Goal: Information Seeking & Learning: Compare options

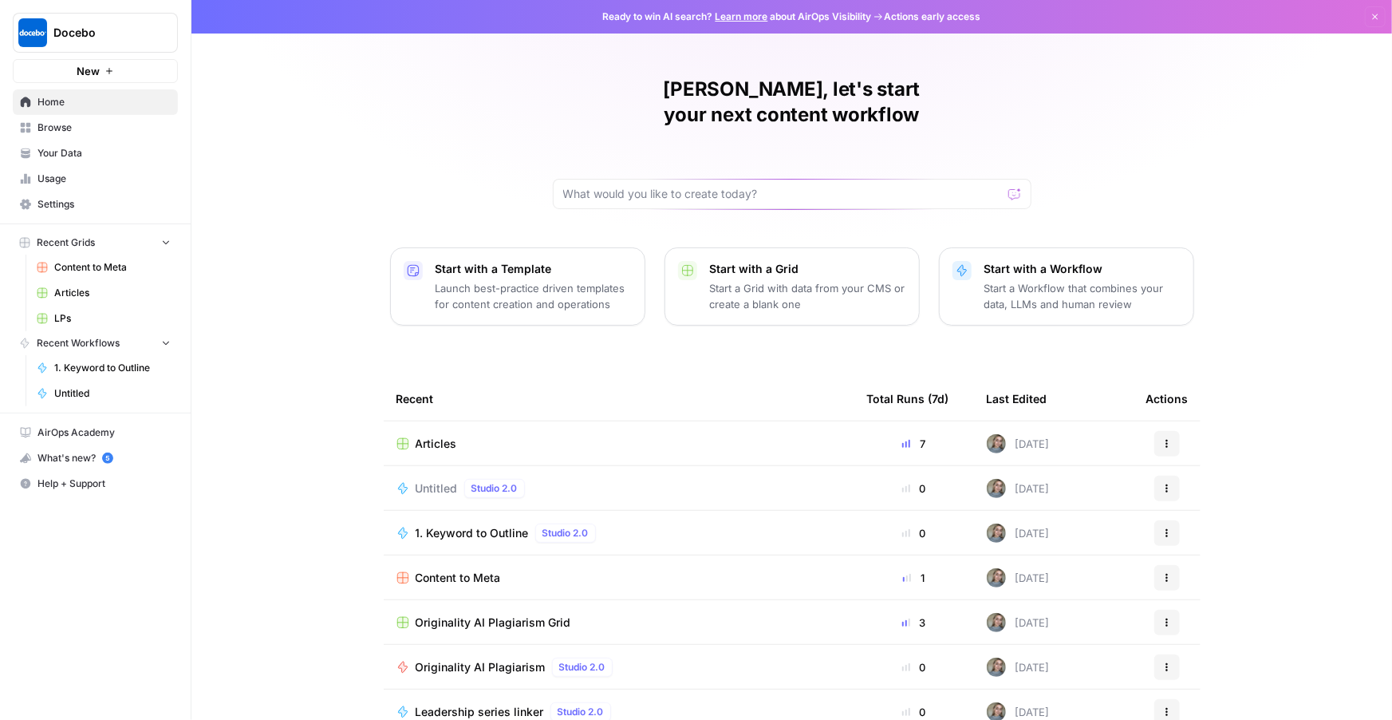
click at [77, 204] on span "Settings" at bounding box center [104, 204] width 133 height 14
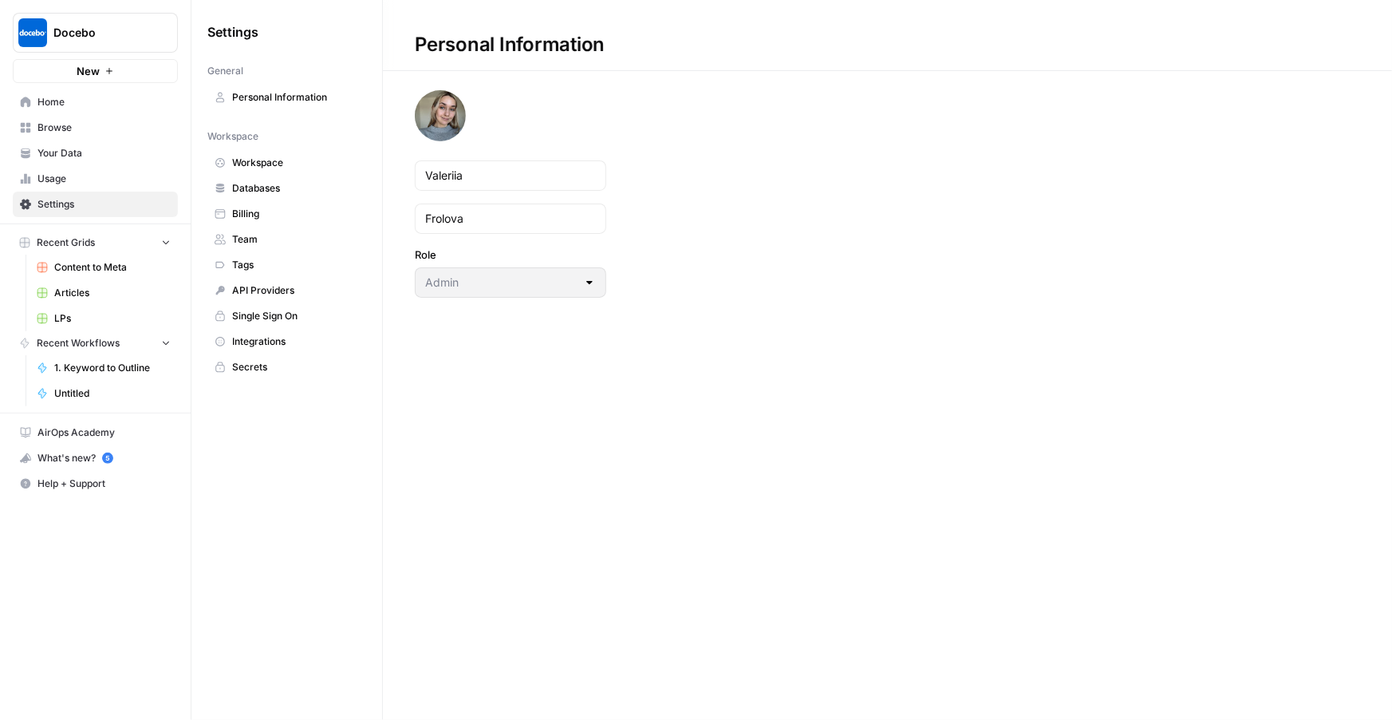
click at [269, 232] on span "Team" at bounding box center [295, 239] width 127 height 14
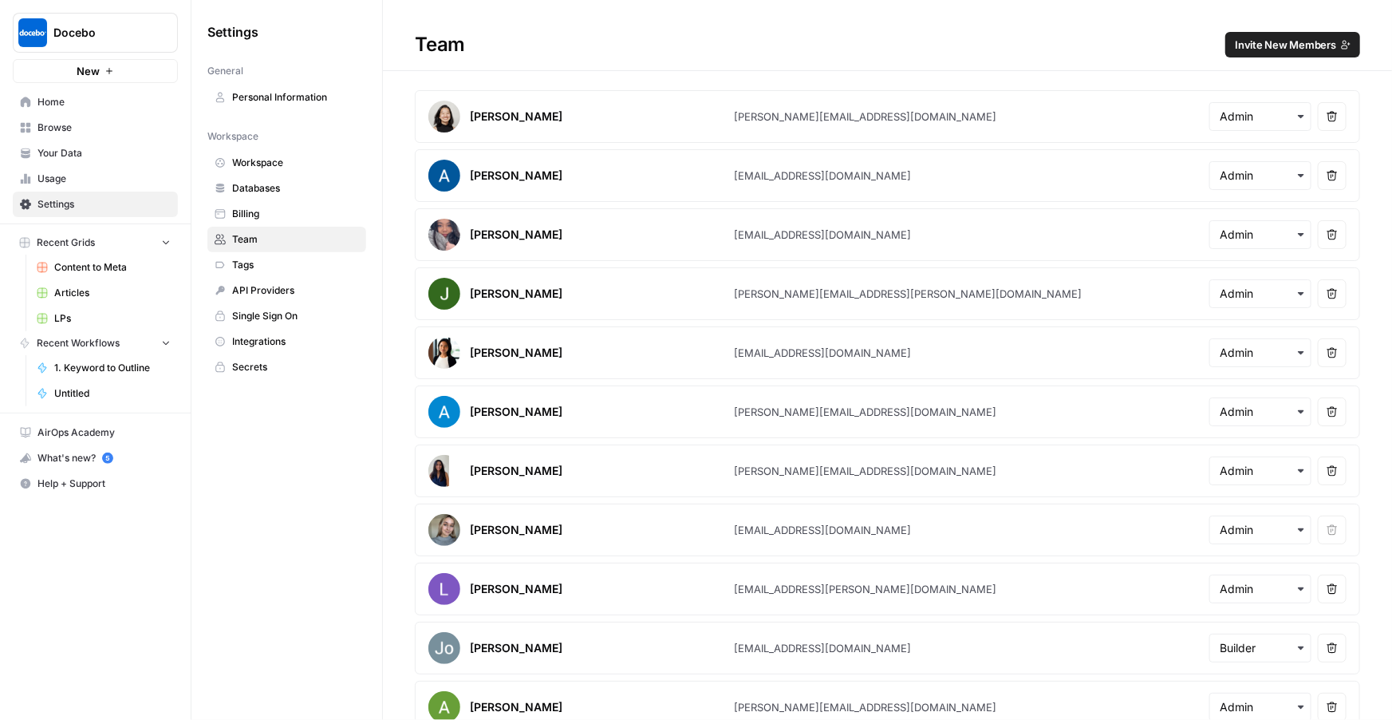
click at [1318, 39] on span "Invite New Members" at bounding box center [1285, 45] width 101 height 16
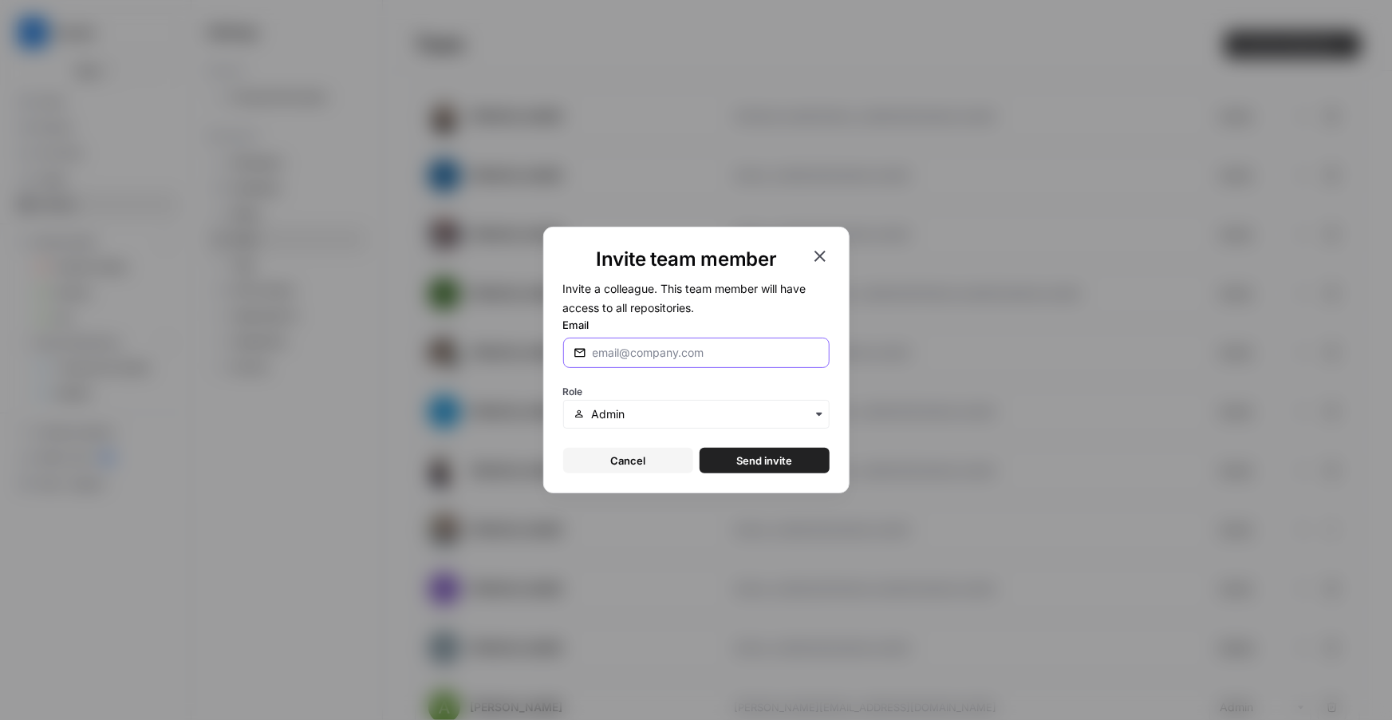
click at [679, 353] on input "Email" at bounding box center [706, 353] width 227 height 16
click at [594, 350] on input "richard" at bounding box center [706, 353] width 227 height 16
paste input ".nicholls@docebo.com"
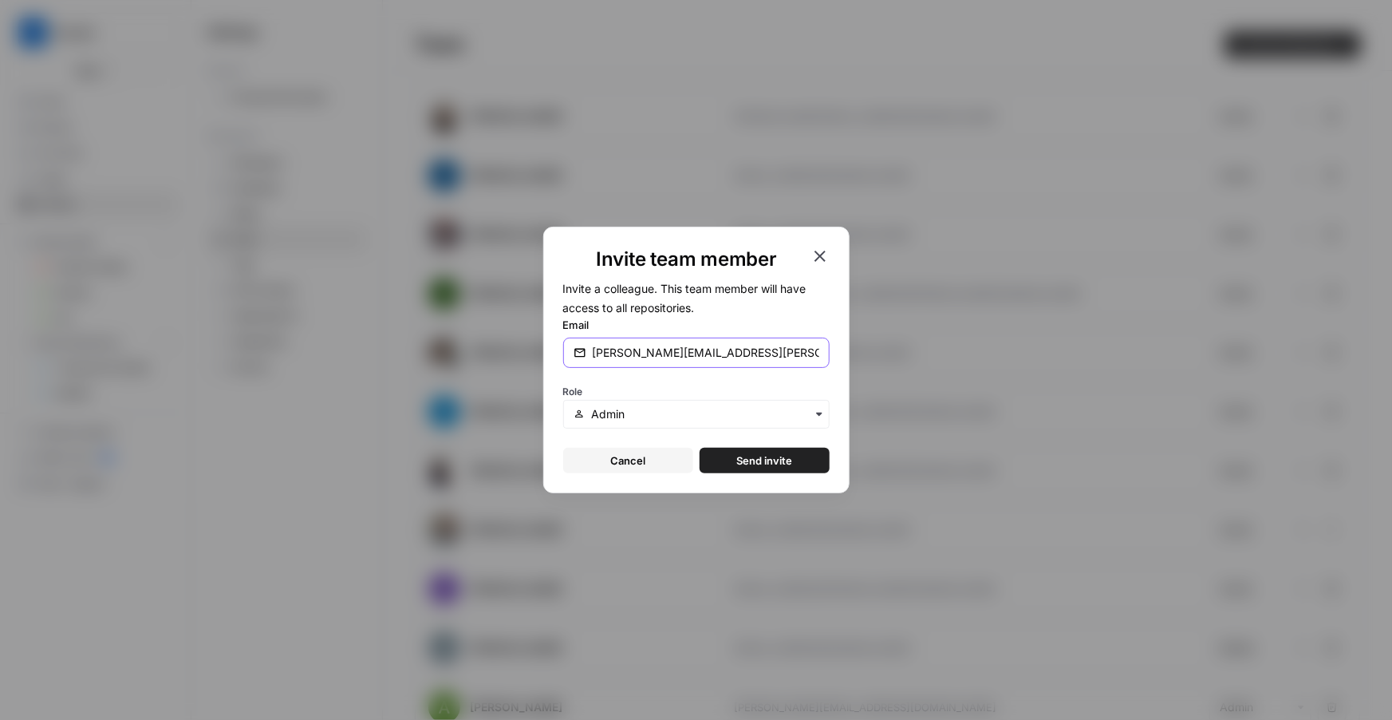
type input "richard.nicholls@docebo.com"
click at [657, 422] on div "button" at bounding box center [696, 414] width 267 height 29
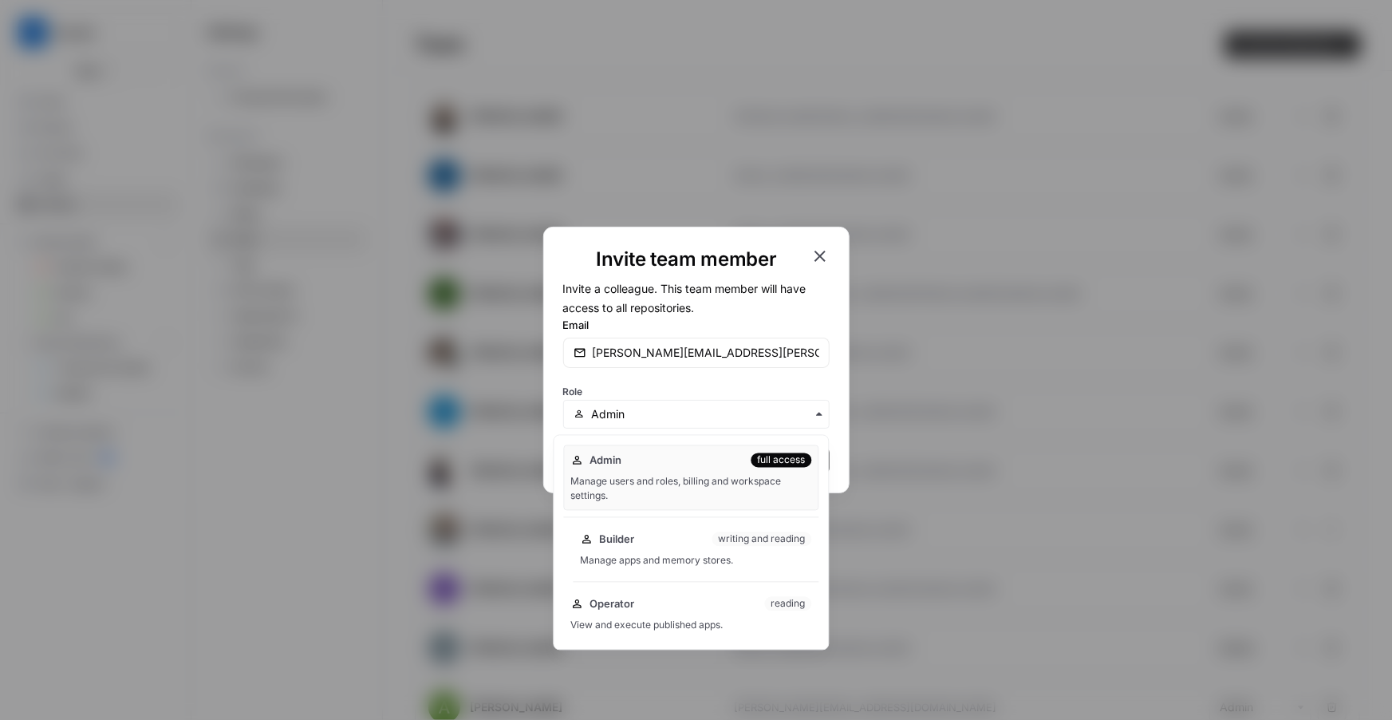
click at [619, 547] on div "Builder writing and reading Manage apps and memory stores." at bounding box center [697, 549] width 246 height 51
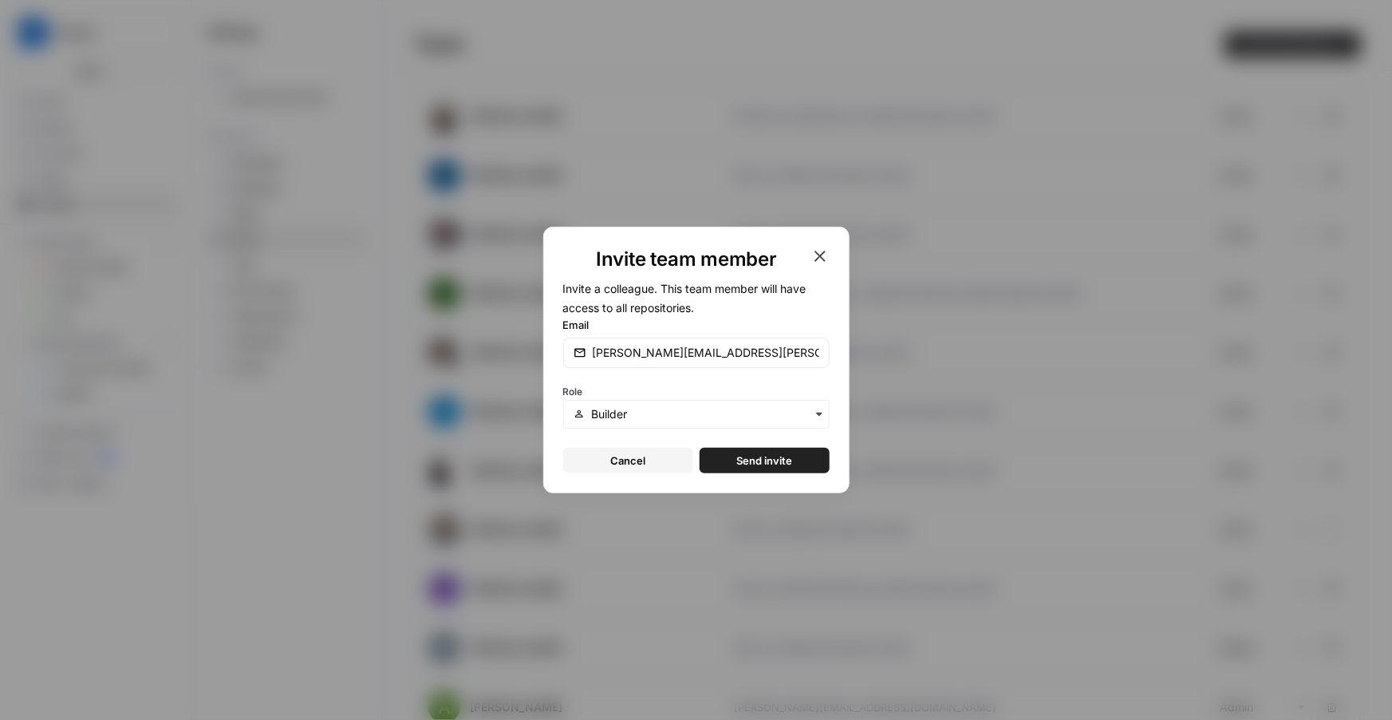
click at [748, 458] on span "Send invite" at bounding box center [765, 460] width 56 height 16
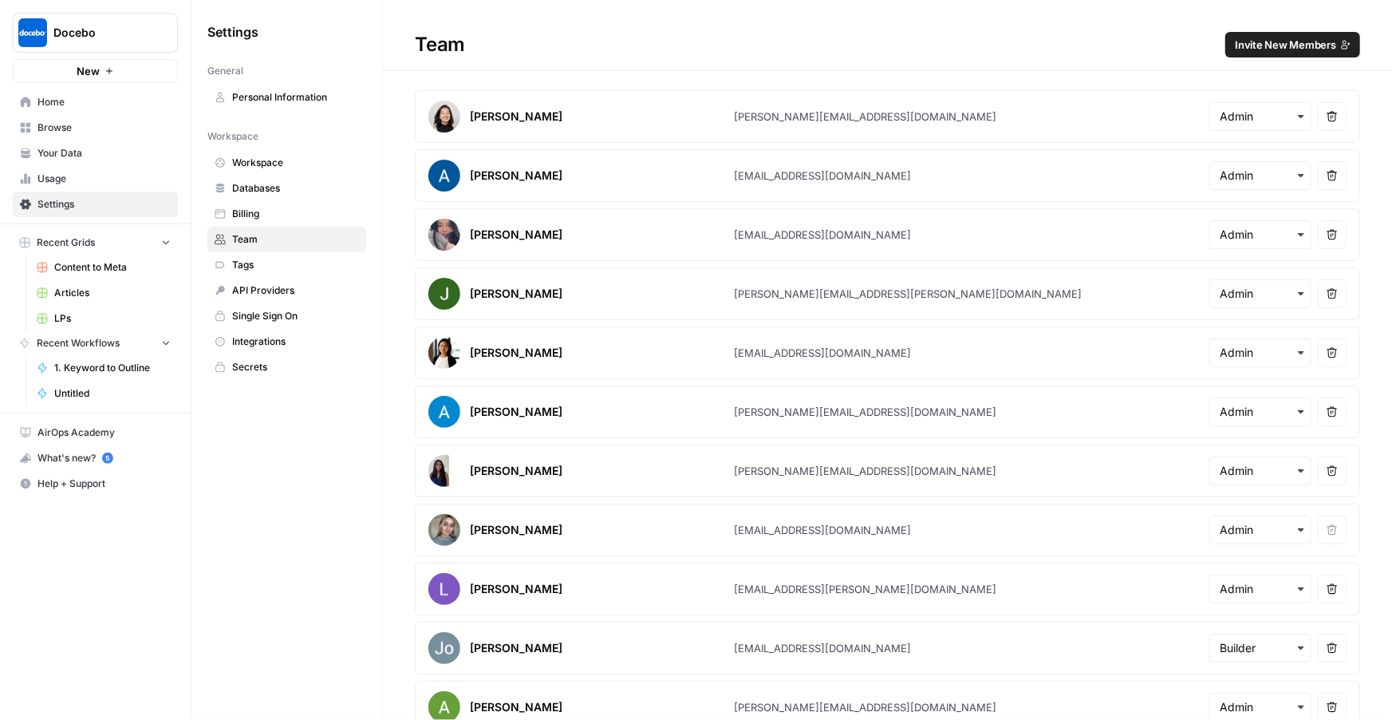
click at [61, 97] on span "Home" at bounding box center [104, 102] width 133 height 14
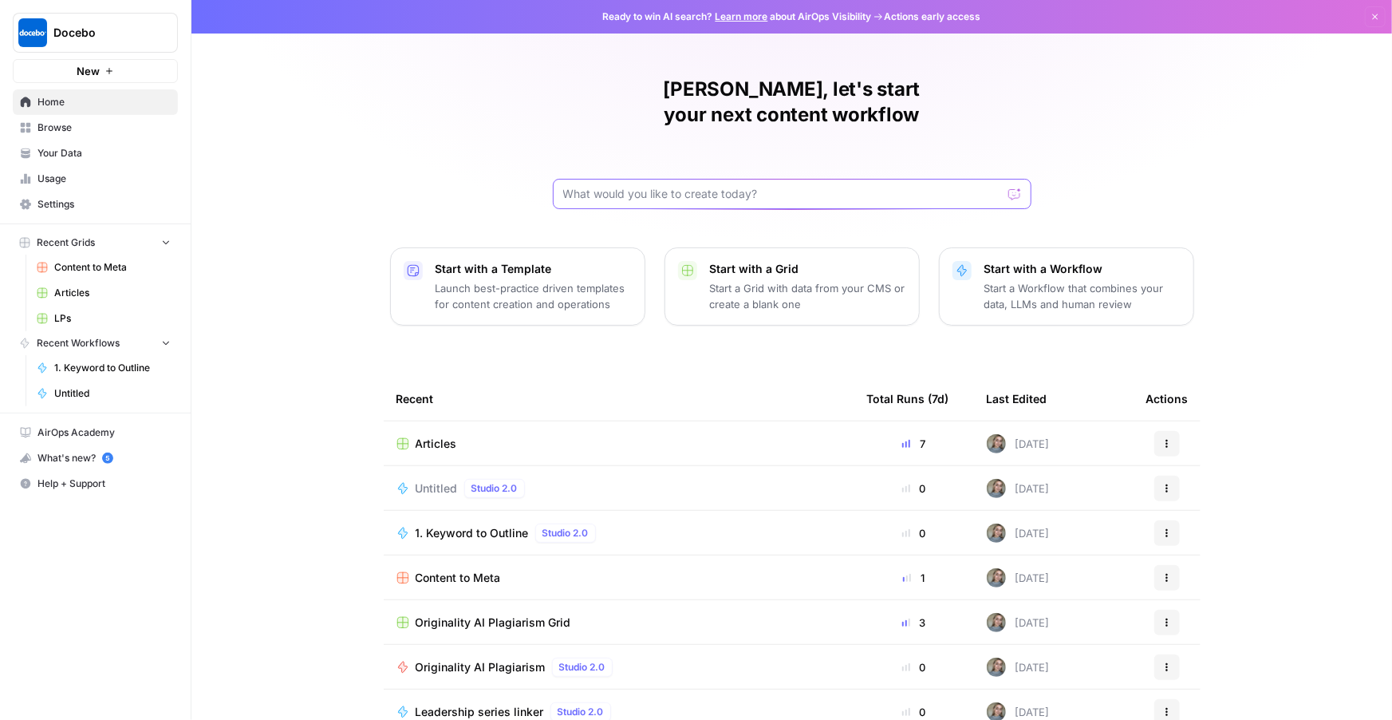
click at [790, 186] on input "text" at bounding box center [782, 194] width 439 height 16
paste input "https://360learning.com/fr/blog/"
click at [916, 186] on input "Build a workflow that will take https://360learning.com/fr/blog/" at bounding box center [776, 194] width 426 height 16
click at [665, 186] on input "Build a workflow that will take https://360learning.com/fr/blog/" at bounding box center [776, 194] width 426 height 16
click at [715, 186] on input "Build a workflow that will take https://360learning.com/fr/blog/" at bounding box center [776, 194] width 426 height 16
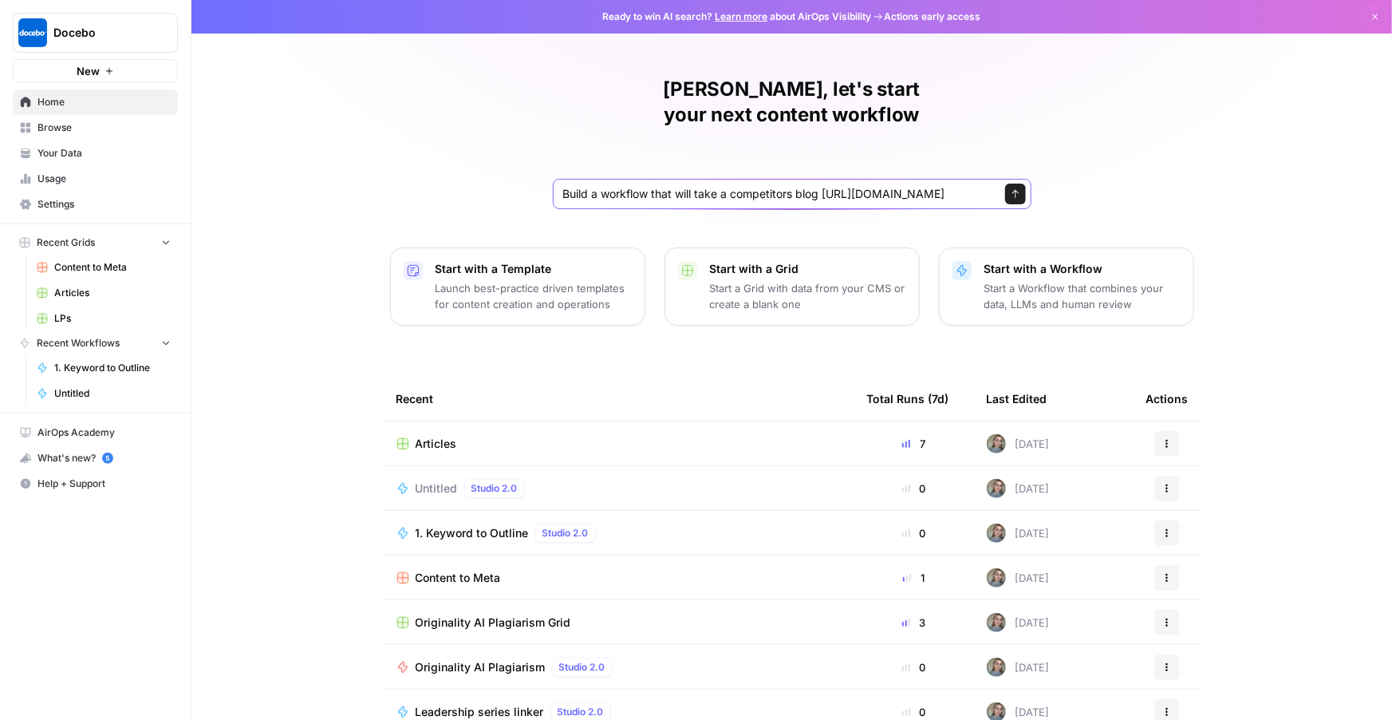
click at [940, 186] on input "Build a workflow that will take a competitors blog https://360learning.com/fr/b…" at bounding box center [776, 194] width 426 height 16
click at [976, 186] on input "Build a workflow that will take a competitors blog https://360learning.com/fr/b…" at bounding box center [776, 194] width 426 height 16
type input "Build a workflow that will take a competitors blog https://360learning.com/fr/b…"
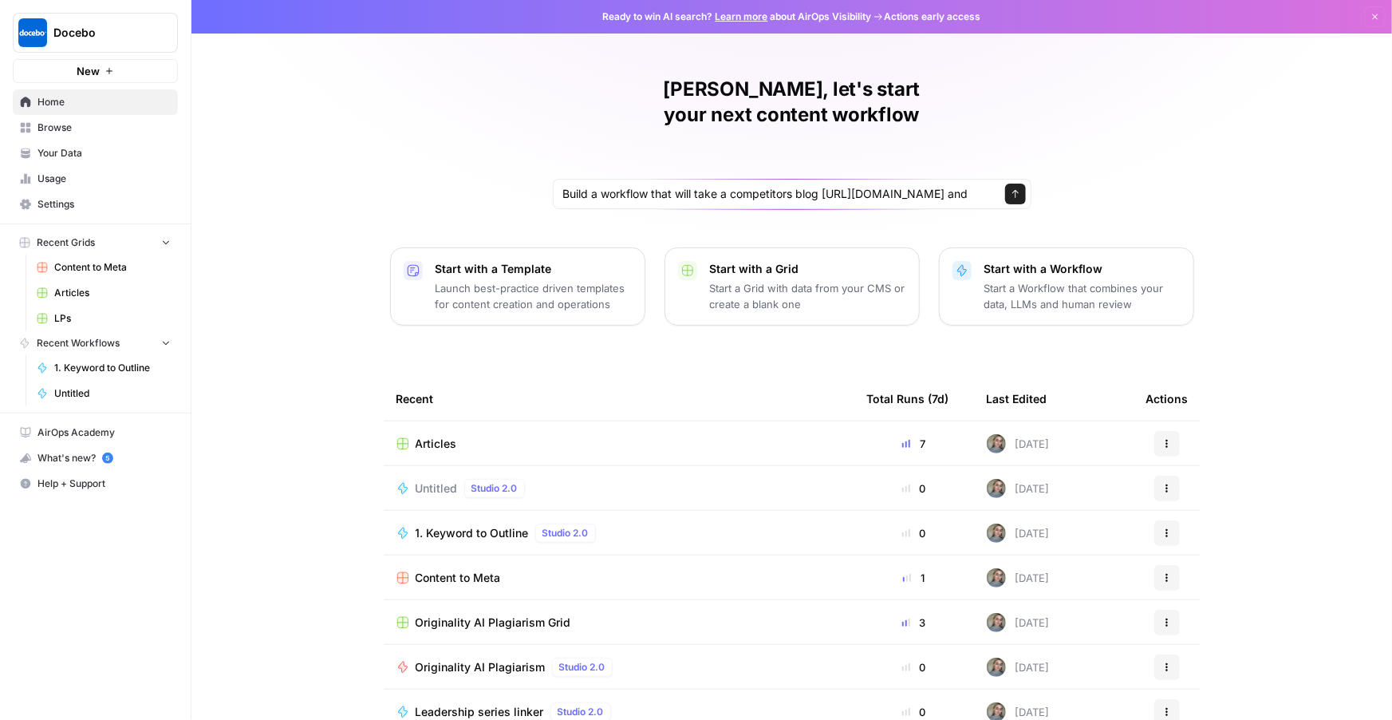
click at [83, 149] on span "Your Data" at bounding box center [104, 153] width 133 height 14
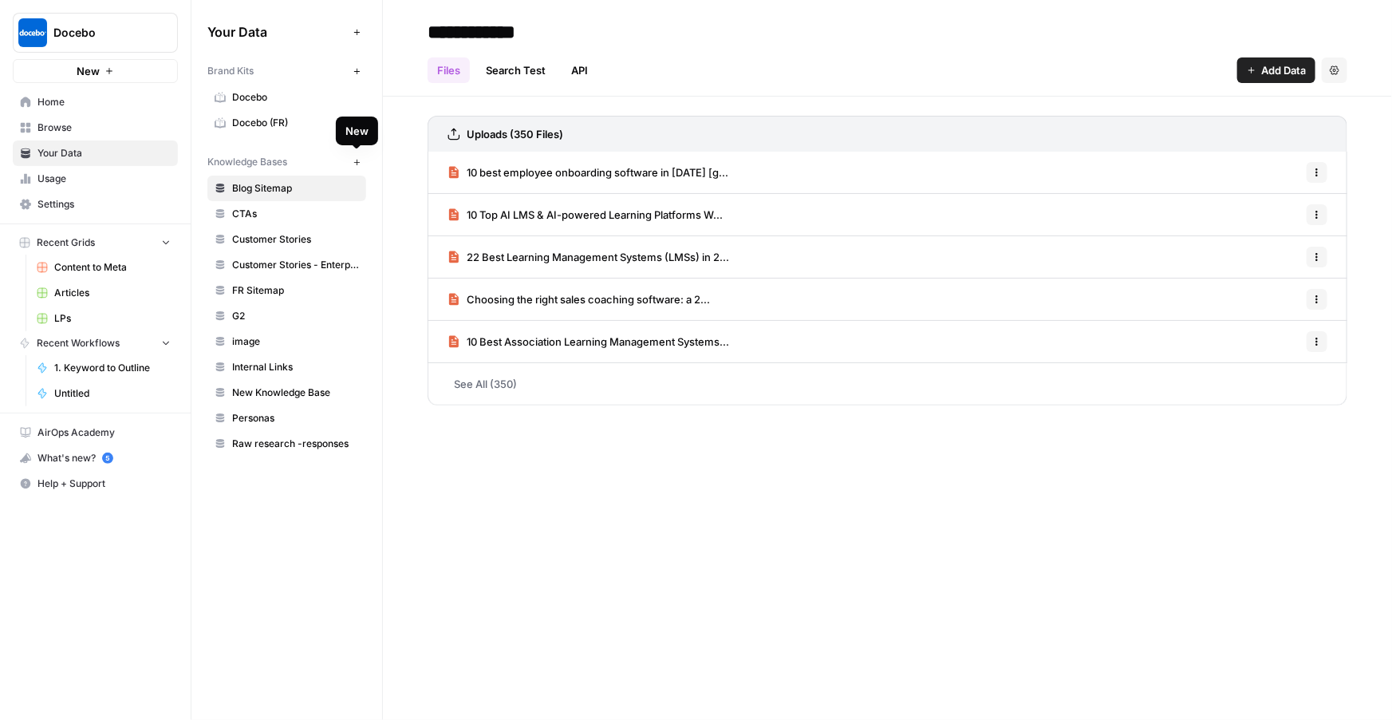
click at [258, 123] on span "Docebo (FR)" at bounding box center [295, 123] width 127 height 14
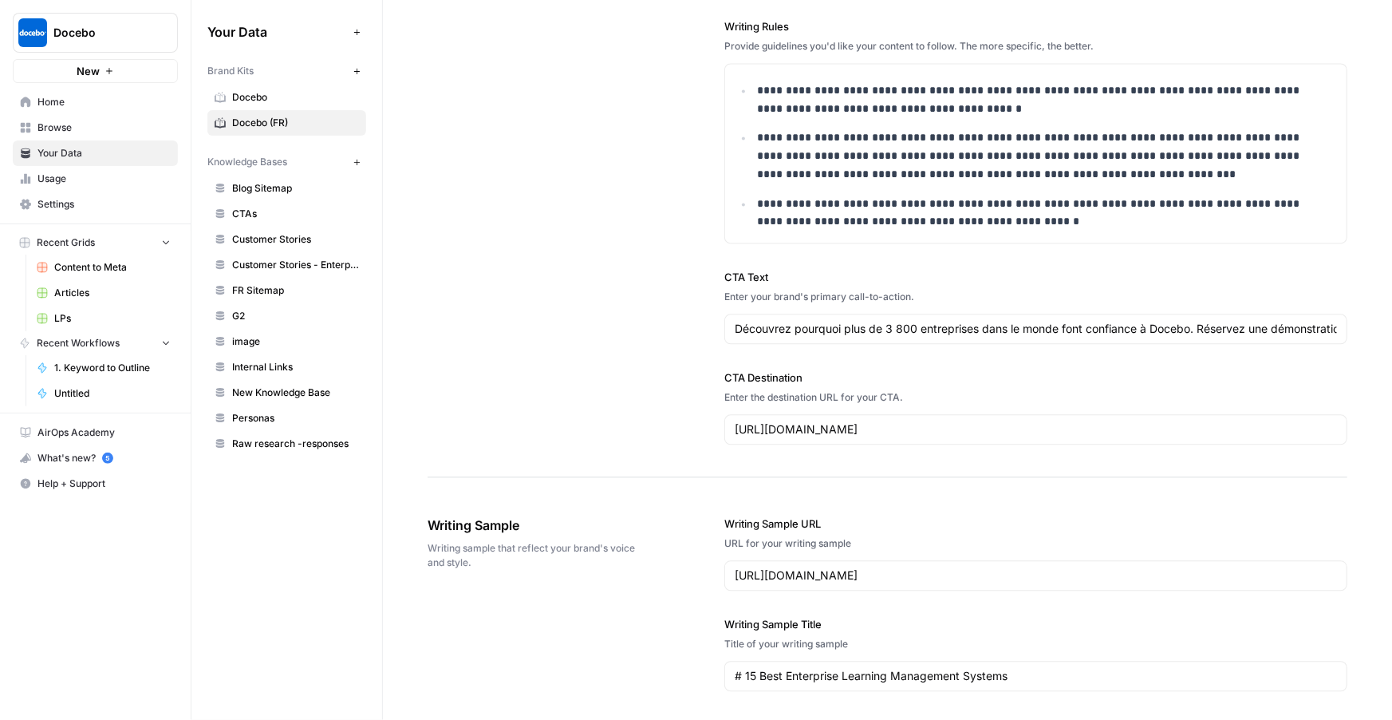
scroll to position [1649, 0]
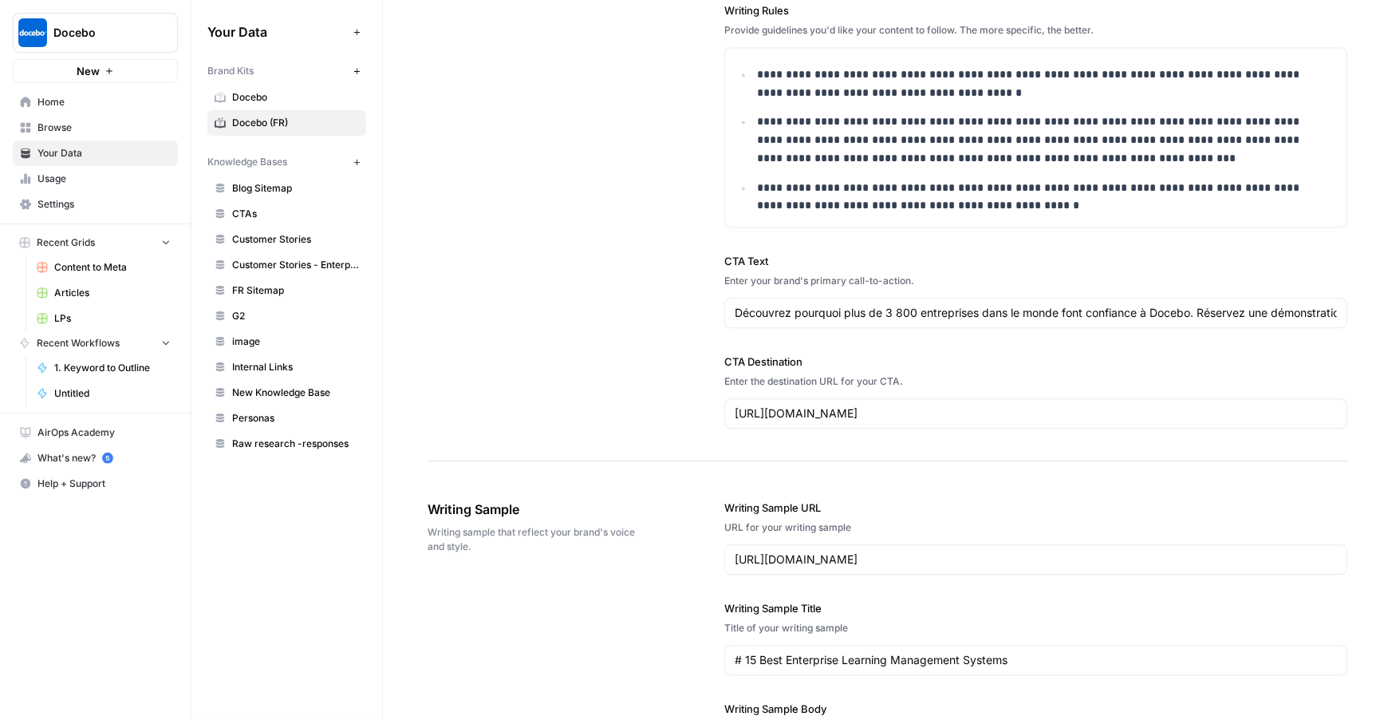
click at [277, 88] on link "Docebo" at bounding box center [286, 98] width 159 height 26
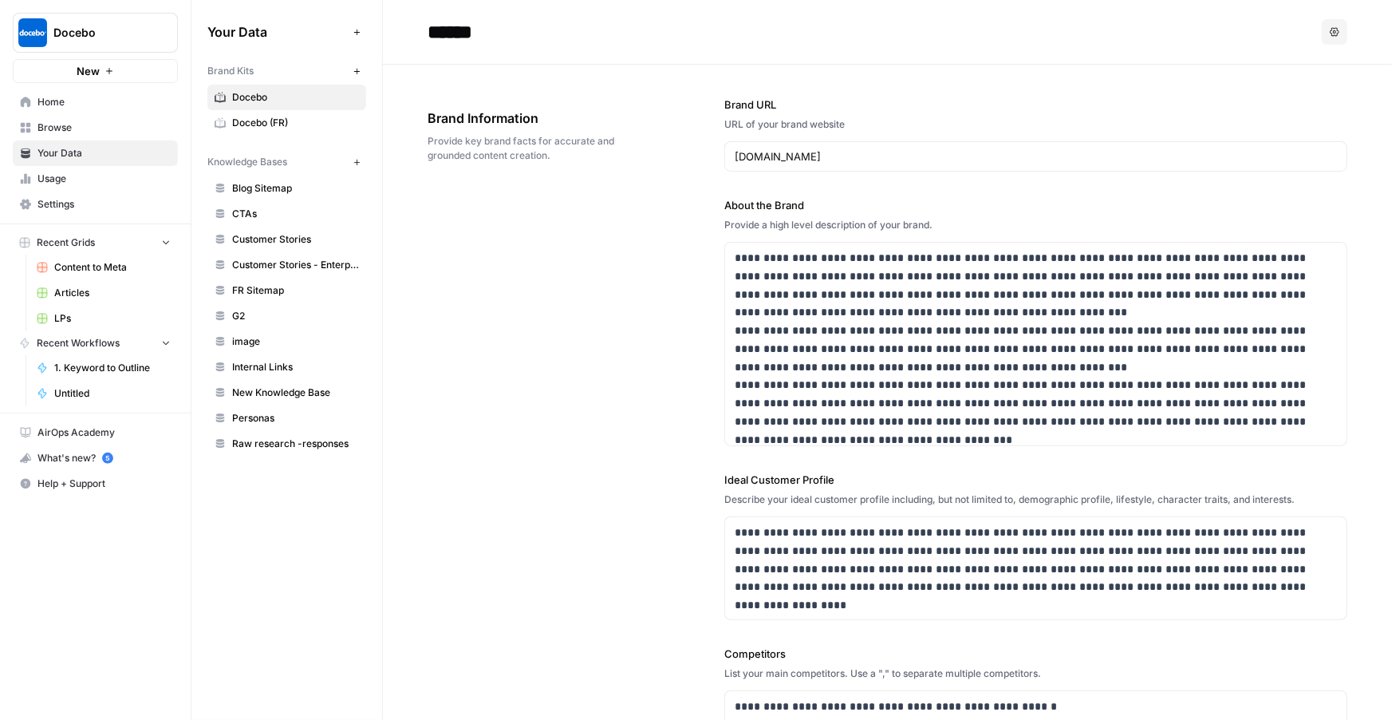
click at [284, 194] on span "Blog Sitemap" at bounding box center [295, 188] width 127 height 14
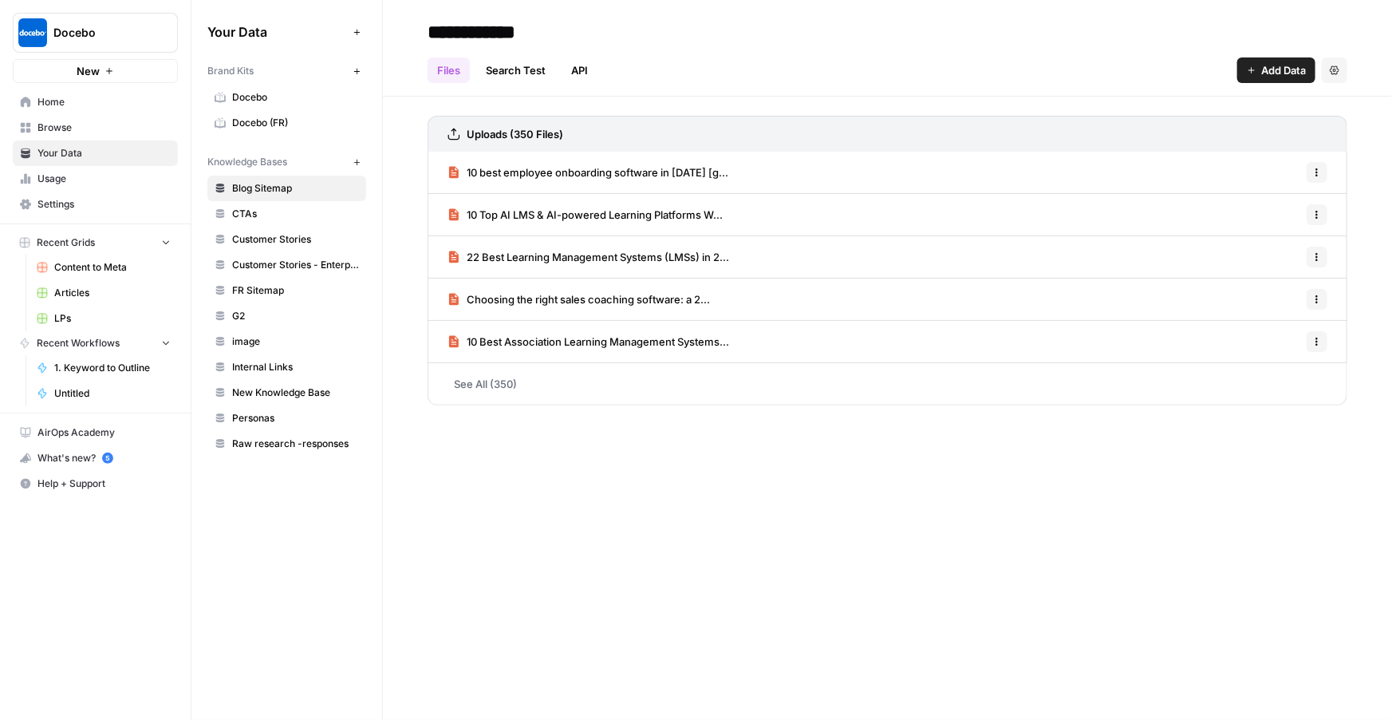
click at [81, 95] on span "Home" at bounding box center [104, 102] width 133 height 14
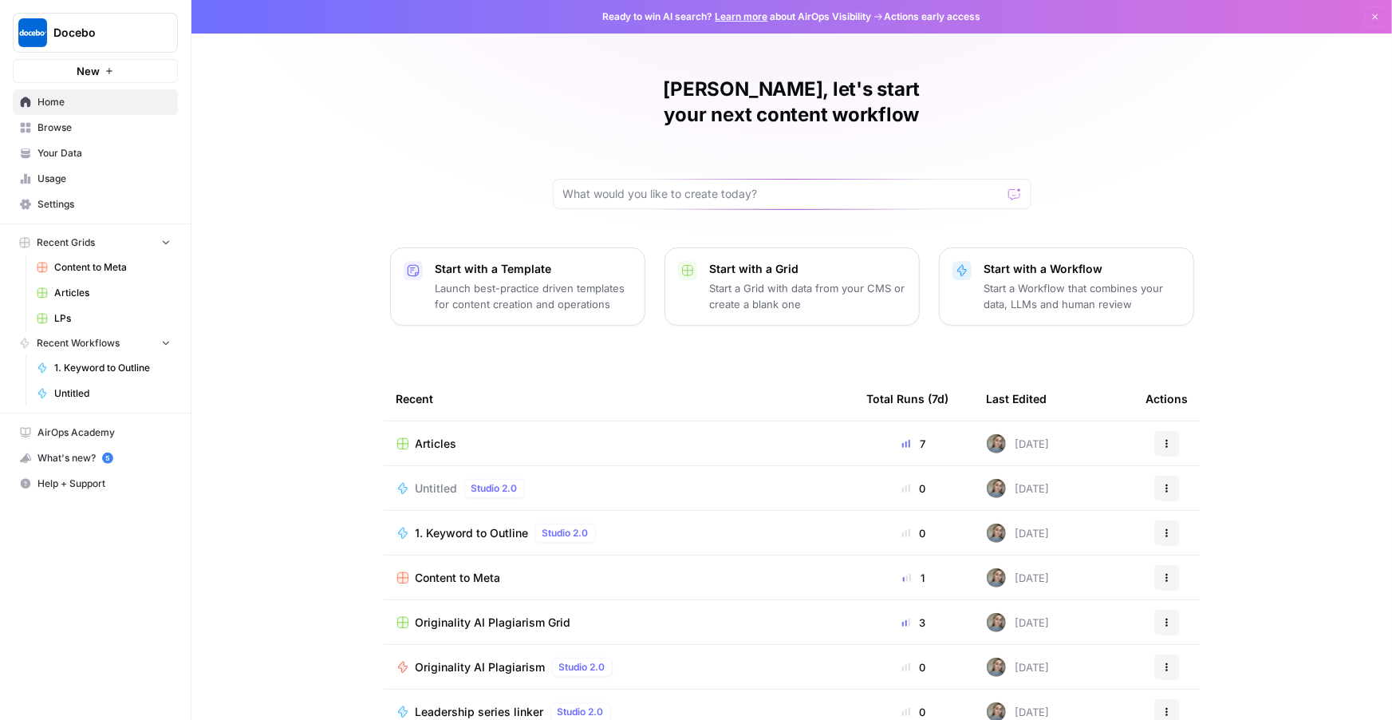
click at [434, 436] on span "Articles" at bounding box center [436, 444] width 41 height 16
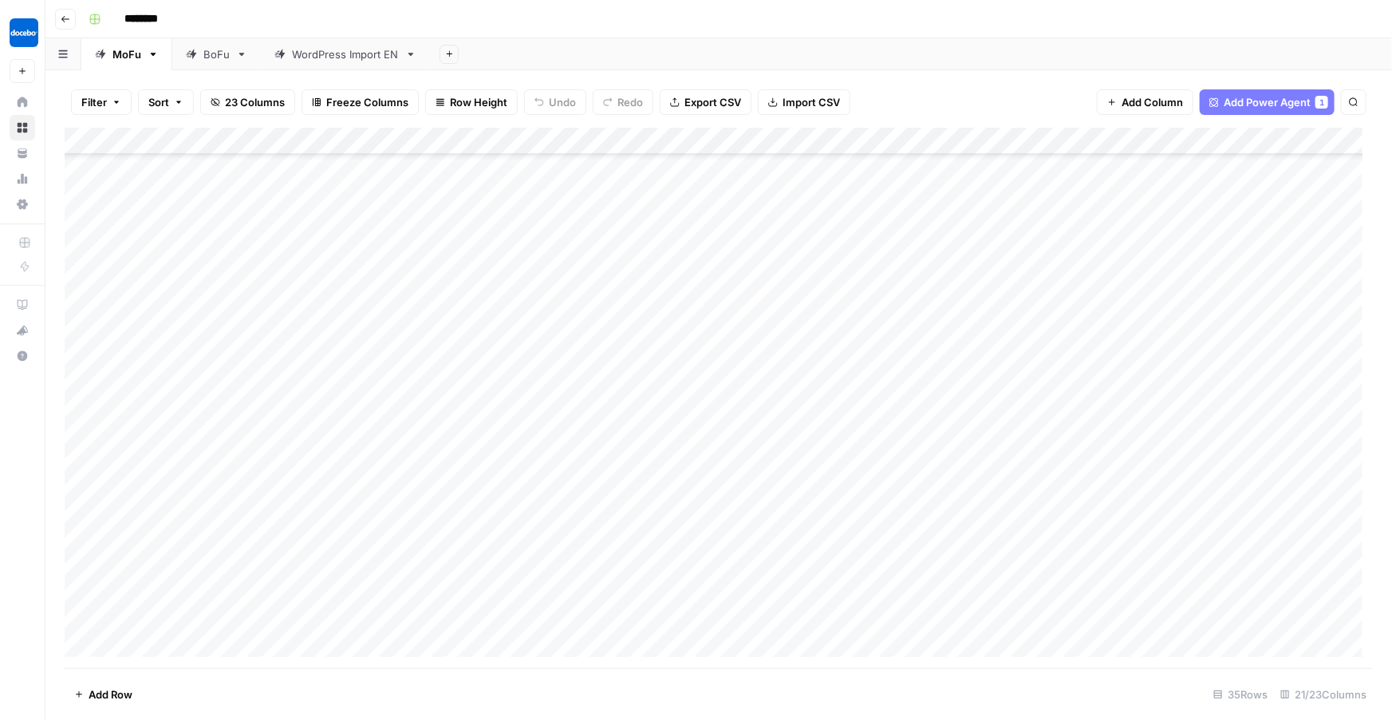
scroll to position [472, 0]
click at [526, 347] on div "Add Column" at bounding box center [719, 398] width 1309 height 540
click at [271, 346] on div "Add Column" at bounding box center [719, 398] width 1309 height 540
click at [591, 344] on div "Add Column" at bounding box center [719, 398] width 1309 height 540
click at [577, 384] on div "Add Column" at bounding box center [719, 398] width 1309 height 540
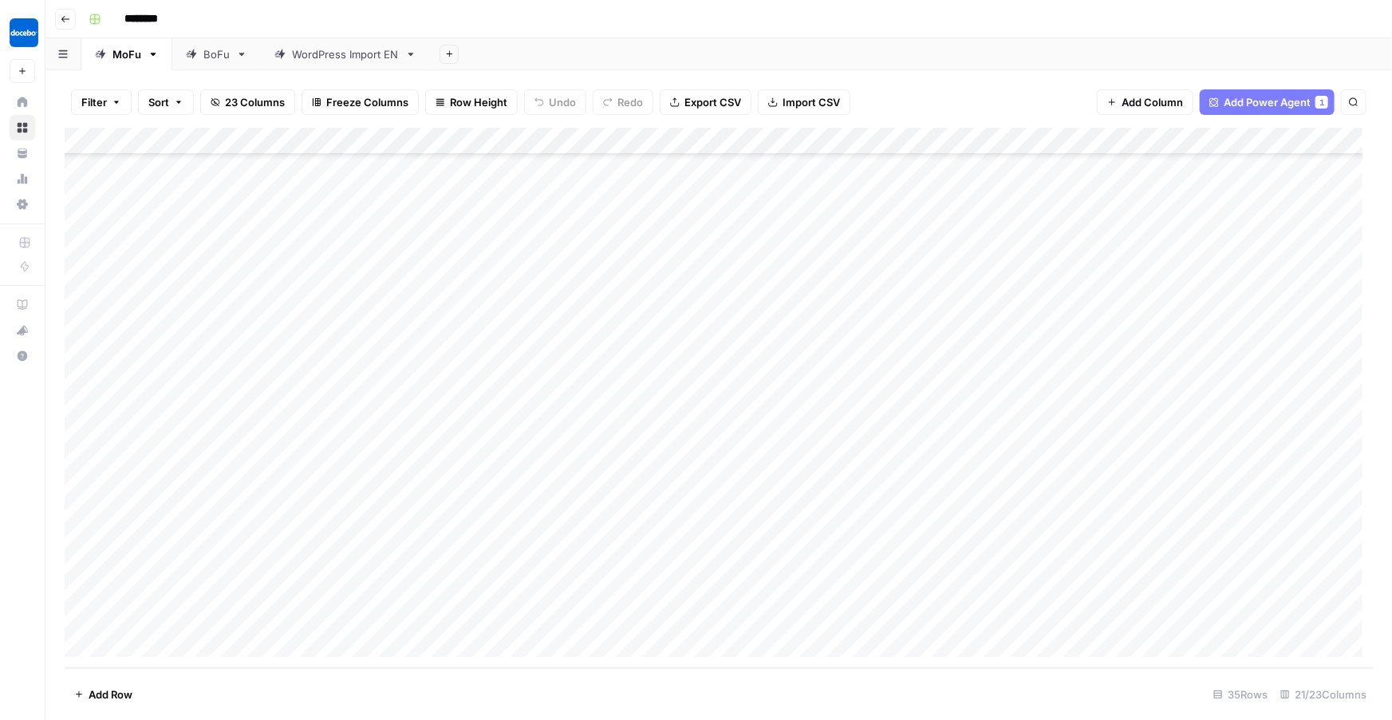
click at [359, 387] on div "Add Column" at bounding box center [719, 398] width 1309 height 540
click at [286, 365] on div "Add Column" at bounding box center [719, 398] width 1309 height 540
click at [279, 401] on div "Add Column" at bounding box center [719, 398] width 1309 height 540
click at [389, 337] on div "Add Column" at bounding box center [719, 398] width 1309 height 540
click at [255, 380] on div "Add Column" at bounding box center [719, 398] width 1309 height 540
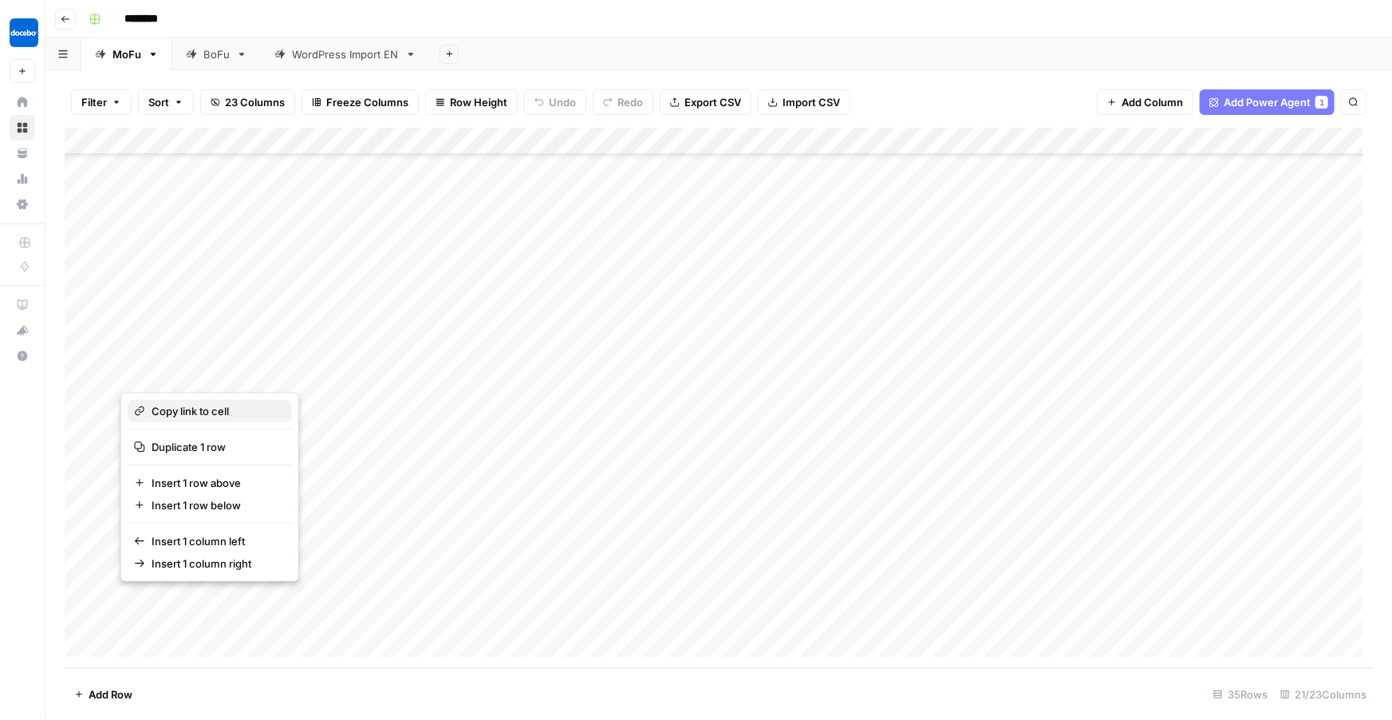
click at [214, 415] on span "Copy link to cell" at bounding box center [216, 411] width 128 height 16
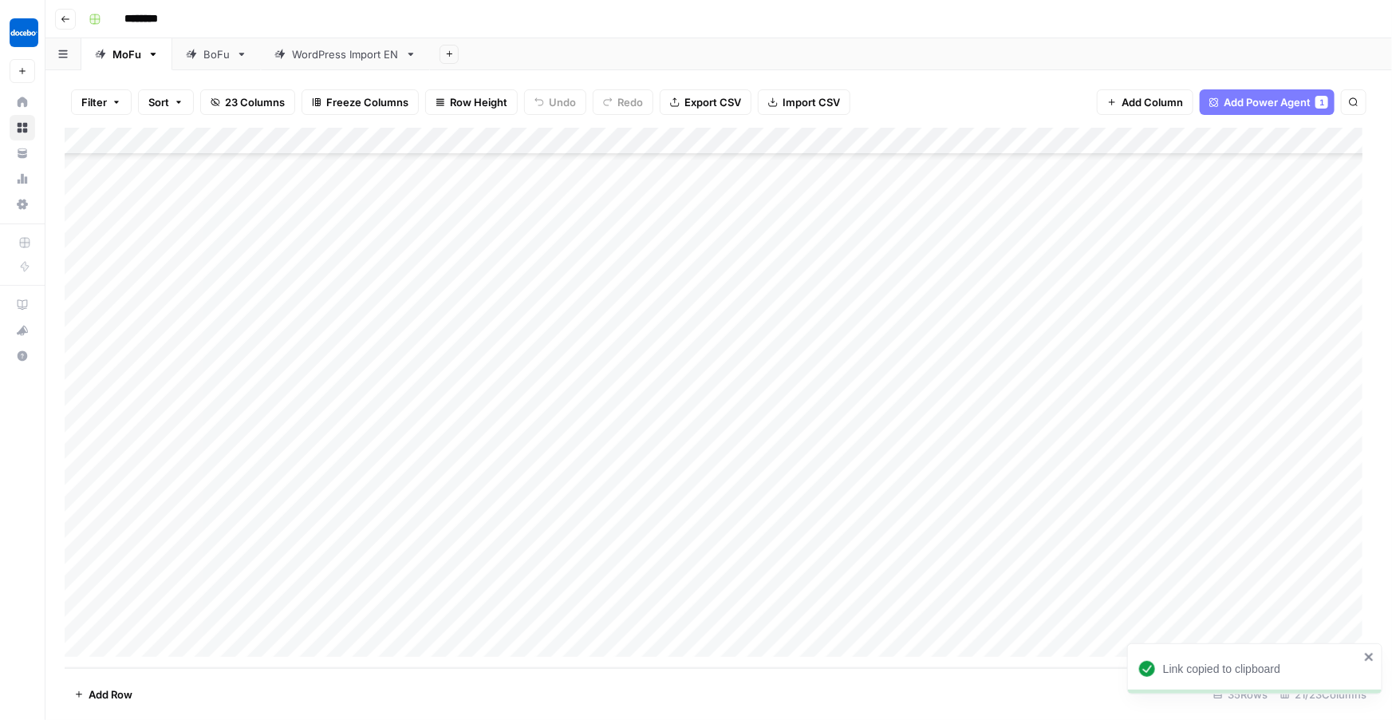
click at [66, 12] on button "Go back" at bounding box center [65, 19] width 21 height 21
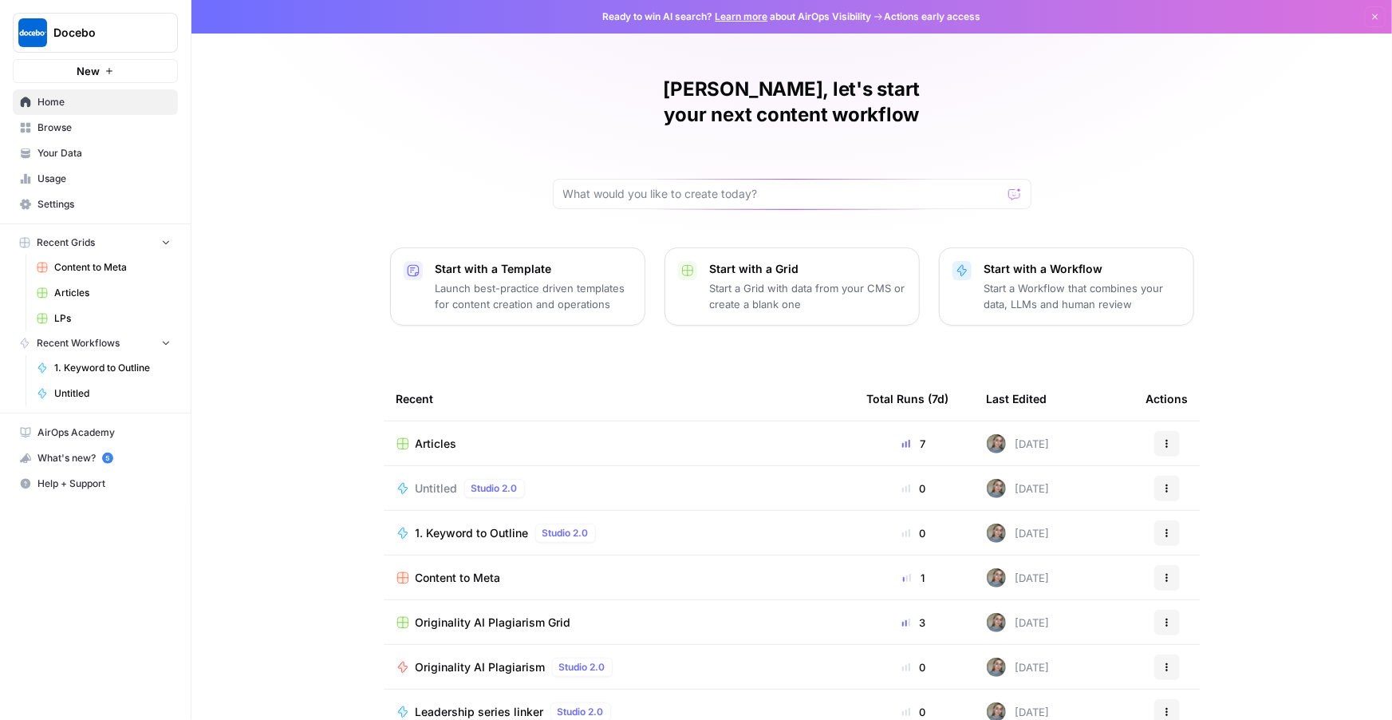
click at [767, 179] on div at bounding box center [792, 194] width 479 height 30
type input "we are building localizer that helps us to scrape competitor pages and identify…"
click button "Send" at bounding box center [1015, 194] width 21 height 21
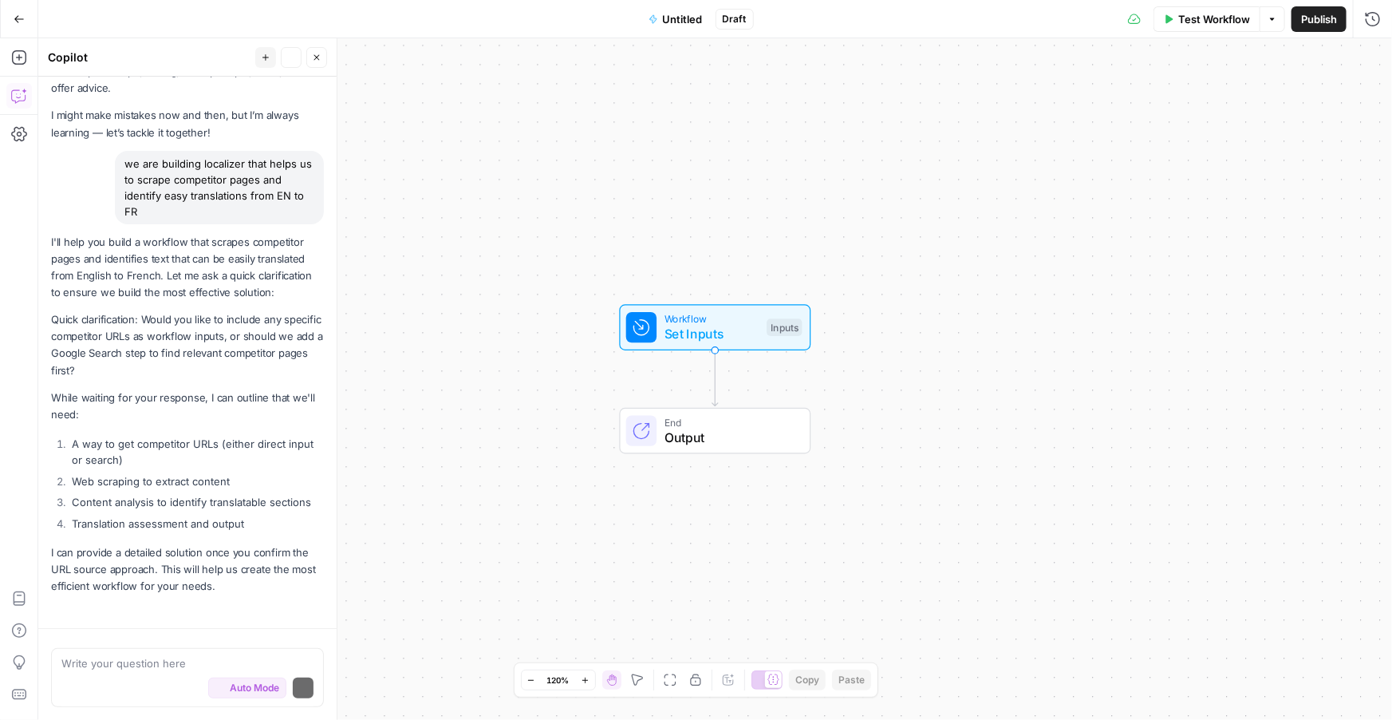
scroll to position [57, 0]
click at [115, 649] on div "Write your question here Auto Mode Send" at bounding box center [187, 677] width 273 height 59
click at [115, 664] on textarea at bounding box center [187, 663] width 252 height 16
paste textarea "Give me the top 20-50 keywords for traffic to 360learning.com/fr/; Find existin…"
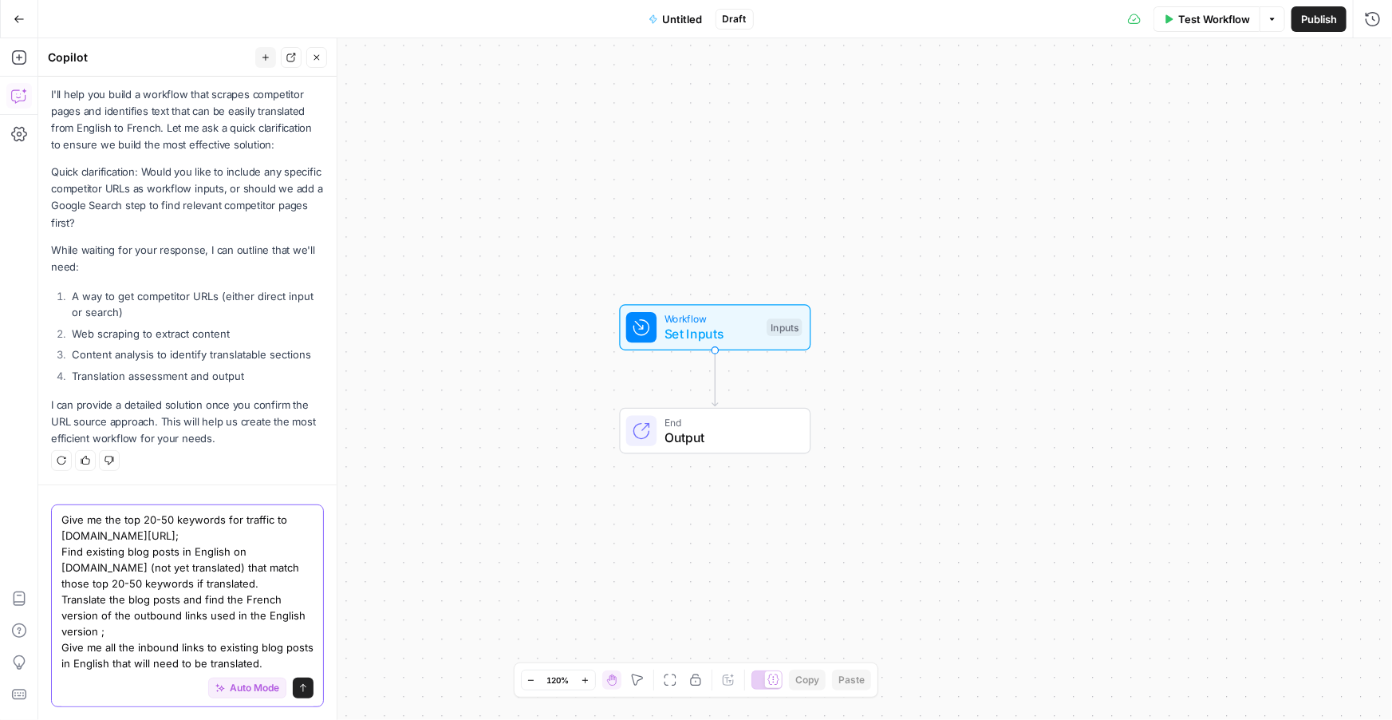
click at [159, 535] on textarea "Give me the top 20-50 keywords for traffic to 360learning.com/fr/; Find existin…" at bounding box center [187, 592] width 252 height 160
click at [61, 515] on textarea "Give me the top 20-50 keywords for traffic to 360learning.com/fr/; Find existin…" at bounding box center [187, 592] width 252 height 160
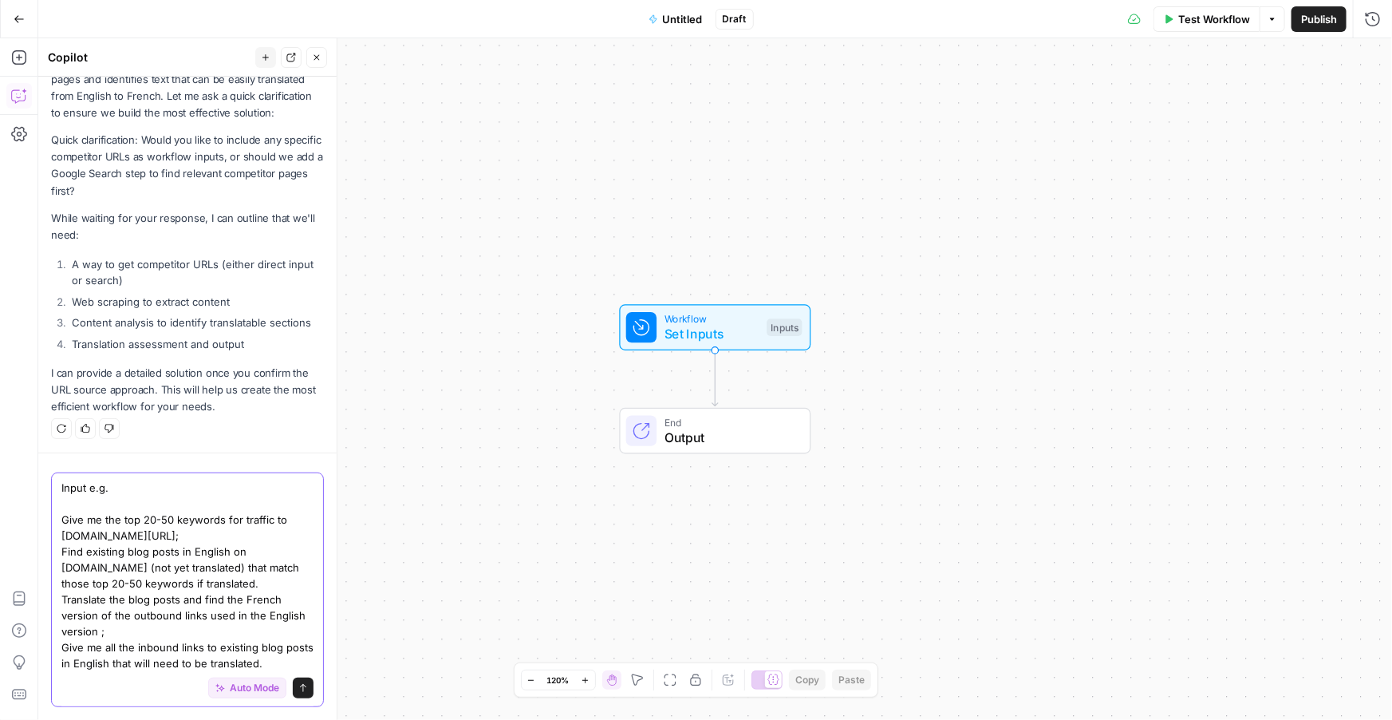
paste textarea "https://360learning.com/fr/blog/"
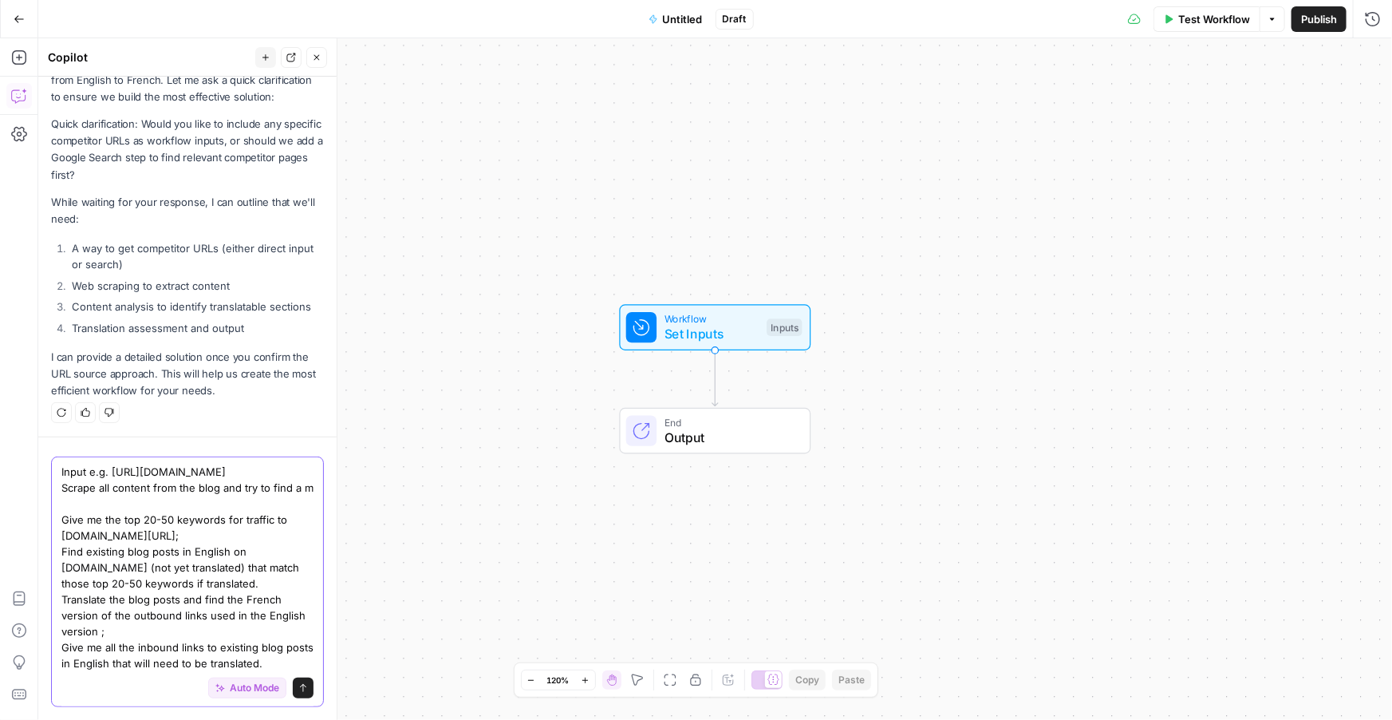
scroll to position [253, 0]
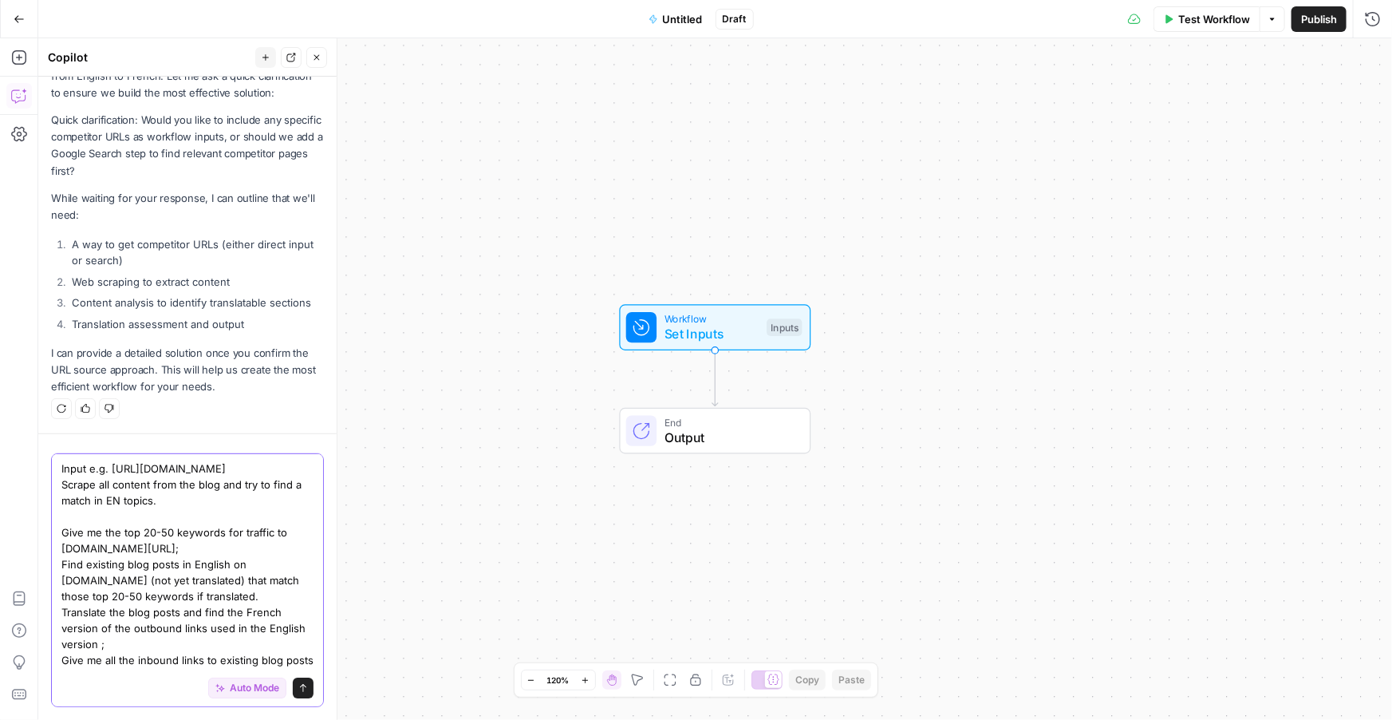
click at [219, 480] on textarea "Input e.g. https://360learning.com/fr/blog/ Scrape all content from the blog an…" at bounding box center [187, 571] width 252 height 223
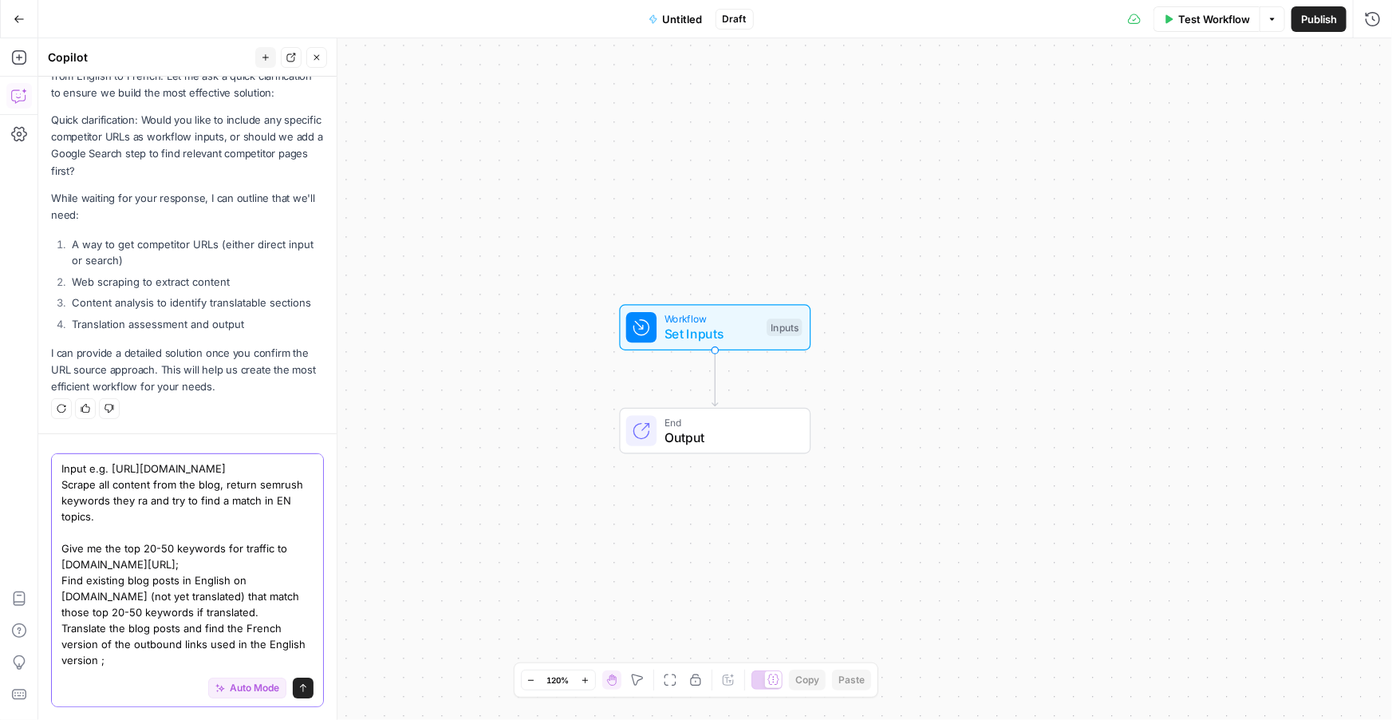
click at [248, 490] on textarea "Input e.g. https://360learning.com/fr/blog/ Scrape all content from the blog, r…" at bounding box center [187, 579] width 252 height 239
click at [104, 499] on textarea "Input e.g. https://360learning.com/fr/blog/ Scrape all content from the blog, r…" at bounding box center [187, 579] width 252 height 239
click at [215, 501] on textarea "Input e.g. https://360learning.com/fr/blog/ Scrape all content from the blog, r…" at bounding box center [187, 579] width 252 height 239
click at [194, 522] on textarea "Input e.g. https://360learning.com/fr/blog/ Scrape all content from the blog, r…" at bounding box center [187, 579] width 252 height 239
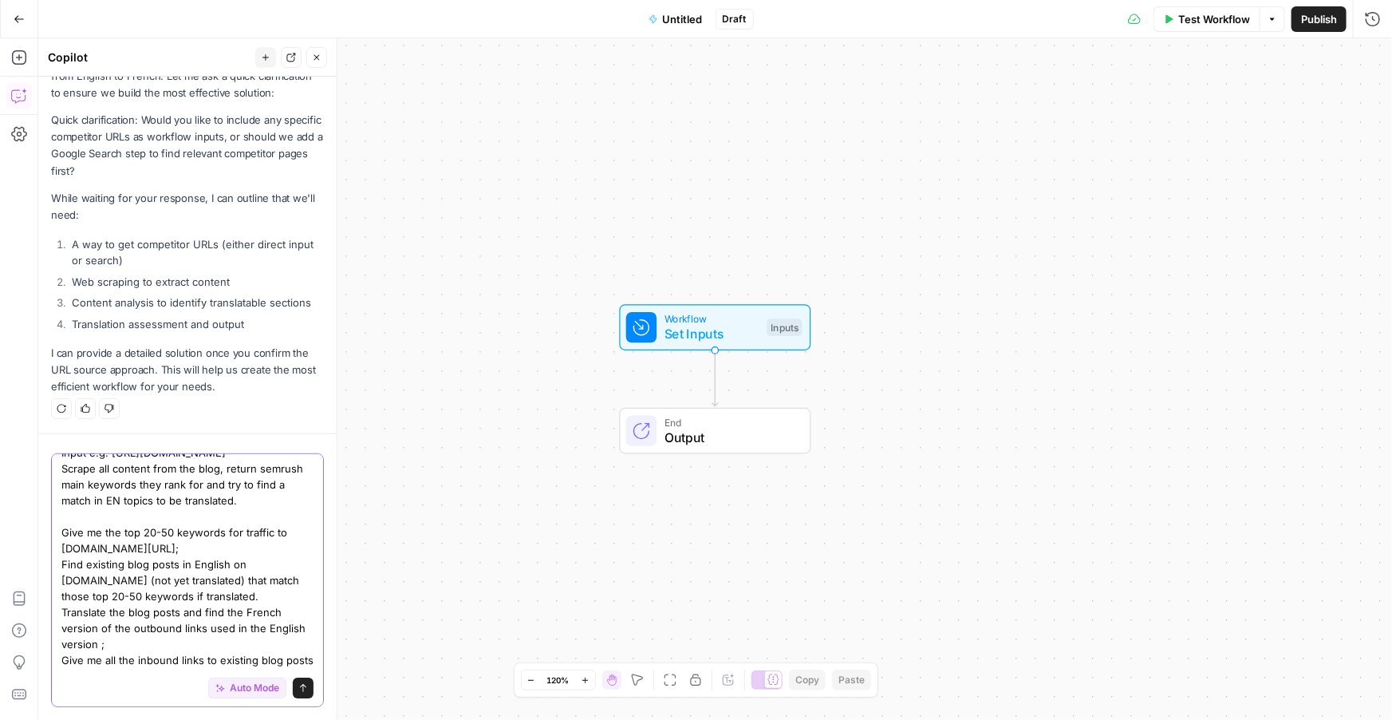
scroll to position [18, 0]
drag, startPoint x: 174, startPoint y: 547, endPoint x: 62, endPoint y: 525, distance: 113.9
click at [61, 525] on textarea "Input e.g. https://360learning.com/fr/blog/ Scrape all content from the blog, r…" at bounding box center [187, 562] width 252 height 239
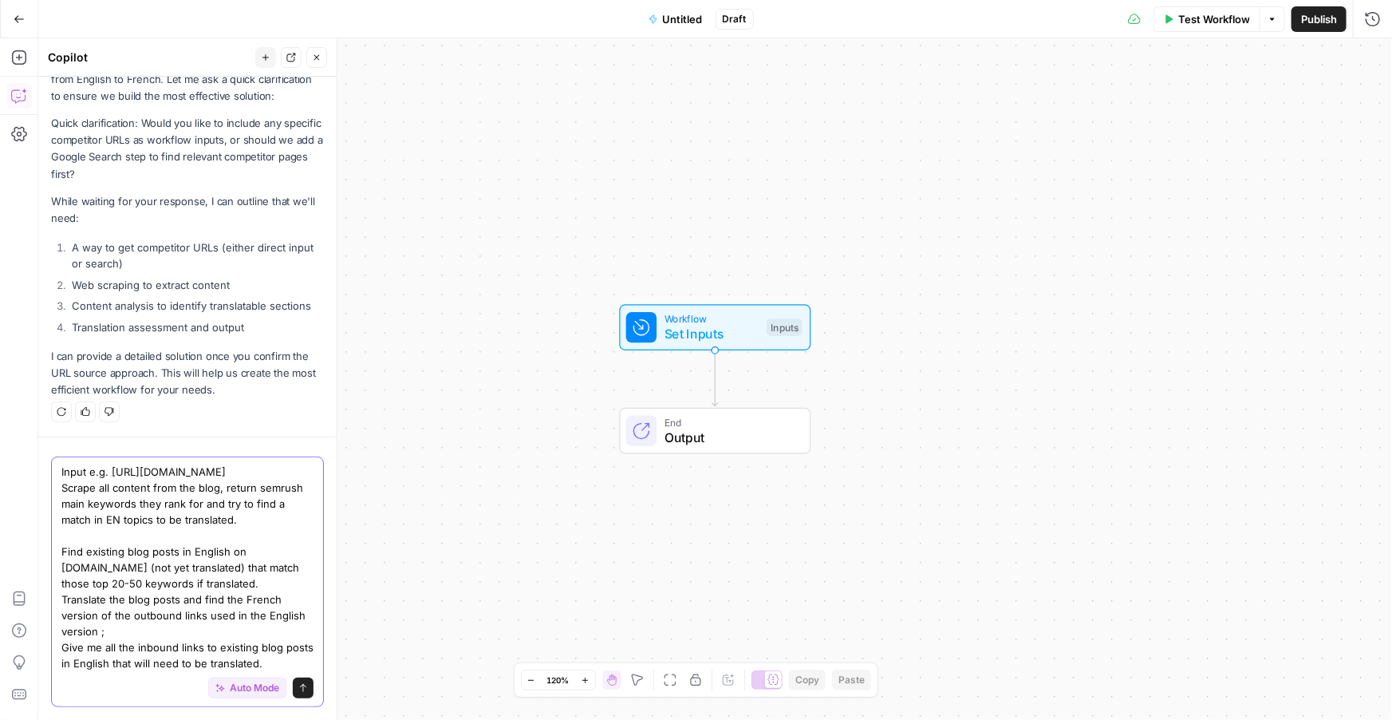
scroll to position [249, 0]
drag, startPoint x: 59, startPoint y: 551, endPoint x: 253, endPoint y: 561, distance: 194.2
click at [253, 561] on div "Input e.g. https://360learning.com/fr/blog/ Scrape all content from the blog, r…" at bounding box center [187, 581] width 273 height 251
drag, startPoint x: 254, startPoint y: 506, endPoint x: 66, endPoint y: 554, distance: 193.5
click at [66, 554] on textarea "Input e.g. https://360learning.com/fr/blog/ Scrape all content from the blog, r…" at bounding box center [187, 567] width 252 height 207
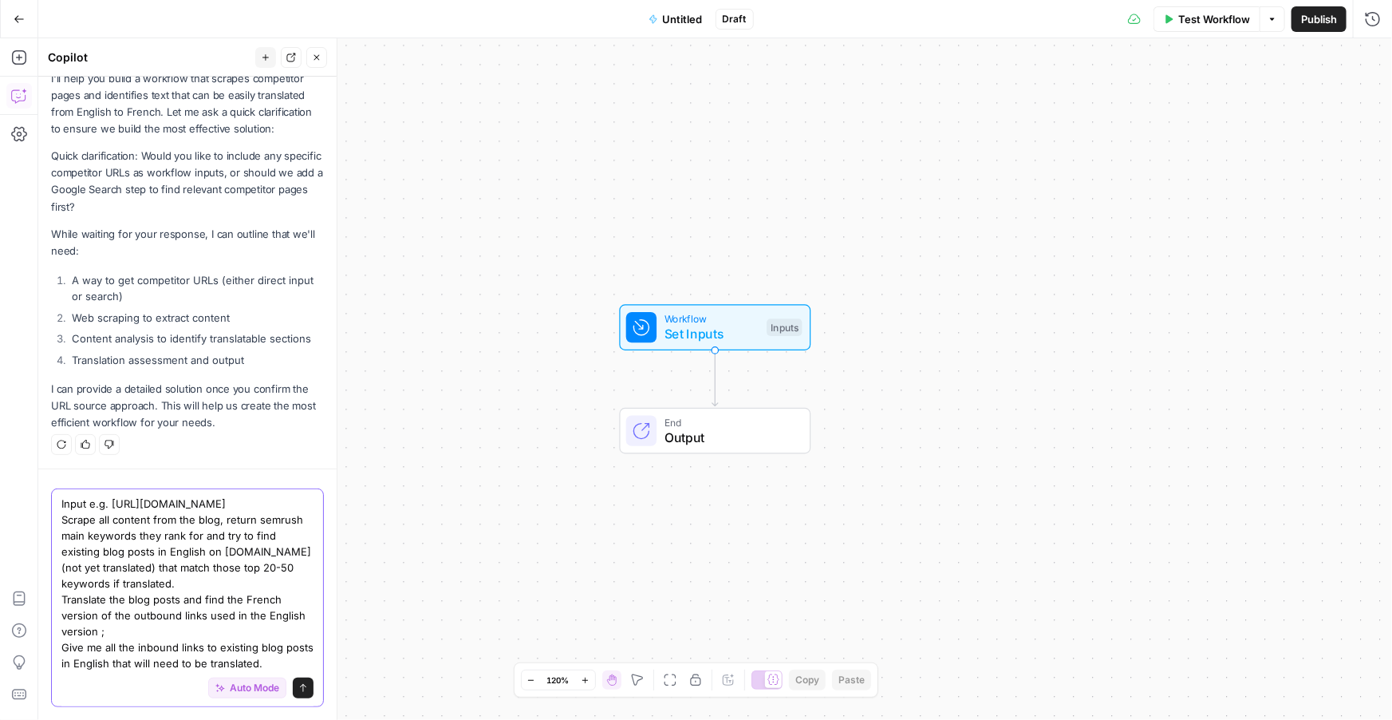
scroll to position [217, 0]
click at [213, 563] on textarea "Input e.g. https://360learning.com/fr/blog/ Scrape all content from the blog, r…" at bounding box center [187, 584] width 252 height 176
drag, startPoint x: 214, startPoint y: 569, endPoint x: 227, endPoint y: 581, distance: 17.5
click at [227, 581] on textarea "Input e.g. https://360learning.com/fr/blog/ Scrape all content from the blog, r…" at bounding box center [187, 584] width 252 height 176
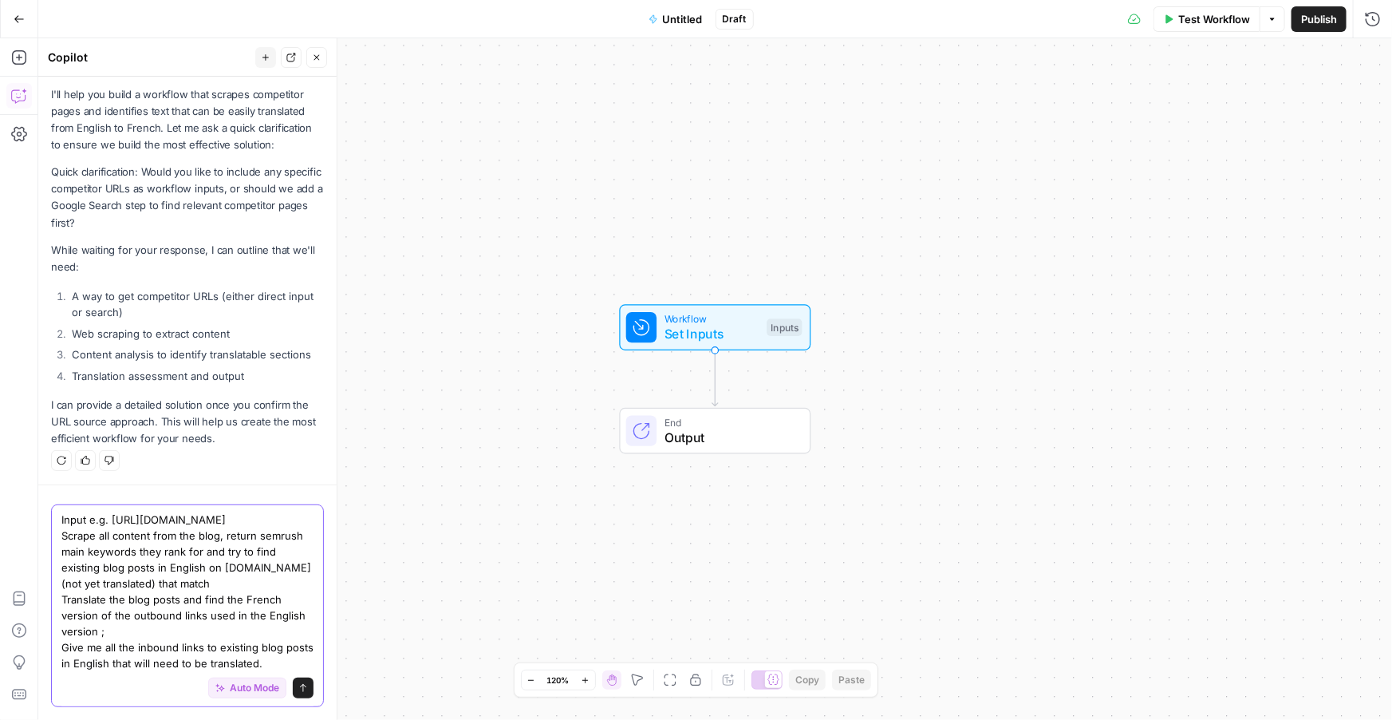
paste textarea "https://www.docebo.com/learning-network/blog/"
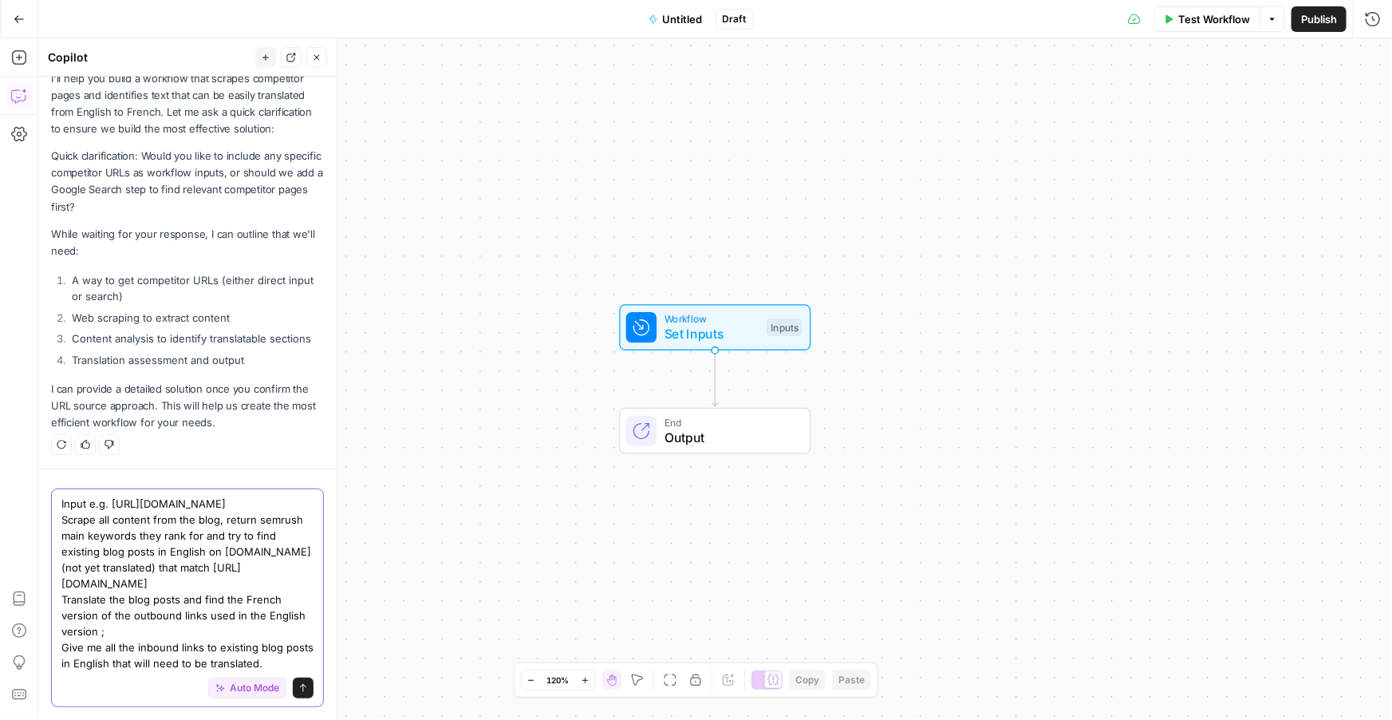
click at [141, 518] on textarea "Input e.g. https://360learning.com/fr/blog/ Scrape all content from the blog, r…" at bounding box center [187, 584] width 252 height 176
click at [200, 538] on textarea "Input e.g. https://360learning.com/fr/blog/ Scrape all content from the blog, r…" at bounding box center [187, 584] width 252 height 176
paste textarea "top 20-50 keywords for traffic"
click at [224, 584] on textarea "Input e.g. https://360learning.com/fr/blog/ Scrape all content from the blog, r…" at bounding box center [187, 584] width 252 height 176
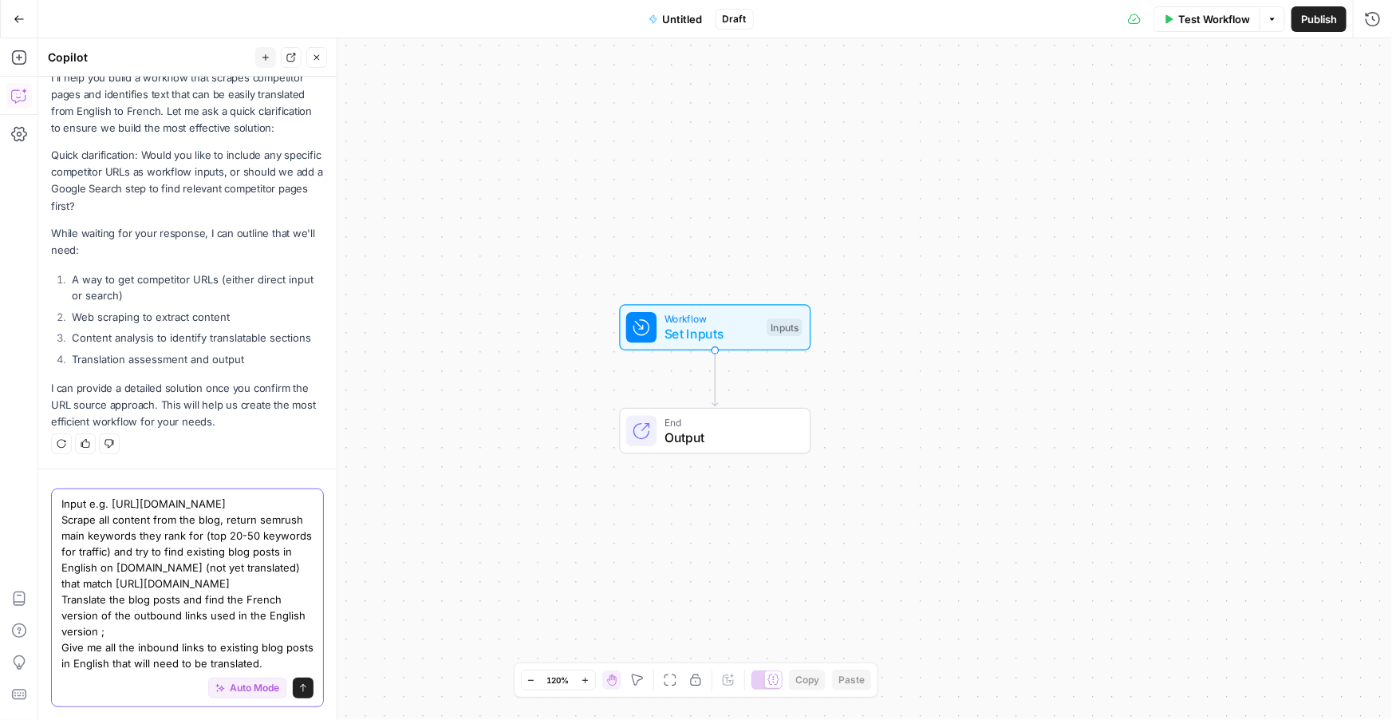
click at [224, 584] on textarea "Input e.g. https://360learning.com/fr/blog/ Scrape all content from the blog, r…" at bounding box center [187, 584] width 252 height 176
drag, startPoint x: 303, startPoint y: 584, endPoint x: 69, endPoint y: 586, distance: 233.8
click at [69, 586] on div "Input e.g. https://360learning.com/fr/blog/ Scrape all content from the blog, r…" at bounding box center [187, 597] width 273 height 219
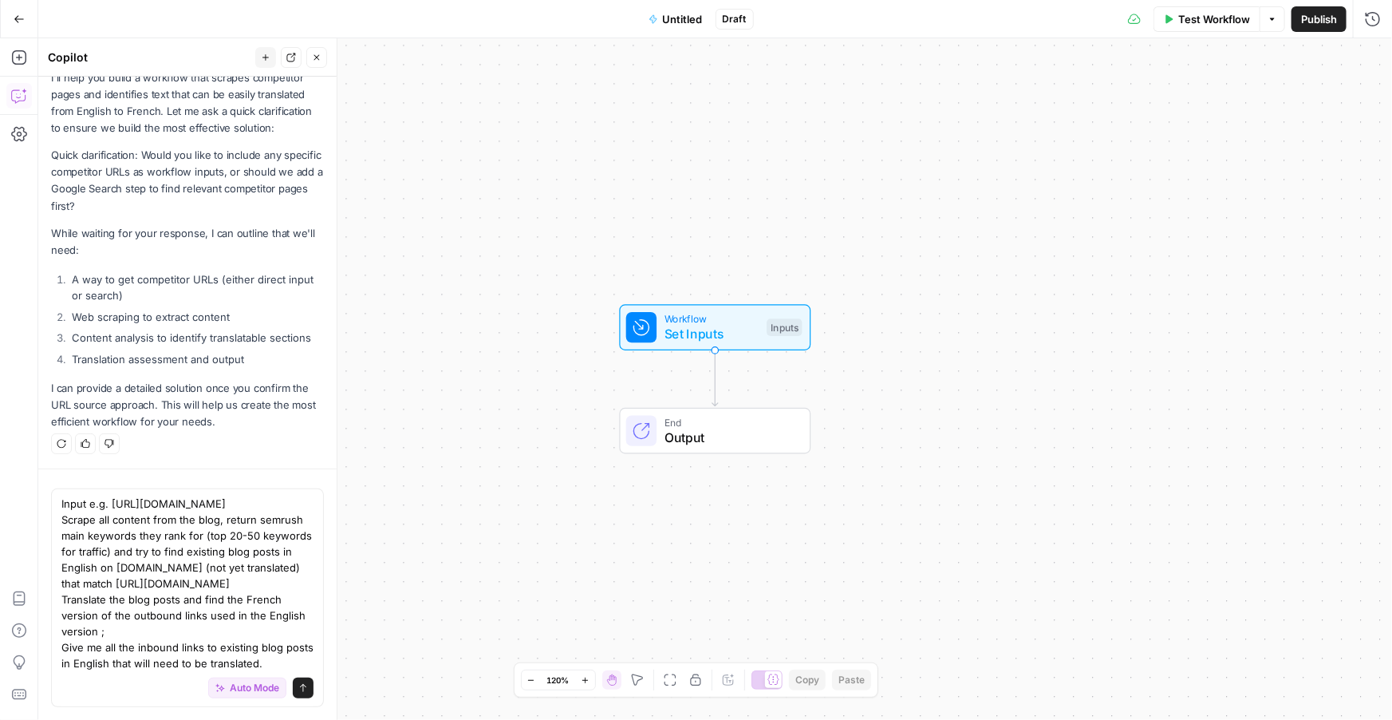
drag, startPoint x: 60, startPoint y: 583, endPoint x: 295, endPoint y: 583, distance: 235.4
click at [295, 583] on div "Input e.g. https://360learning.com/fr/blog/ Scrape all content from the blog, r…" at bounding box center [187, 597] width 273 height 219
drag, startPoint x: 302, startPoint y: 580, endPoint x: 57, endPoint y: 588, distance: 245.1
click at [57, 588] on div "Input e.g. https://360learning.com/fr/blog/ Scrape all content from the blog, r…" at bounding box center [187, 597] width 273 height 219
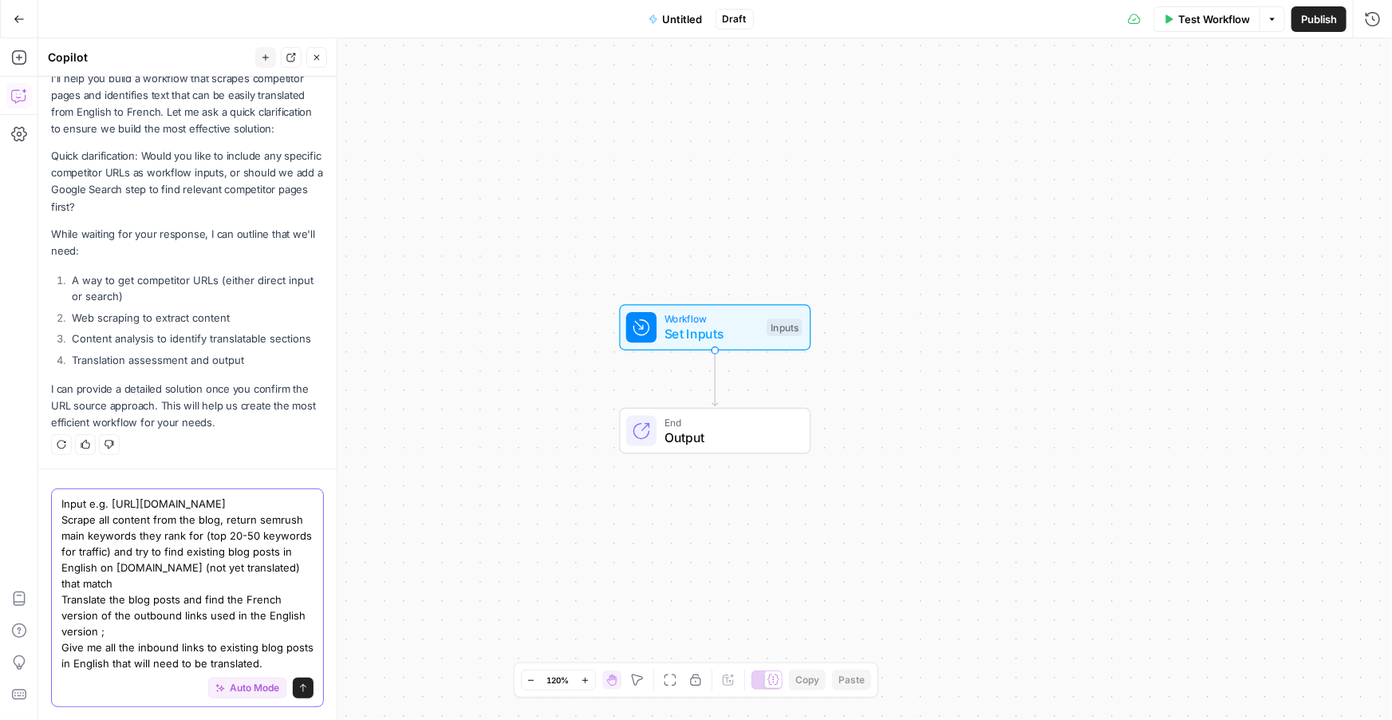
drag, startPoint x: 156, startPoint y: 567, endPoint x: 215, endPoint y: 567, distance: 59.1
click at [215, 567] on textarea "Input e.g. https://360learning.com/fr/blog/ Scrape all content from the blog, r…" at bounding box center [187, 584] width 252 height 176
paste textarea "https://www.docebo.com/learning-network/blog/"
click at [222, 574] on textarea "Input e.g. https://360learning.com/fr/blog/ Scrape all content from the blog, r…" at bounding box center [187, 584] width 252 height 176
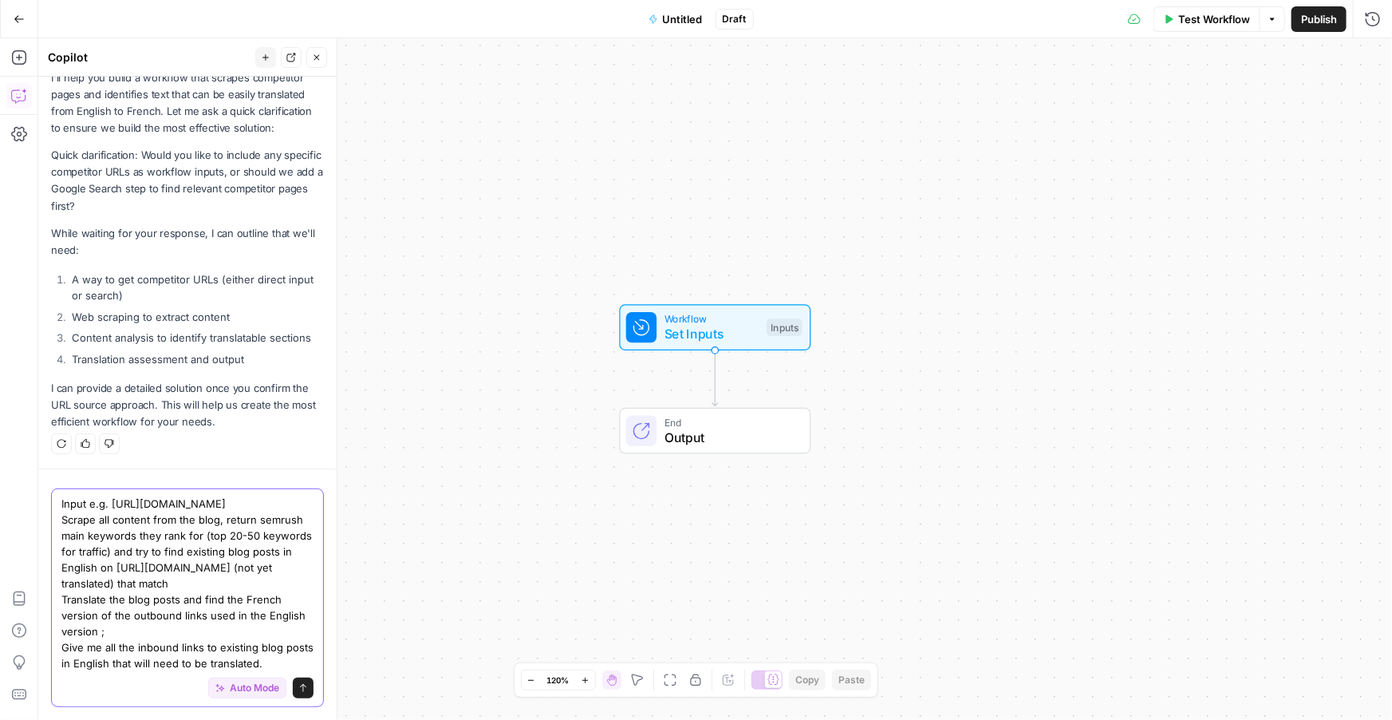
click at [219, 586] on textarea "Input e.g. https://360learning.com/fr/blog/ Scrape all content from the blog, r…" at bounding box center [187, 584] width 252 height 176
click at [99, 633] on textarea "Input e.g. https://360learning.com/fr/blog/ Scrape all content from the blog, r…" at bounding box center [187, 584] width 252 height 176
click at [172, 496] on textarea "Input e.g. https://360learning.com/fr/blog/ Scrape all content from the blog, r…" at bounding box center [187, 584] width 252 height 176
click at [249, 638] on textarea "Input e.g. https://360learning.com/fr/blog/ Scrape all content from the blog, r…" at bounding box center [187, 584] width 252 height 176
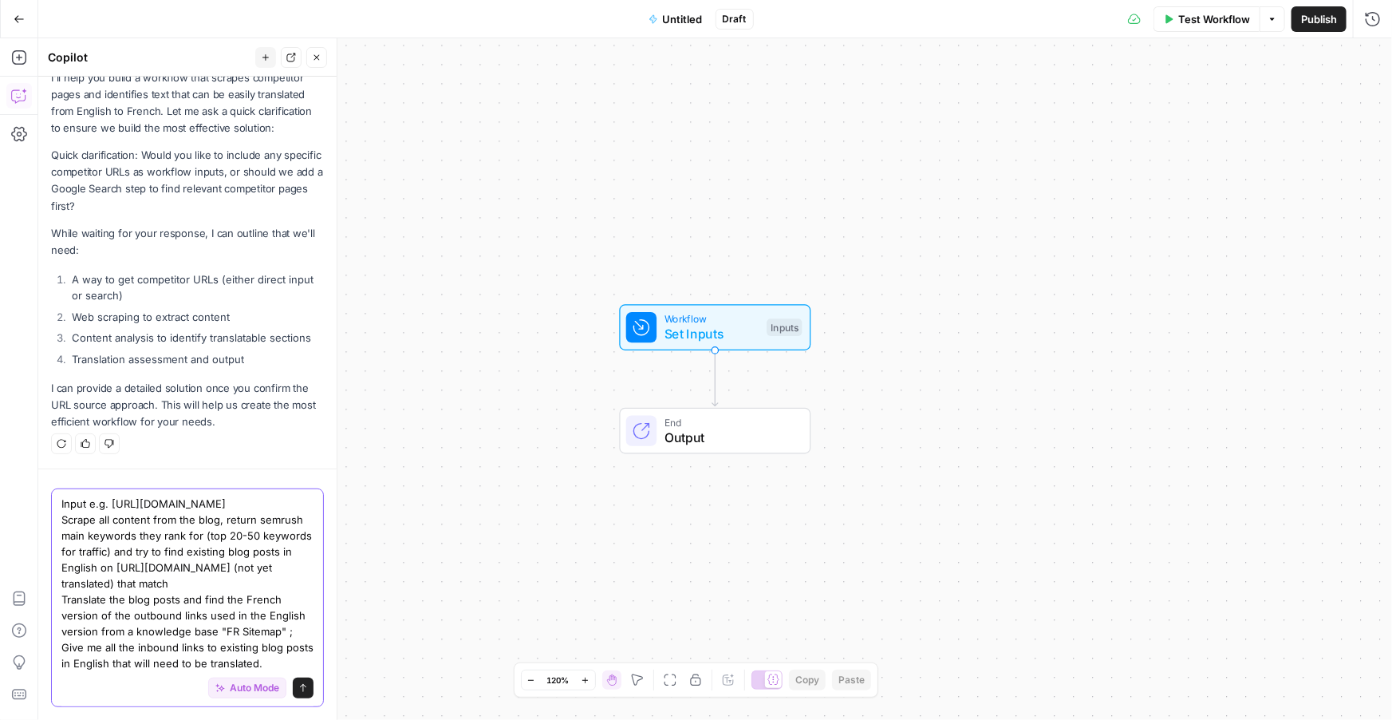
click at [77, 666] on textarea "Input e.g. [URL][DOMAIN_NAME] Scrape all content from the blog, return semrush …" at bounding box center [187, 584] width 252 height 176
click at [132, 658] on textarea "Input e.g. [URL][DOMAIN_NAME] Scrape all content from the blog, return semrush …" at bounding box center [187, 584] width 252 height 176
type textarea "Input e.g. [URL][DOMAIN_NAME] Scrape all content from the blog, return semrush …"
click at [300, 685] on icon "submit" at bounding box center [303, 688] width 6 height 8
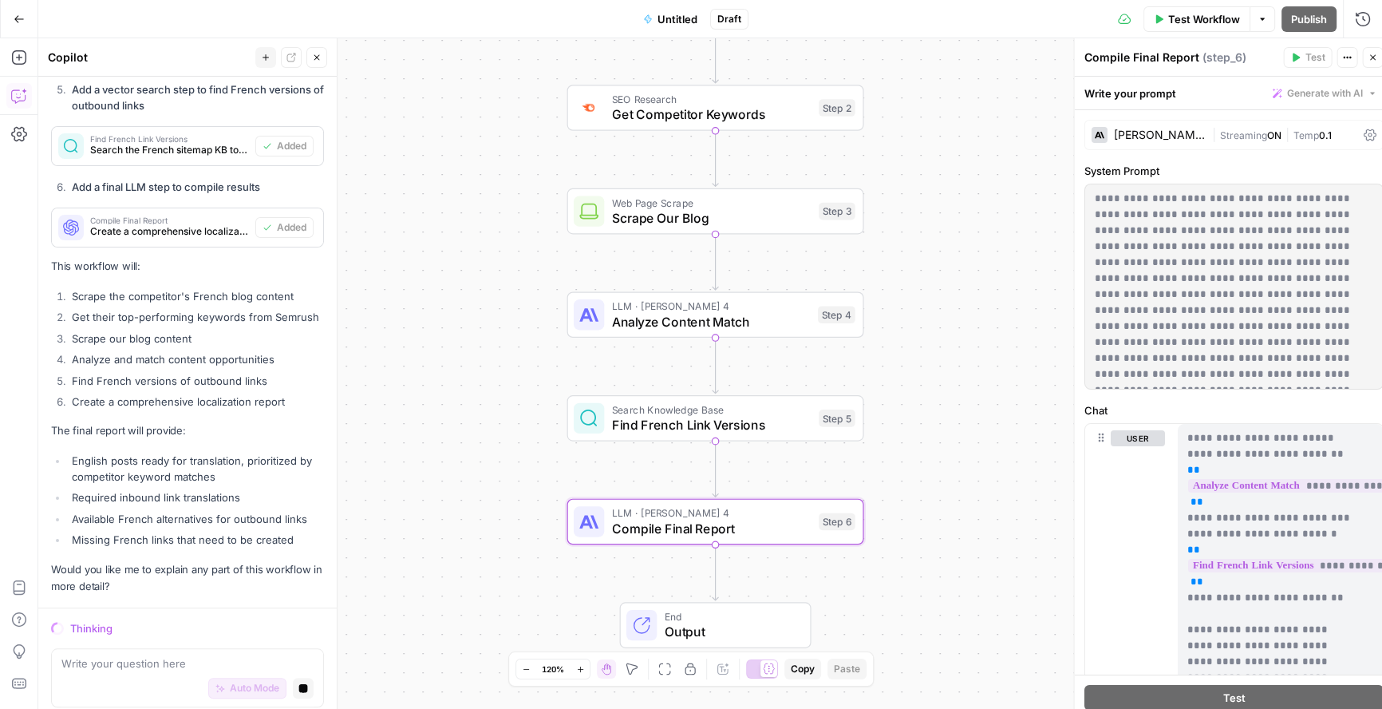
scroll to position [1785, 0]
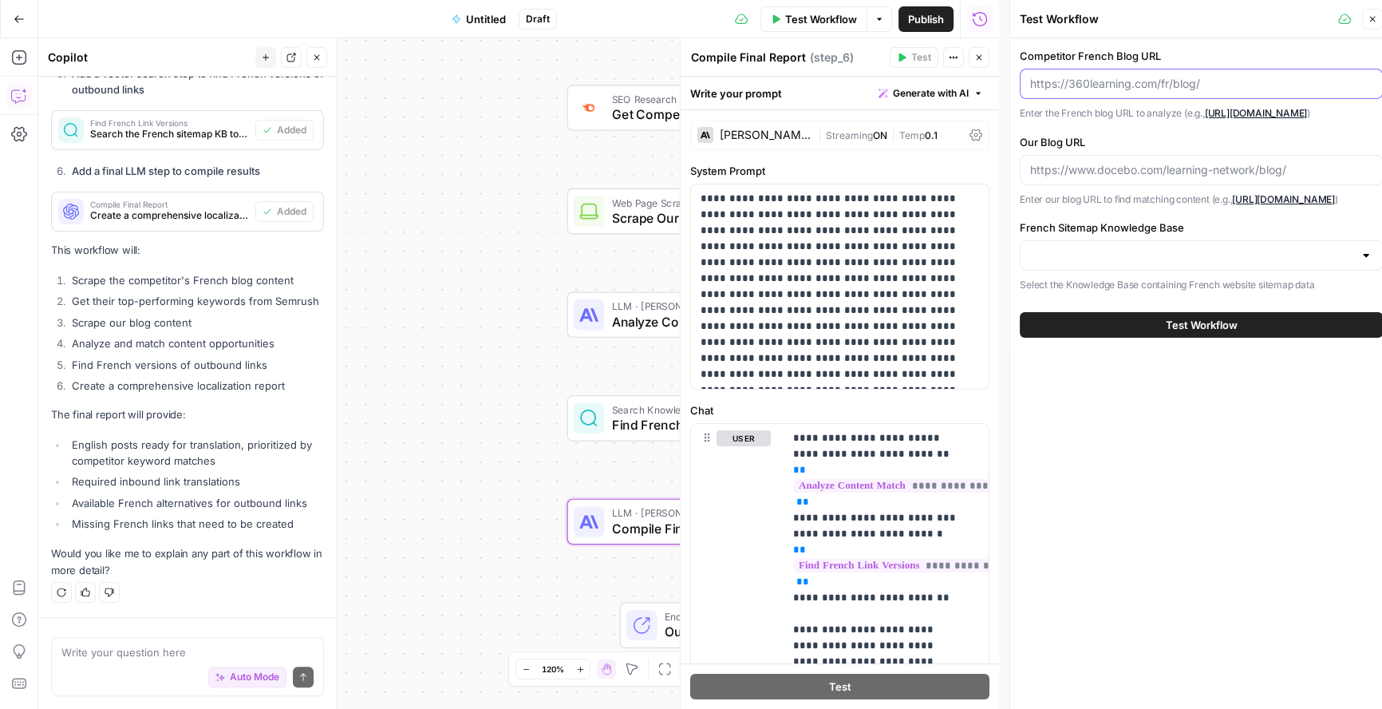
click at [1130, 84] on input "Competitor French Blog URL" at bounding box center [1201, 84] width 342 height 16
click at [1188, 81] on input "Competitor French Blog URL" at bounding box center [1201, 84] width 342 height 16
drag, startPoint x: 1207, startPoint y: 116, endPoint x: 1355, endPoint y: 118, distance: 147.6
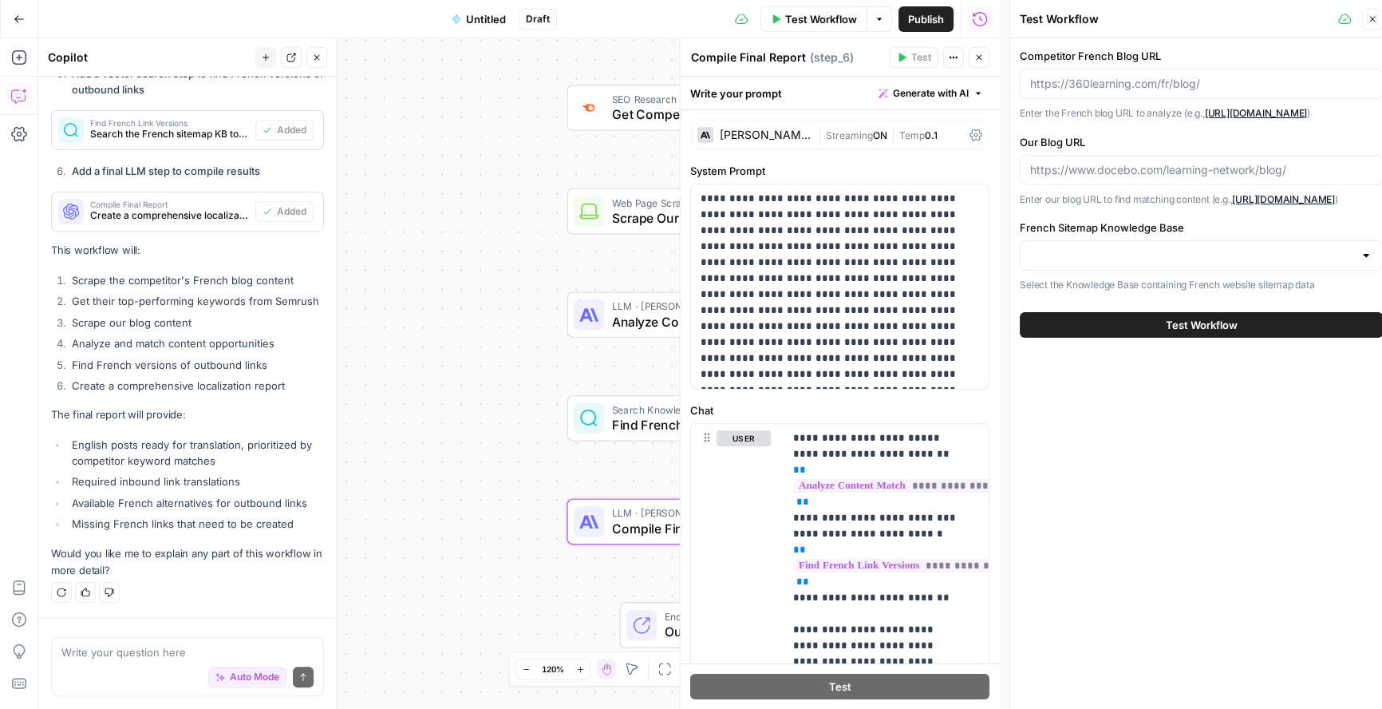
click at [1355, 118] on p "Enter the French blog URL to analyze (e.g., https://360learning.com/fr/blog/ )" at bounding box center [1201, 113] width 363 height 16
click at [1092, 257] on div at bounding box center [1201, 255] width 363 height 30
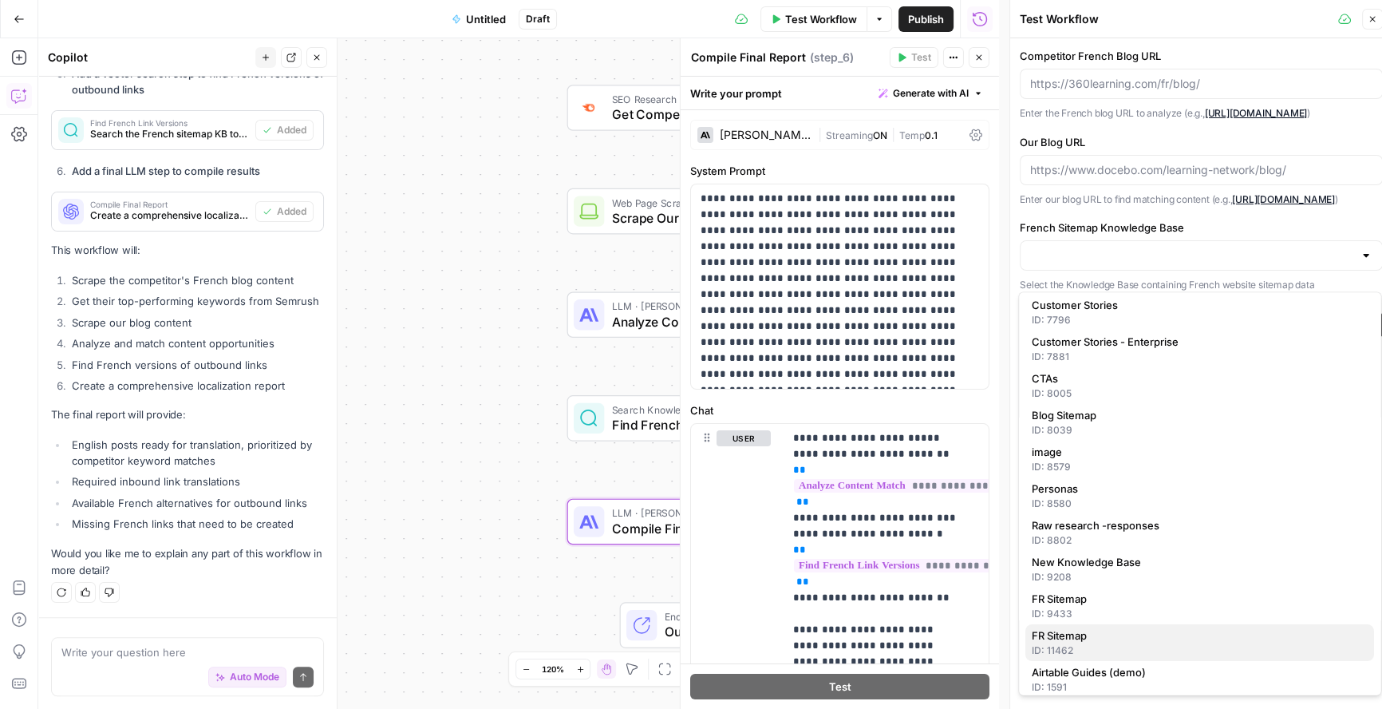
scroll to position [87, 0]
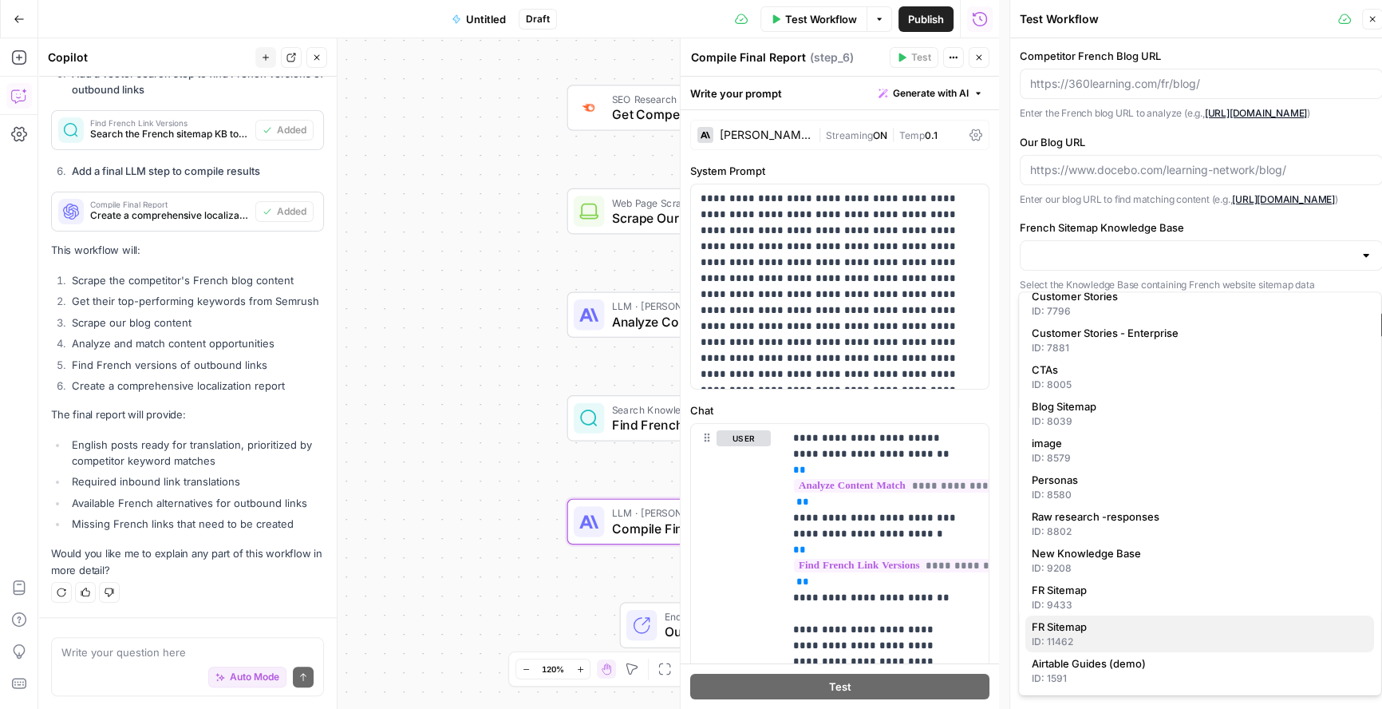
click at [1076, 637] on div "ID: 11462" at bounding box center [1200, 641] width 336 height 14
type input "FR Sitemap"
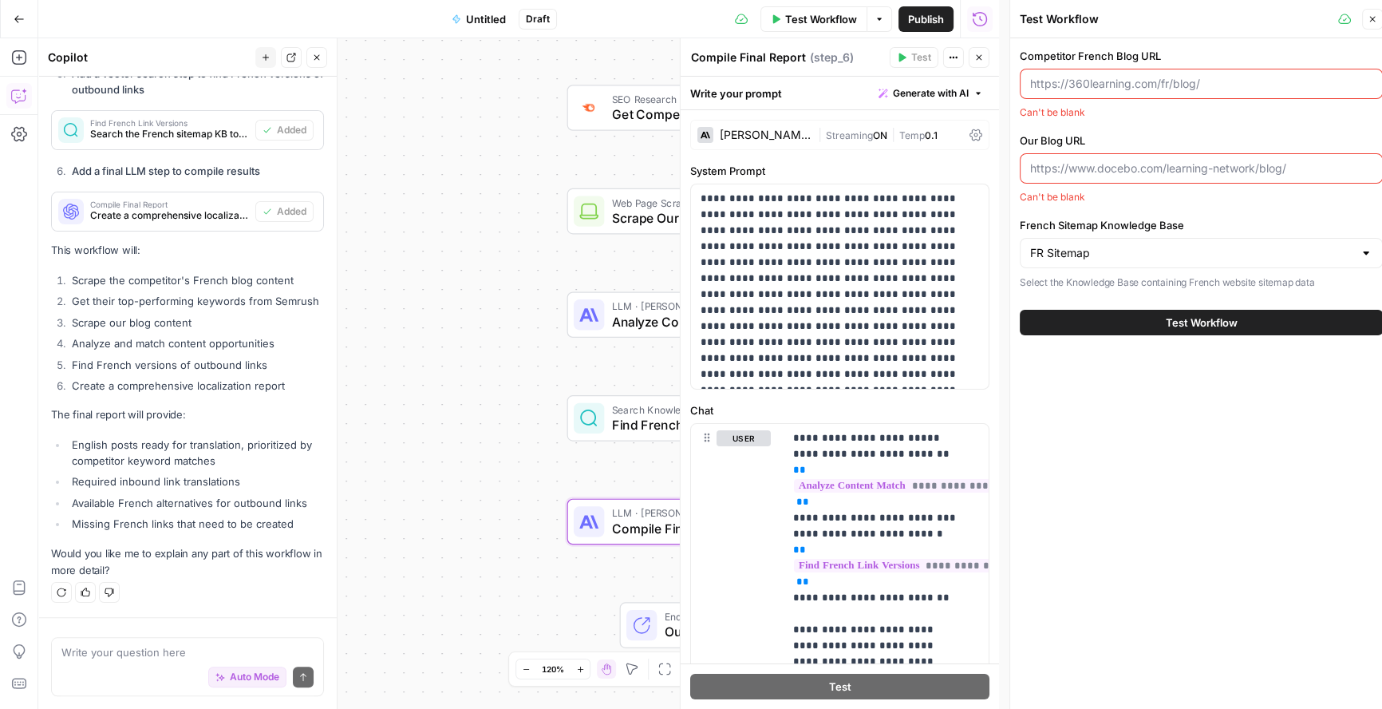
click at [1124, 147] on label "Our Blog URL" at bounding box center [1201, 140] width 363 height 16
click at [1124, 160] on input "Our Blog URL" at bounding box center [1201, 168] width 342 height 16
click at [1130, 178] on div at bounding box center [1201, 168] width 363 height 30
click at [1136, 176] on input "Our Blog URL" at bounding box center [1201, 168] width 342 height 16
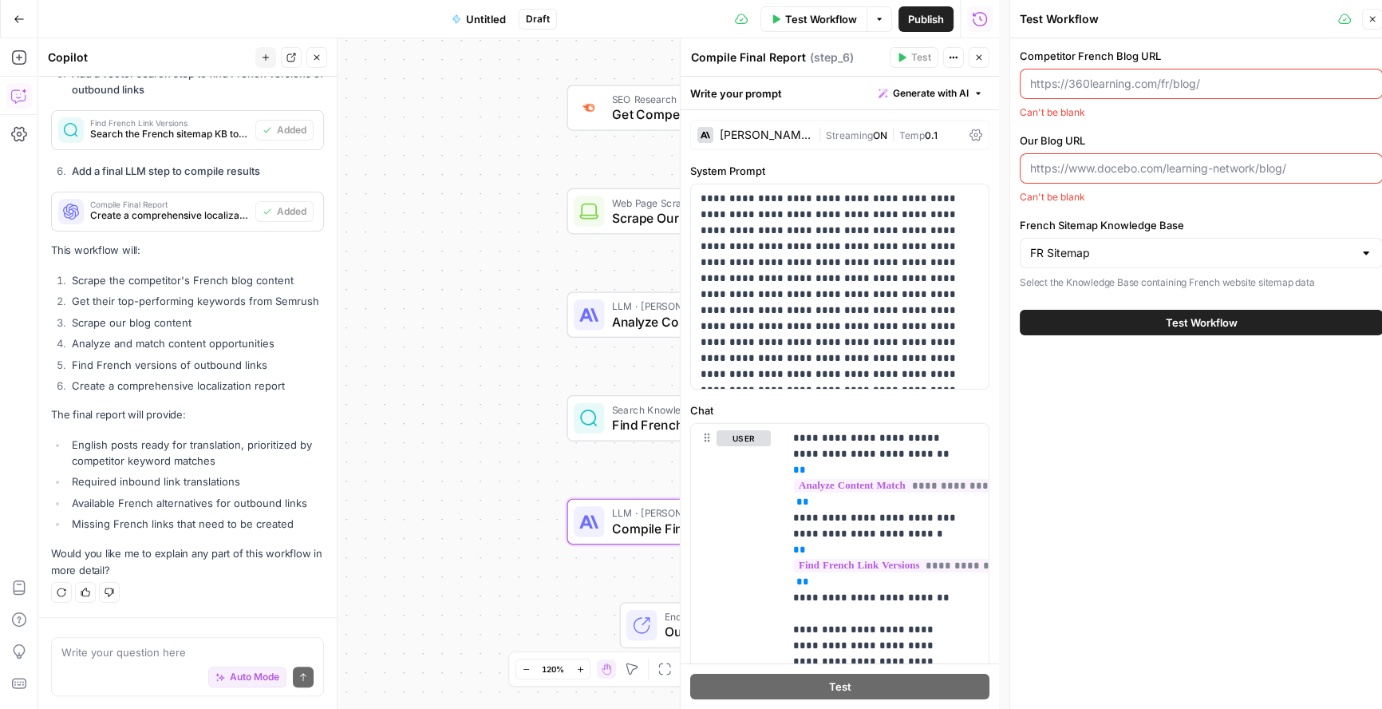
click at [1114, 164] on input "Our Blog URL" at bounding box center [1201, 168] width 342 height 16
paste input "https://www.docebo.com/fr/learning-network/blog/"
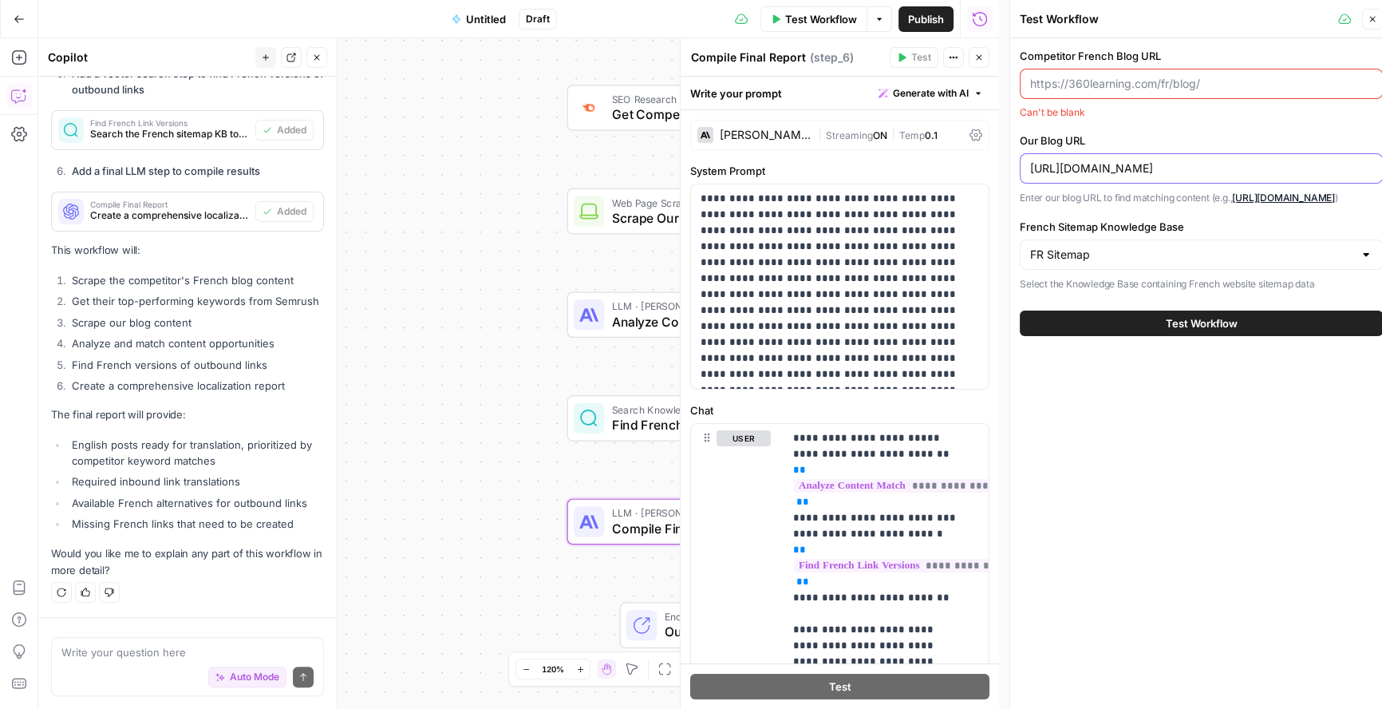
type input "https://www.docebo.com/fr/learning-network/blog/"
click at [1064, 90] on input "Competitor French Blog URL" at bounding box center [1201, 84] width 342 height 16
paste input "https://360learning.com/fr/blog/"
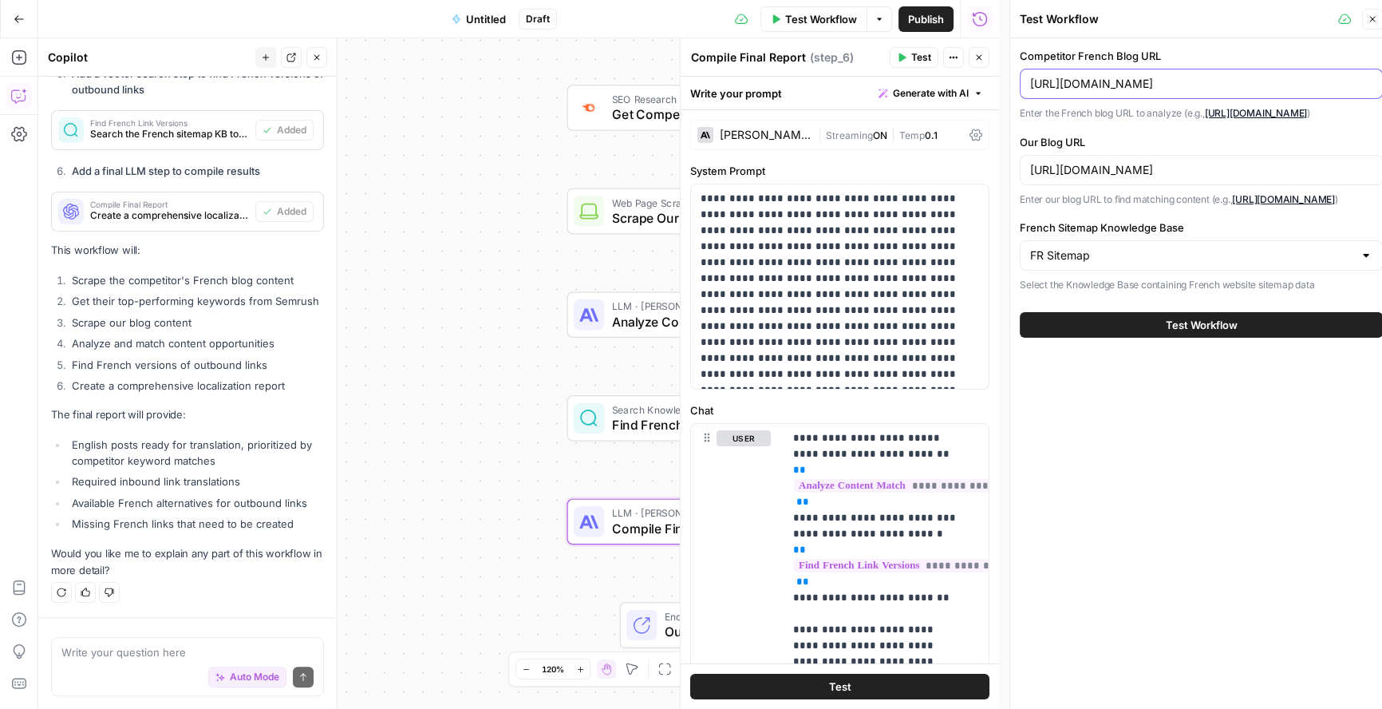
type input "https://360learning.com/fr/blog/"
click at [1296, 336] on button "Test Workflow" at bounding box center [1201, 325] width 363 height 26
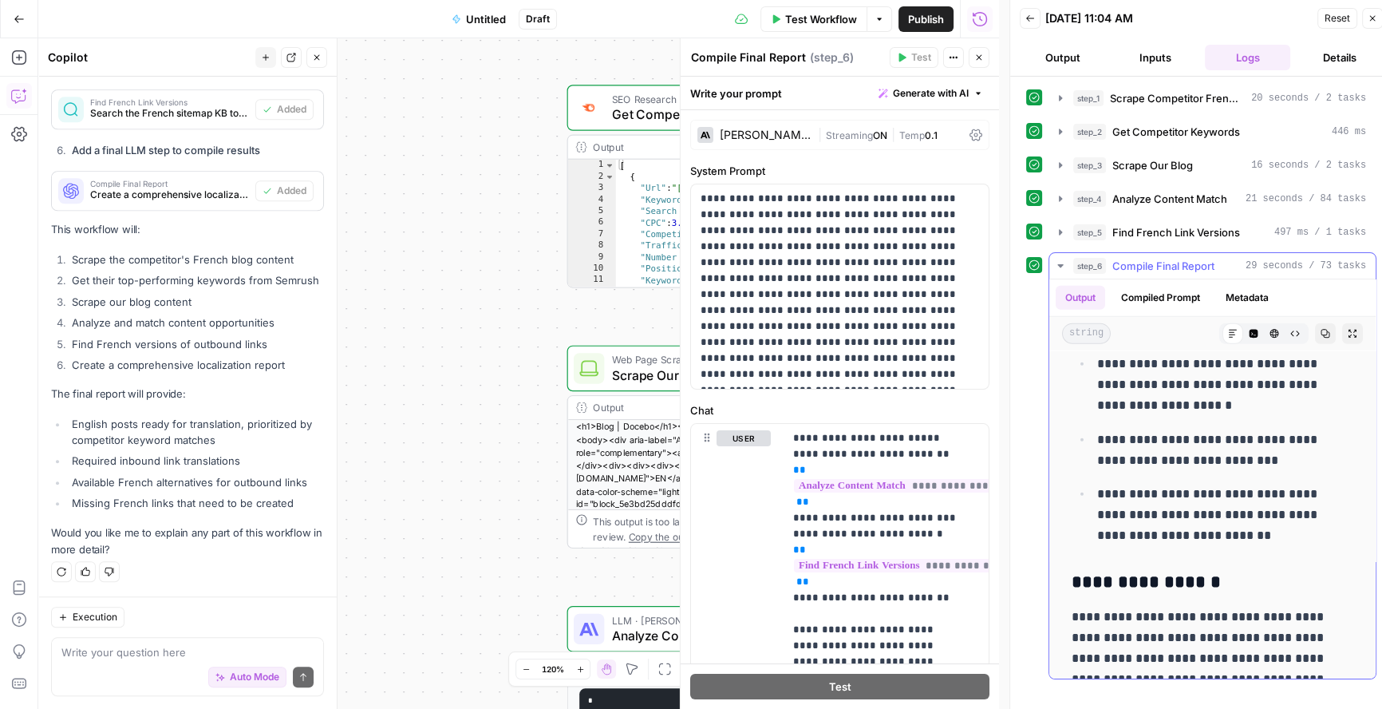
scroll to position [6263, 0]
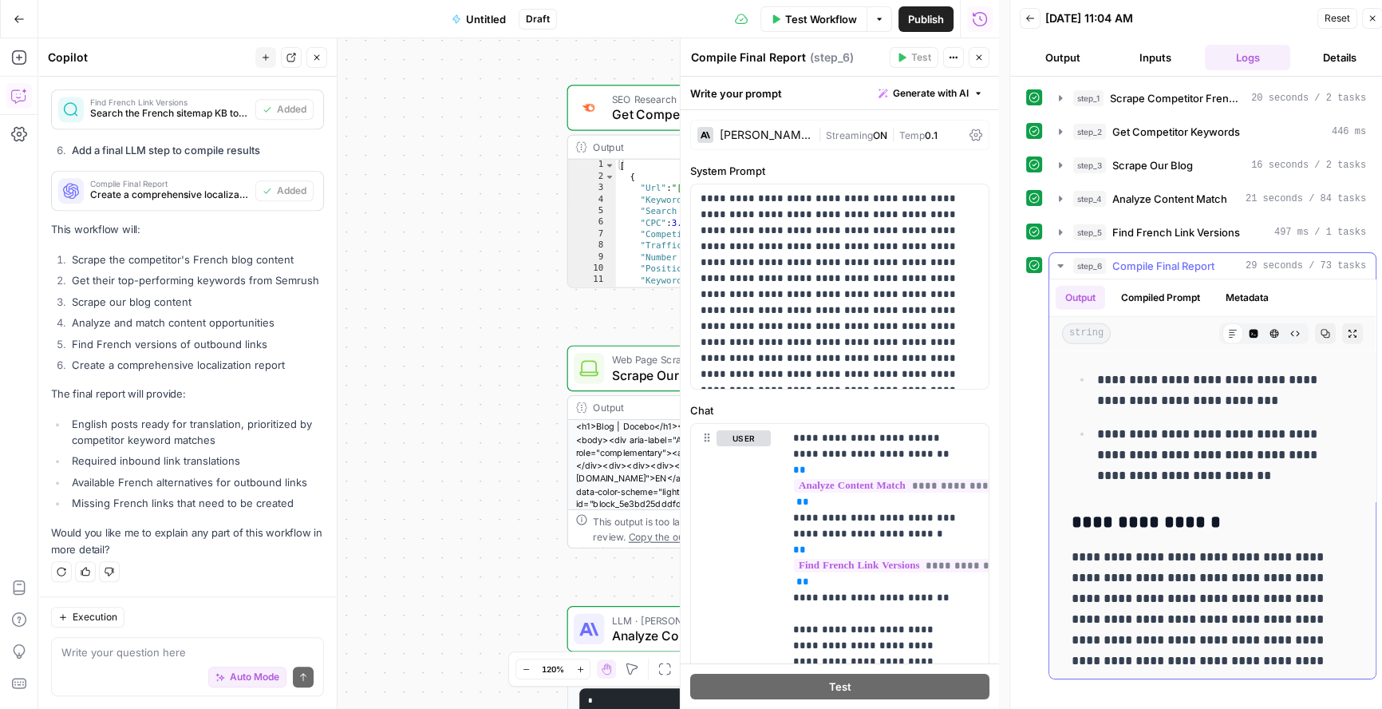
click at [1060, 263] on icon "button" at bounding box center [1060, 265] width 13 height 13
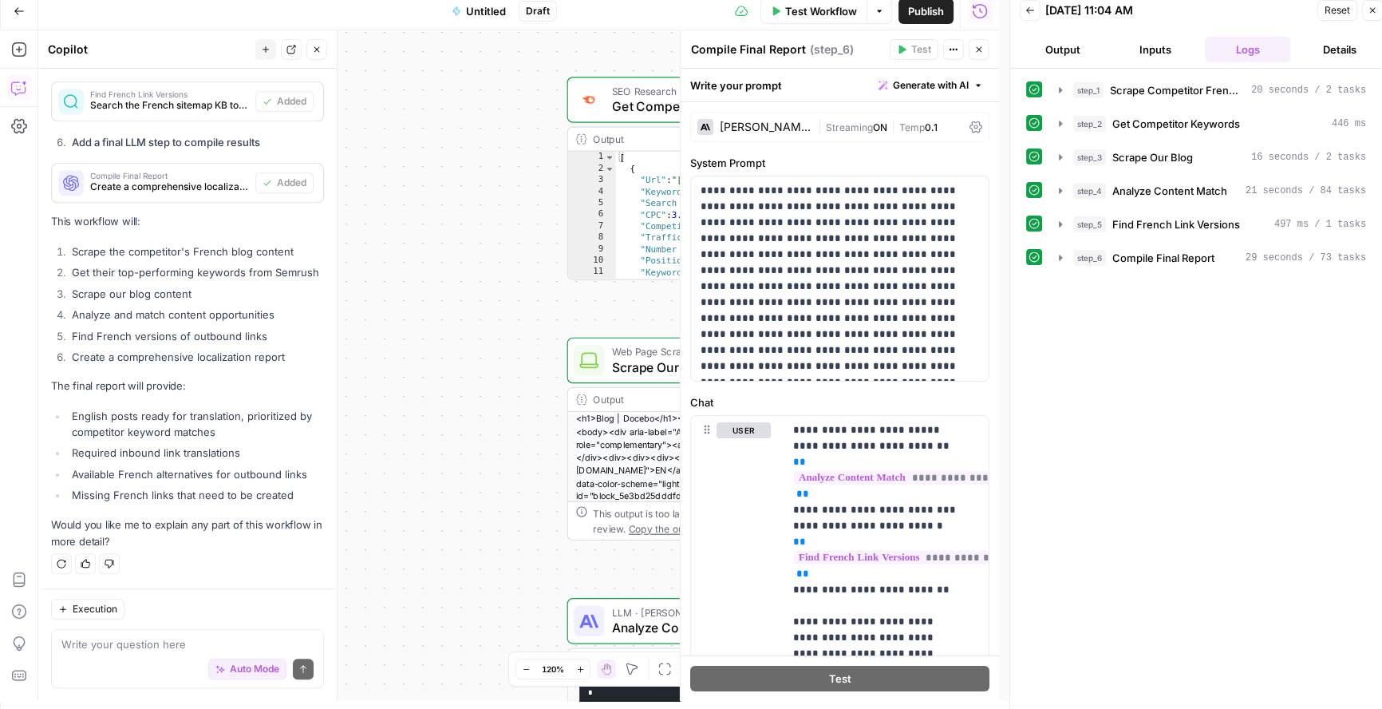
scroll to position [10, 0]
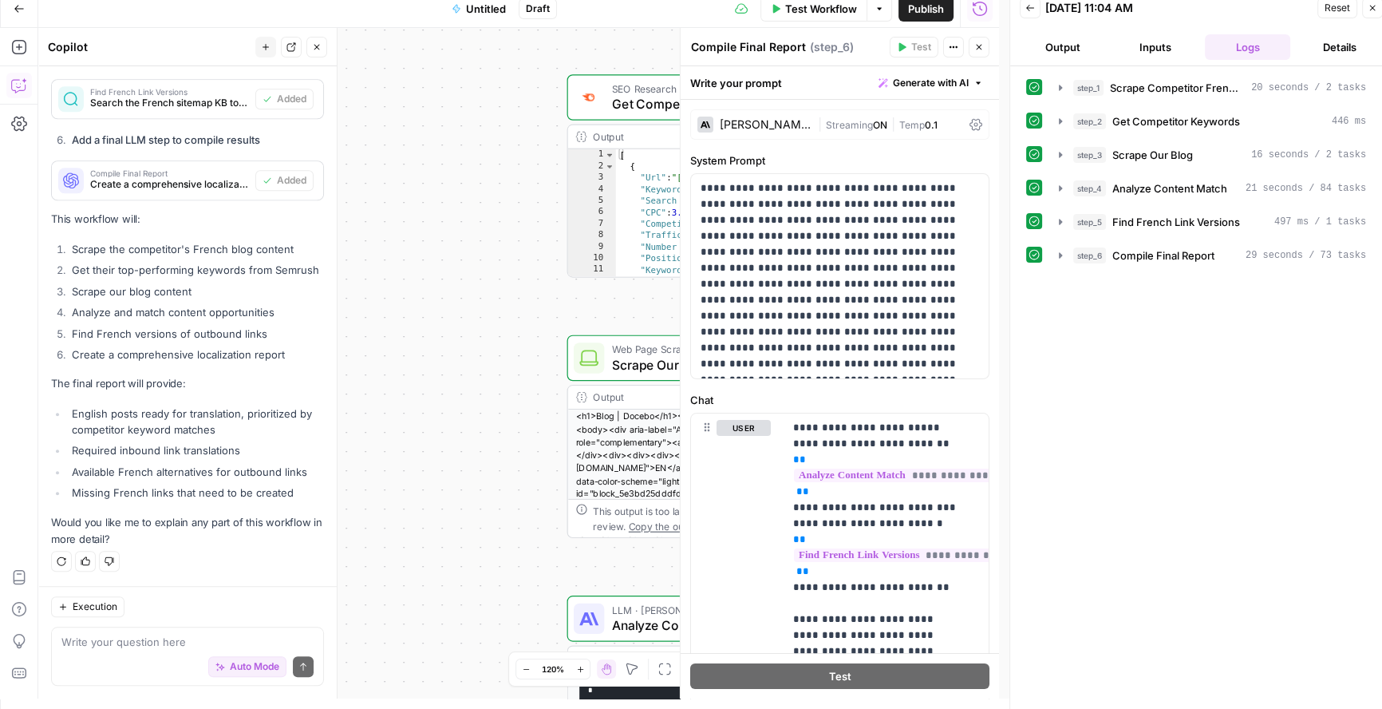
click at [1054, 50] on button "Output" at bounding box center [1063, 47] width 86 height 26
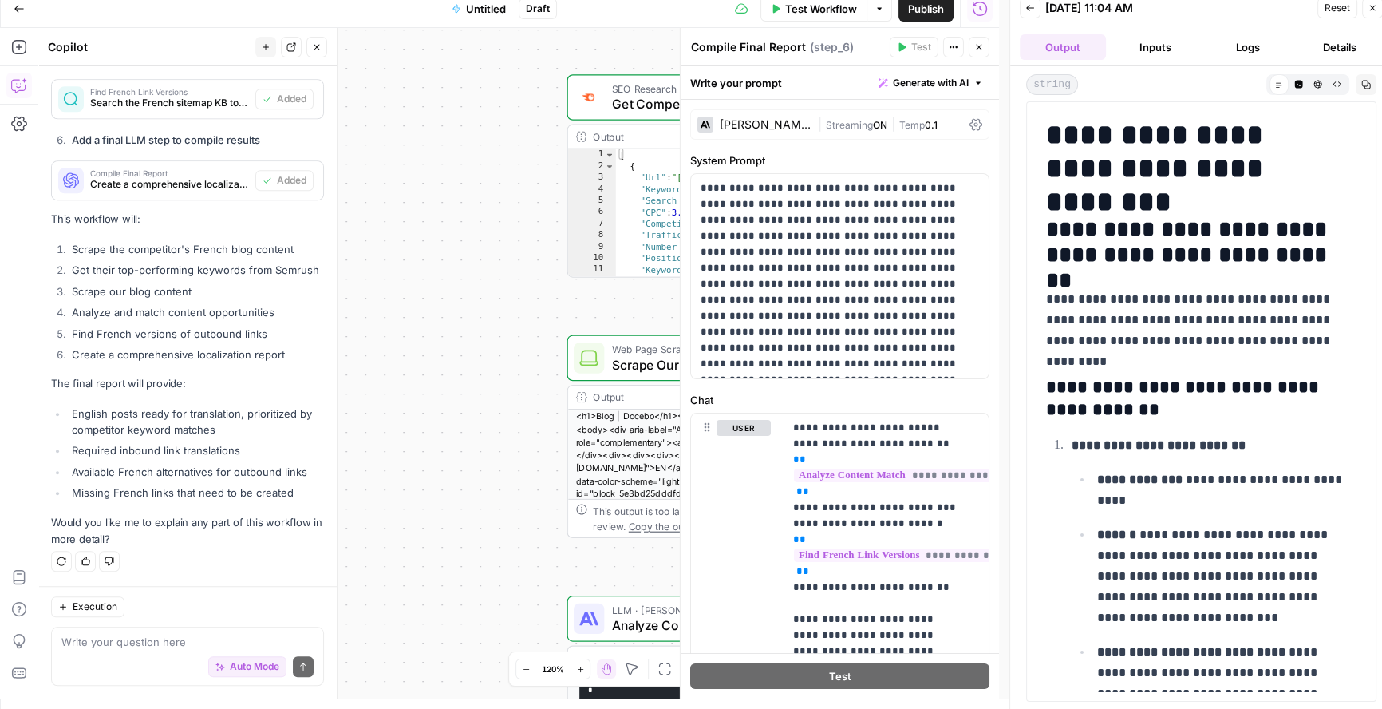
click at [792, 12] on span "Test Workflow" at bounding box center [821, 9] width 72 height 16
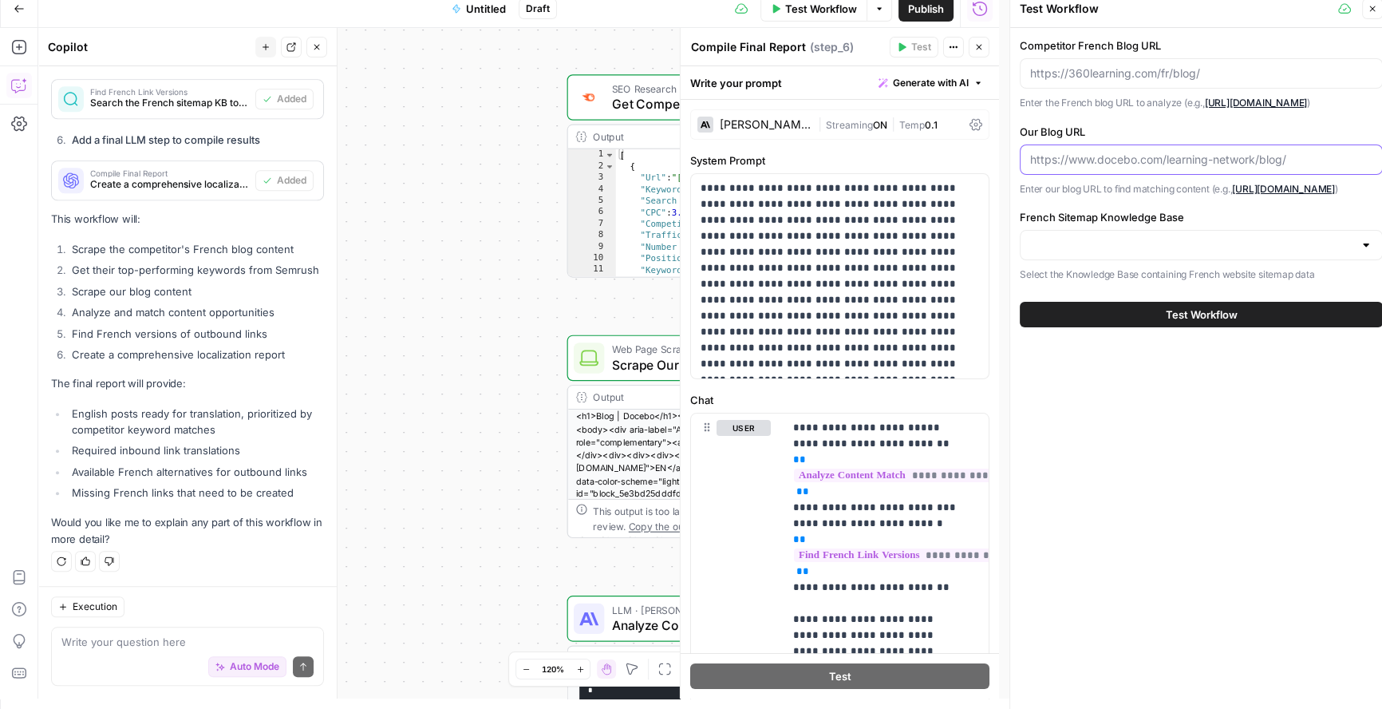
click at [1153, 155] on input "Our Blog URL" at bounding box center [1201, 160] width 342 height 16
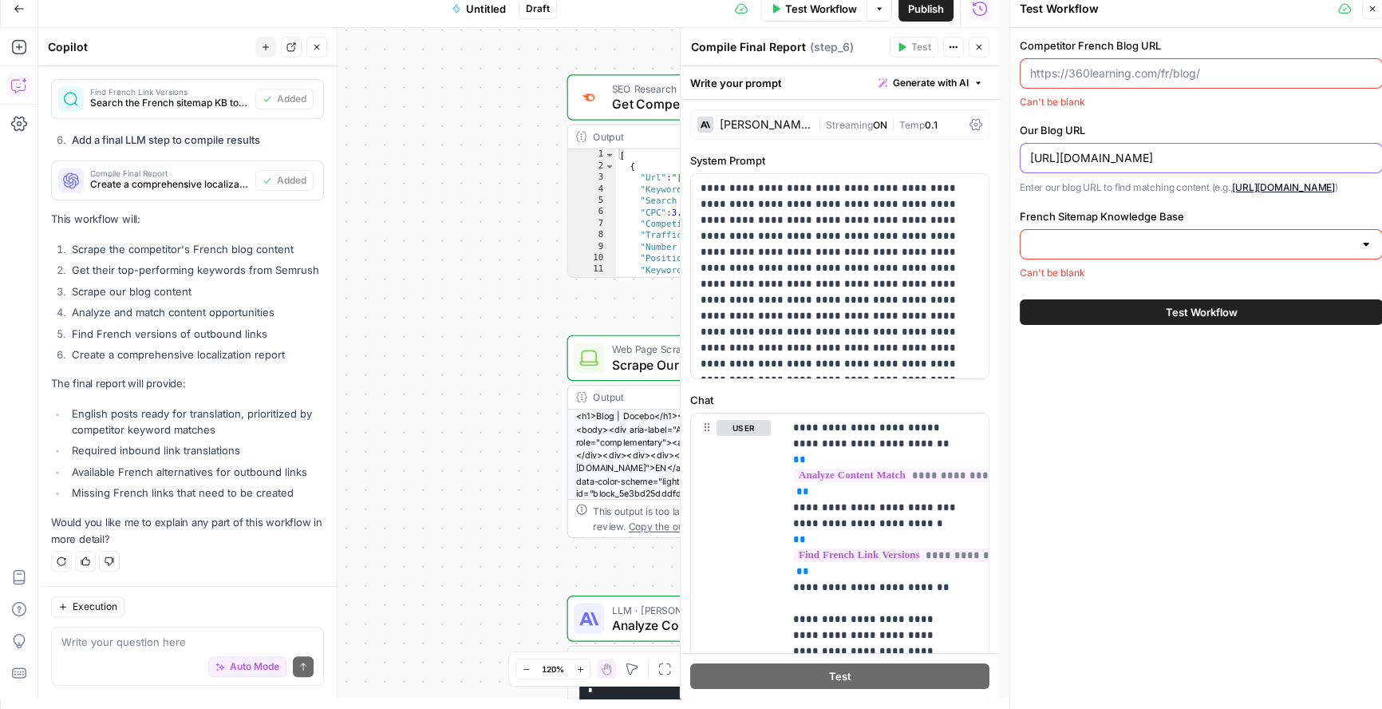
drag, startPoint x: 1179, startPoint y: 156, endPoint x: 1167, endPoint y: 161, distance: 13.2
click at [1167, 161] on input "https://www.docebo.com/fr/learning-network/blog/" at bounding box center [1201, 158] width 342 height 16
type input "https://www.docebo.com/learning-network/blog/"
click at [1194, 69] on input "Competitor French Blog URL" at bounding box center [1201, 73] width 342 height 16
type input "https://360learning.com/fr/blog/"
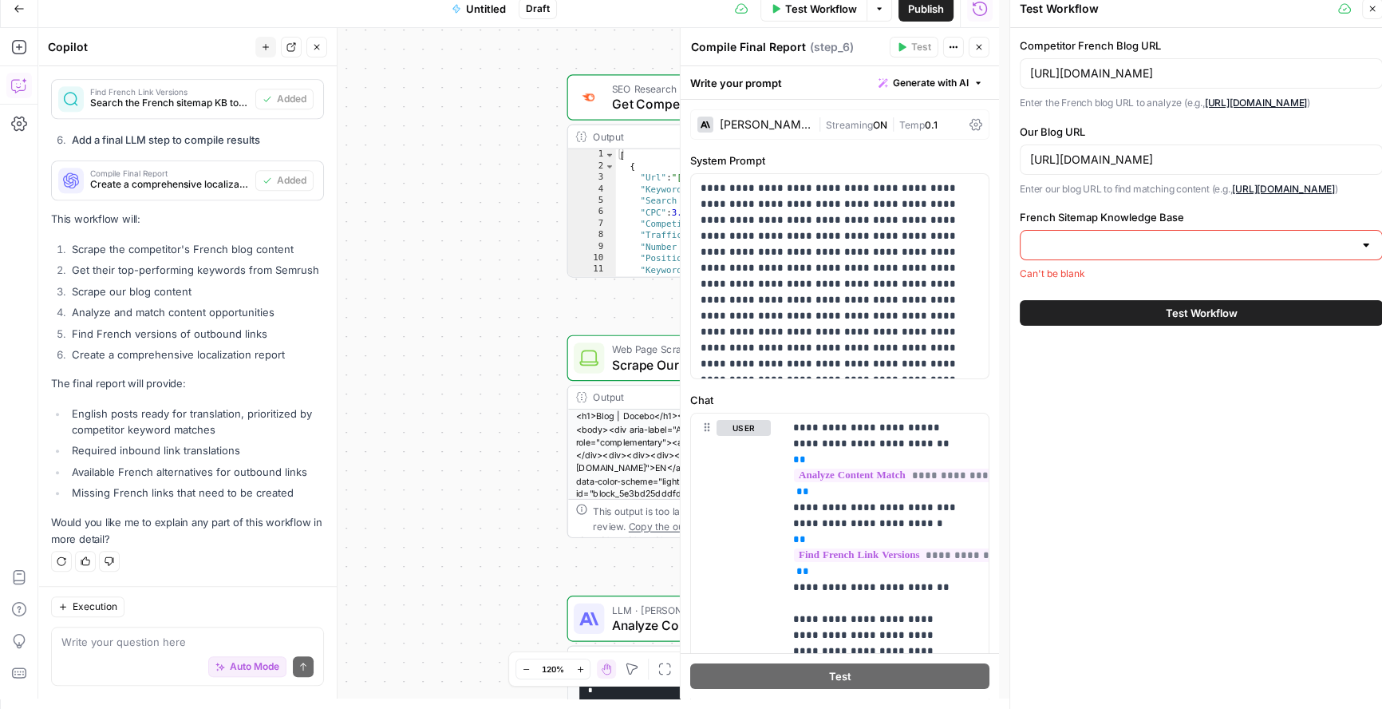
click at [1188, 253] on input "French Sitemap Knowledge Base" at bounding box center [1191, 245] width 323 height 16
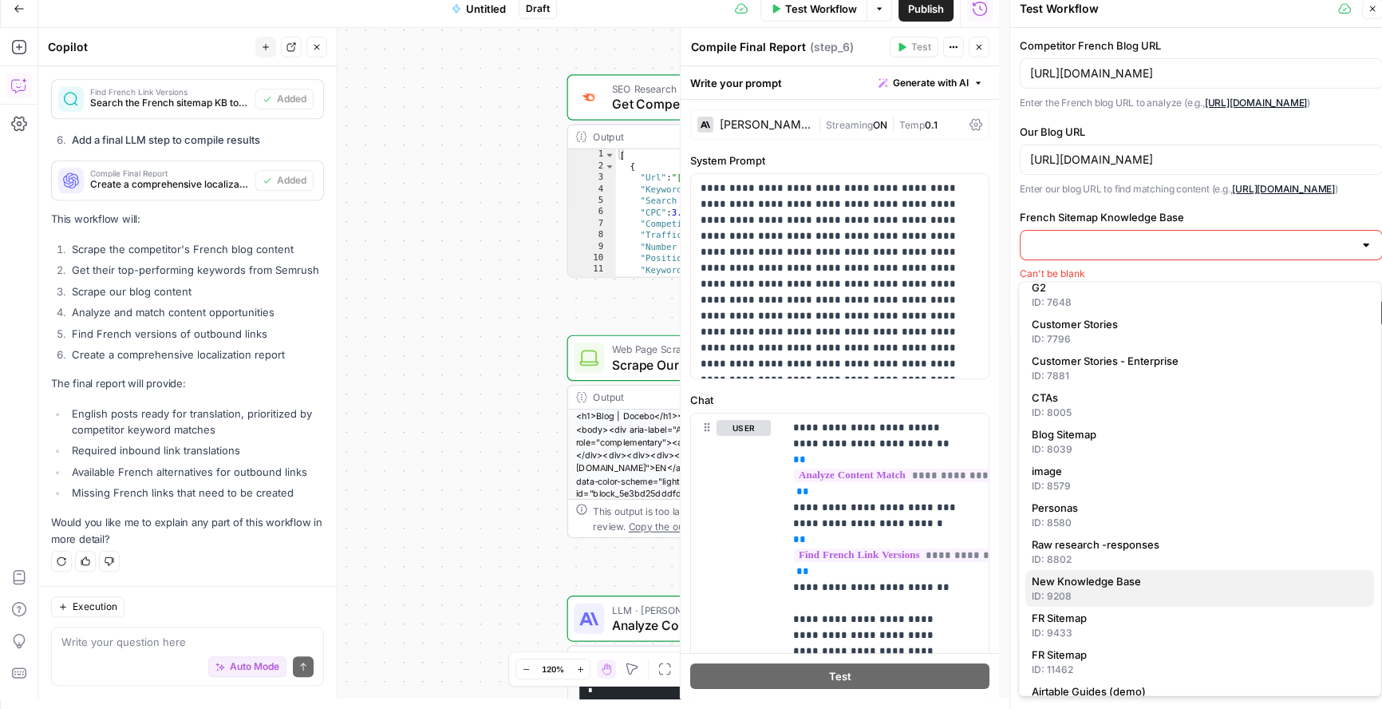
scroll to position [57, 0]
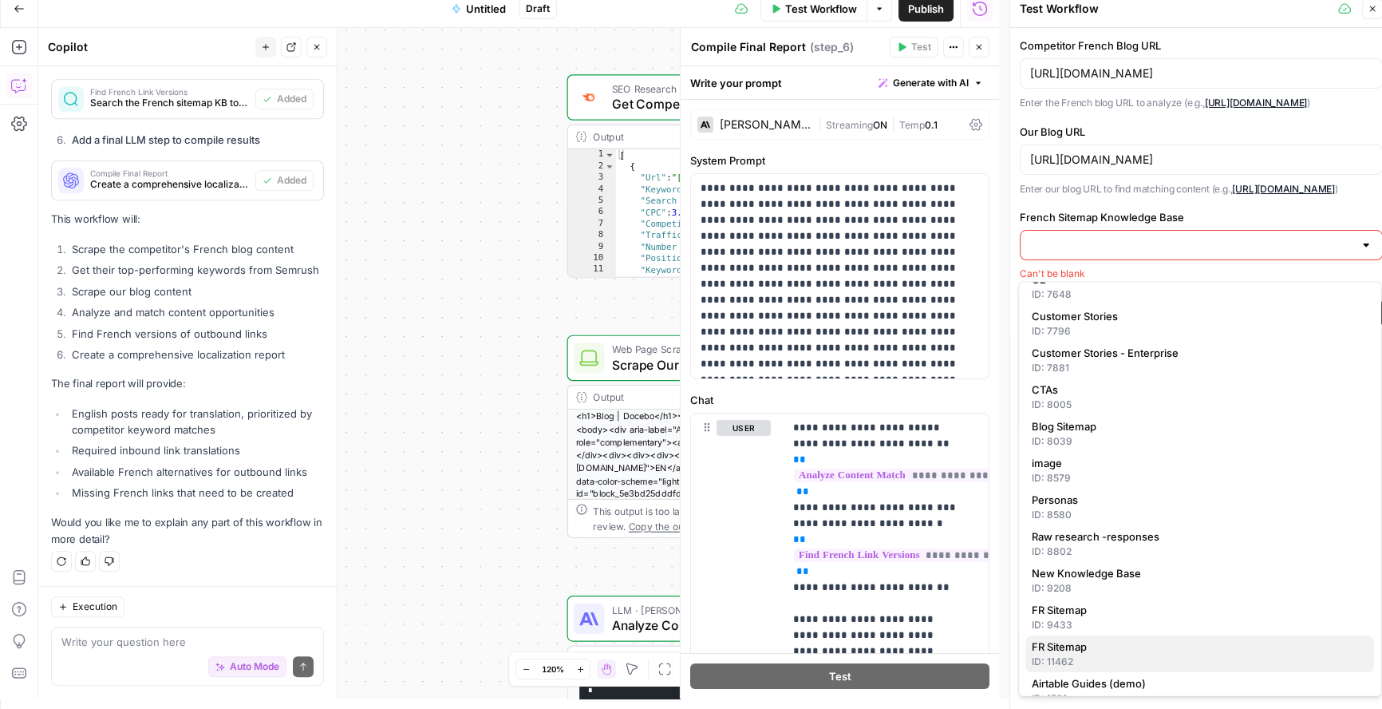
click at [1145, 647] on span "FR Sitemap" at bounding box center [1197, 646] width 330 height 16
type input "FR Sitemap"
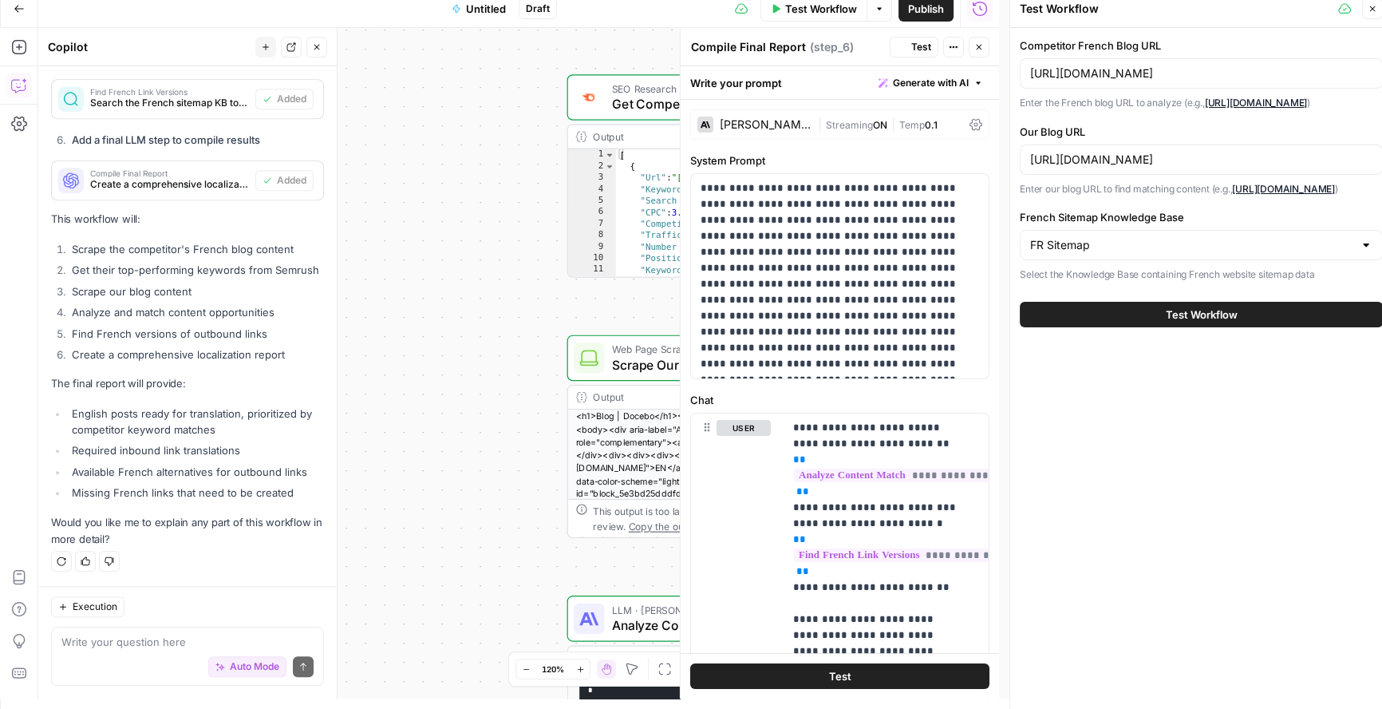
click at [1188, 322] on span "Test Workflow" at bounding box center [1202, 314] width 72 height 16
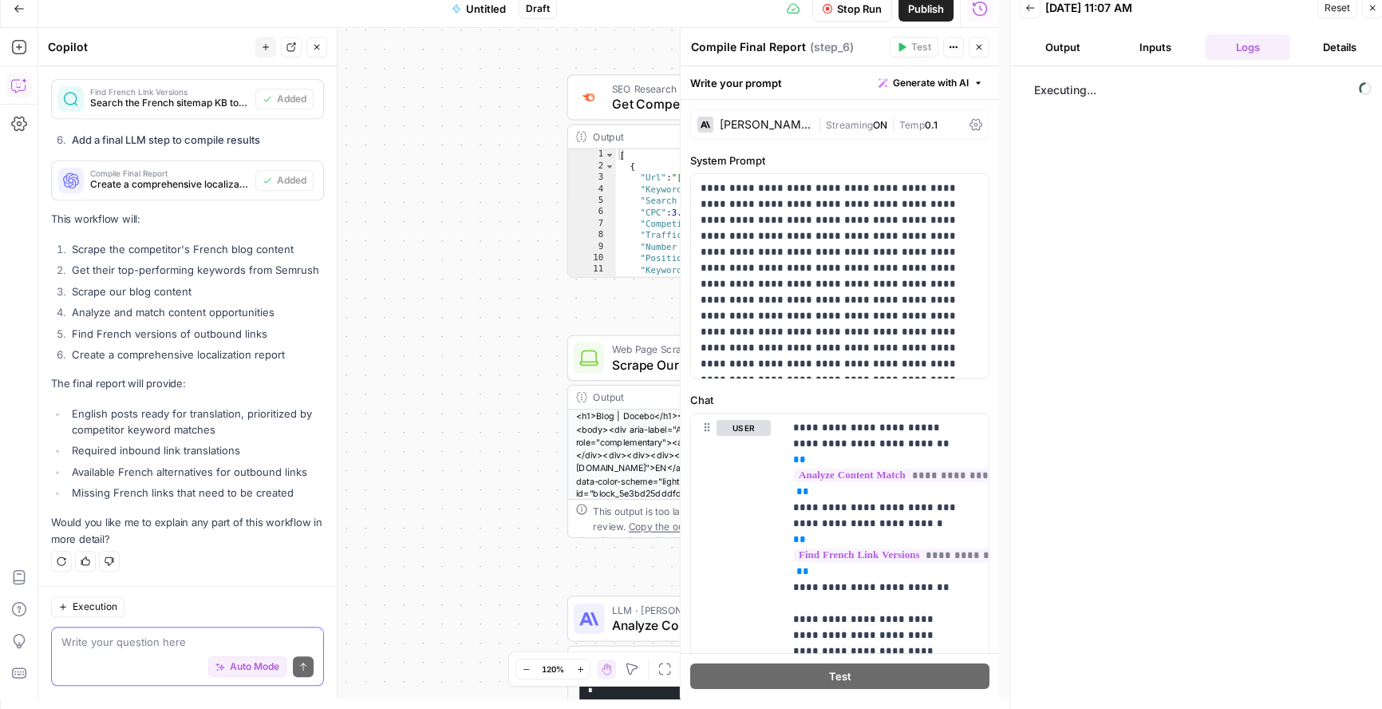
click at [113, 641] on textarea at bounding box center [187, 642] width 252 height 16
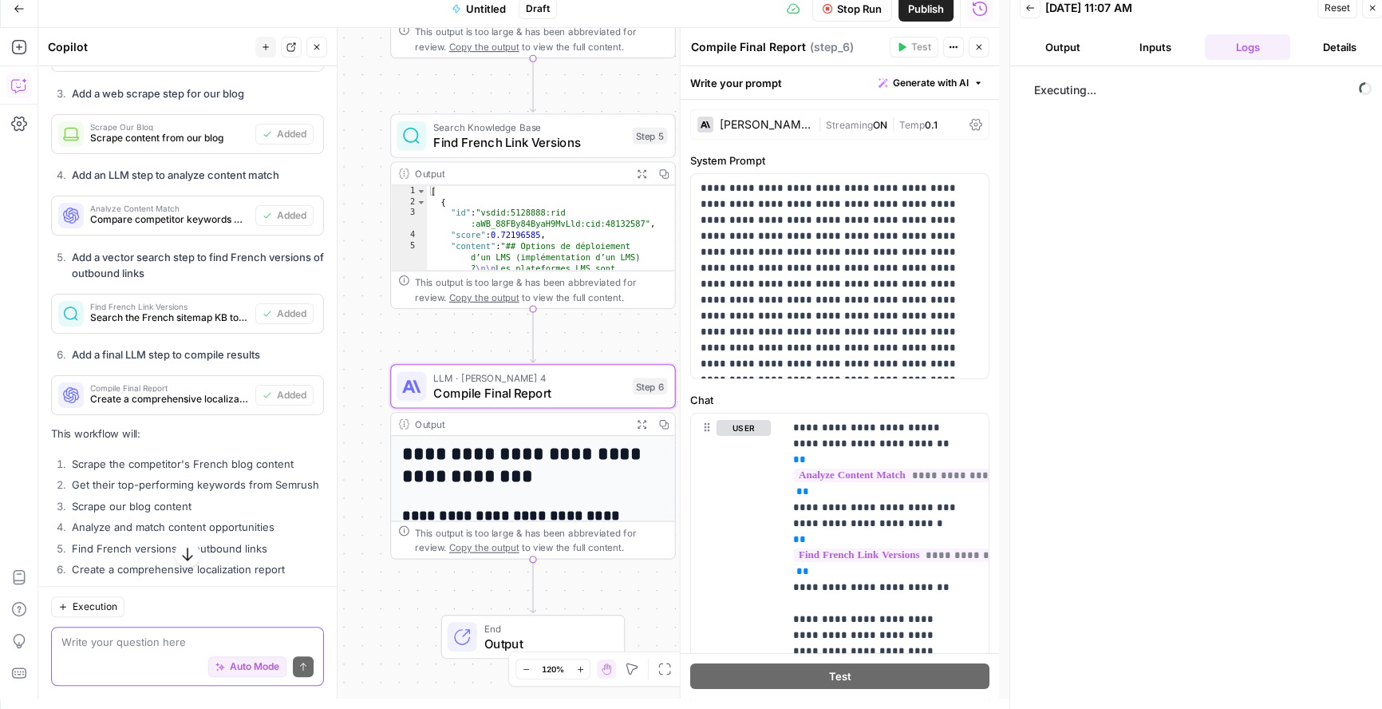
scroll to position [1297, 0]
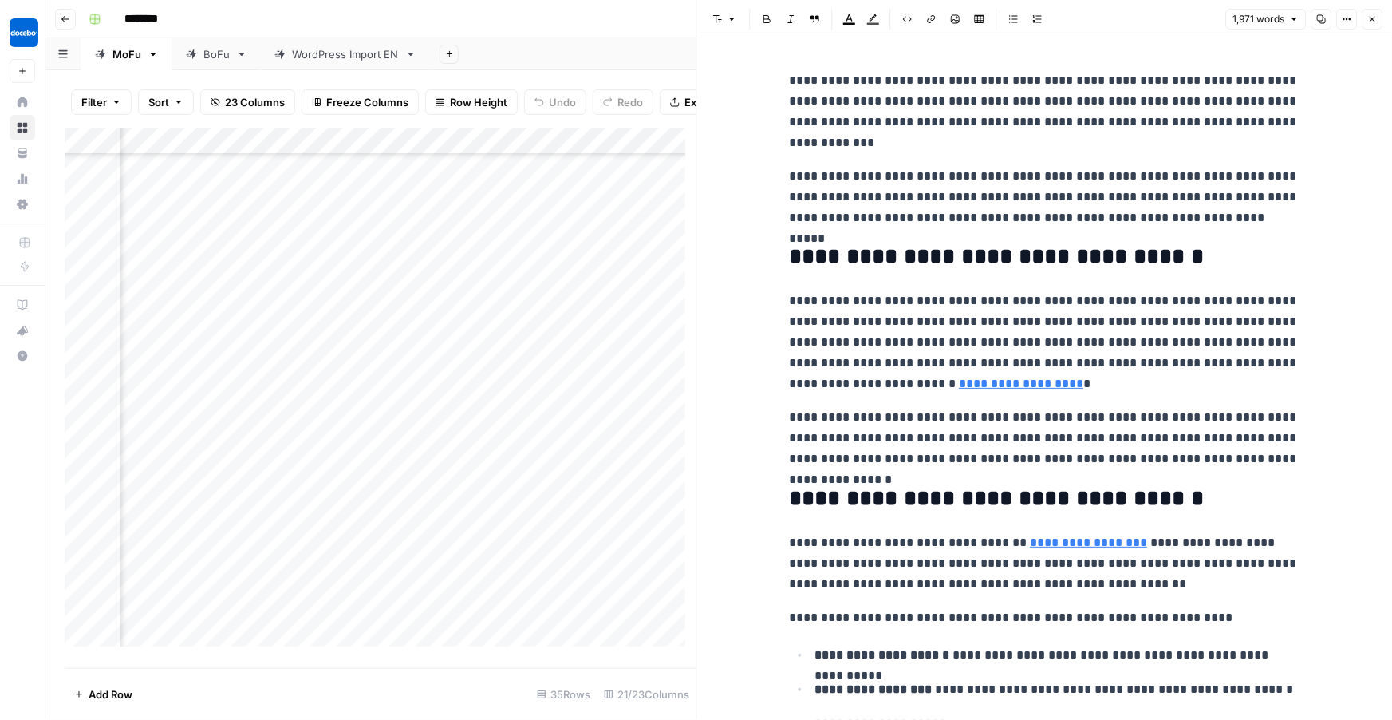
scroll to position [6579, 0]
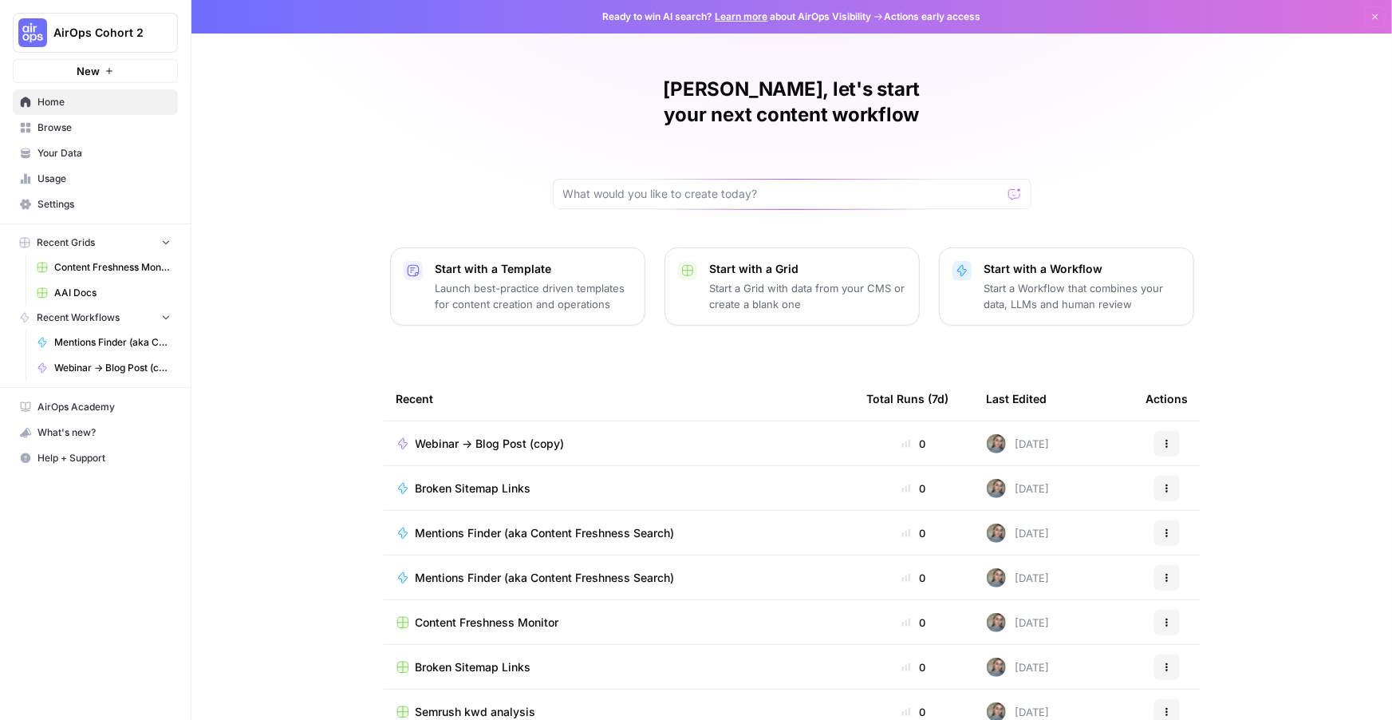
click at [61, 150] on span "Your Data" at bounding box center [104, 153] width 133 height 14
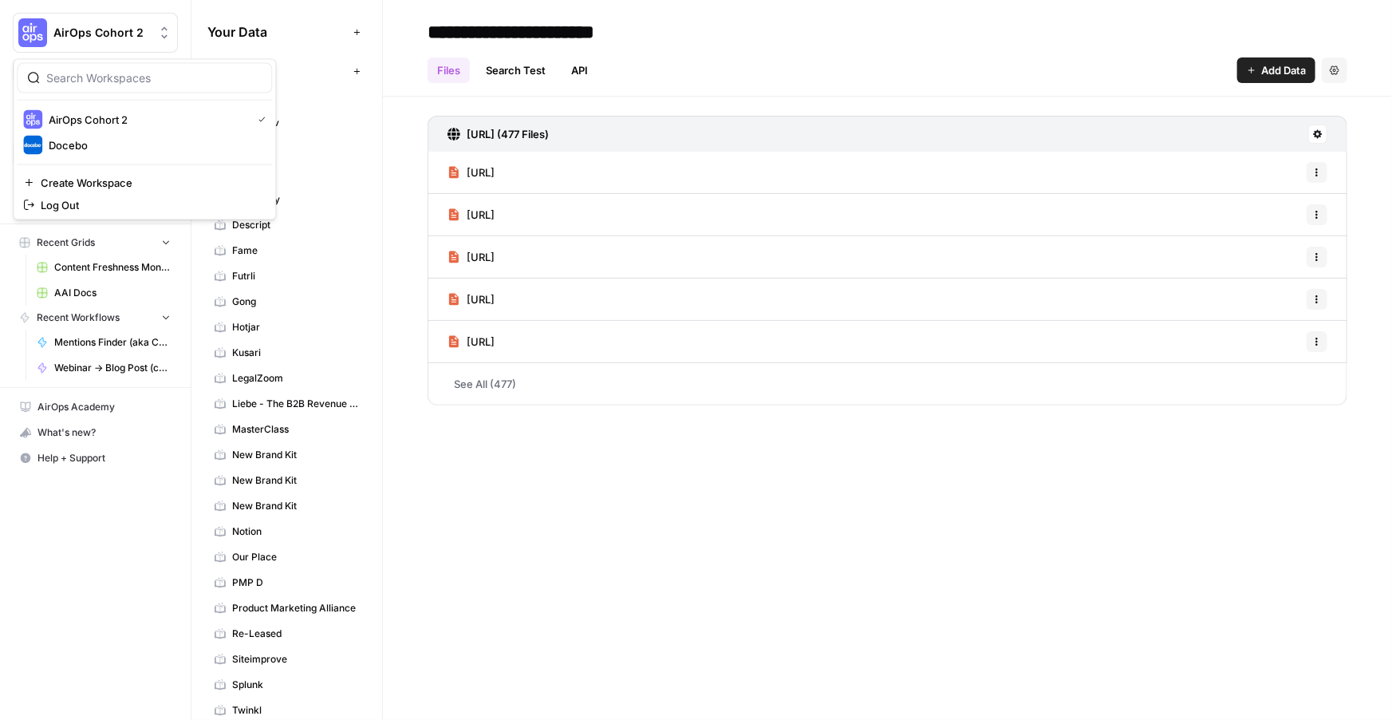
click at [72, 34] on span "AirOps Cohort 2" at bounding box center [101, 33] width 97 height 16
click at [71, 148] on span "Docebo" at bounding box center [154, 145] width 211 height 16
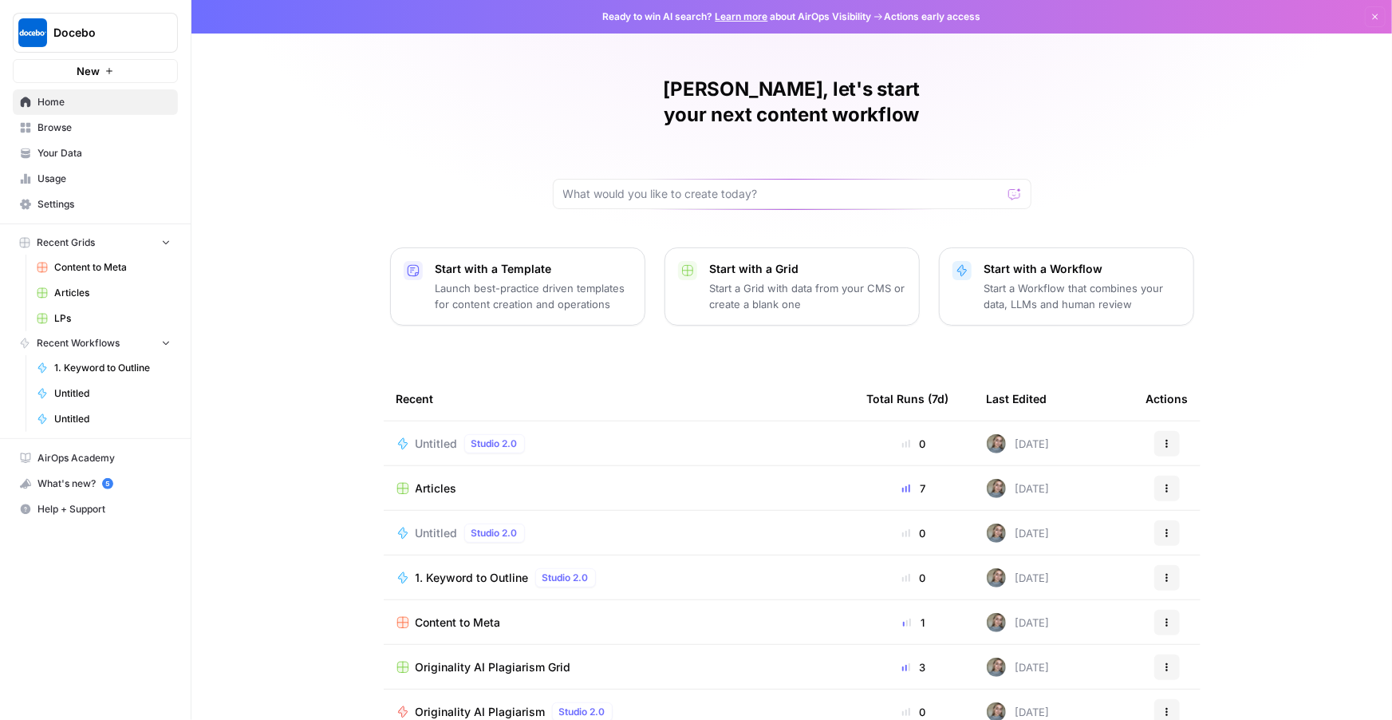
click at [124, 134] on span "Browse" at bounding box center [104, 127] width 133 height 14
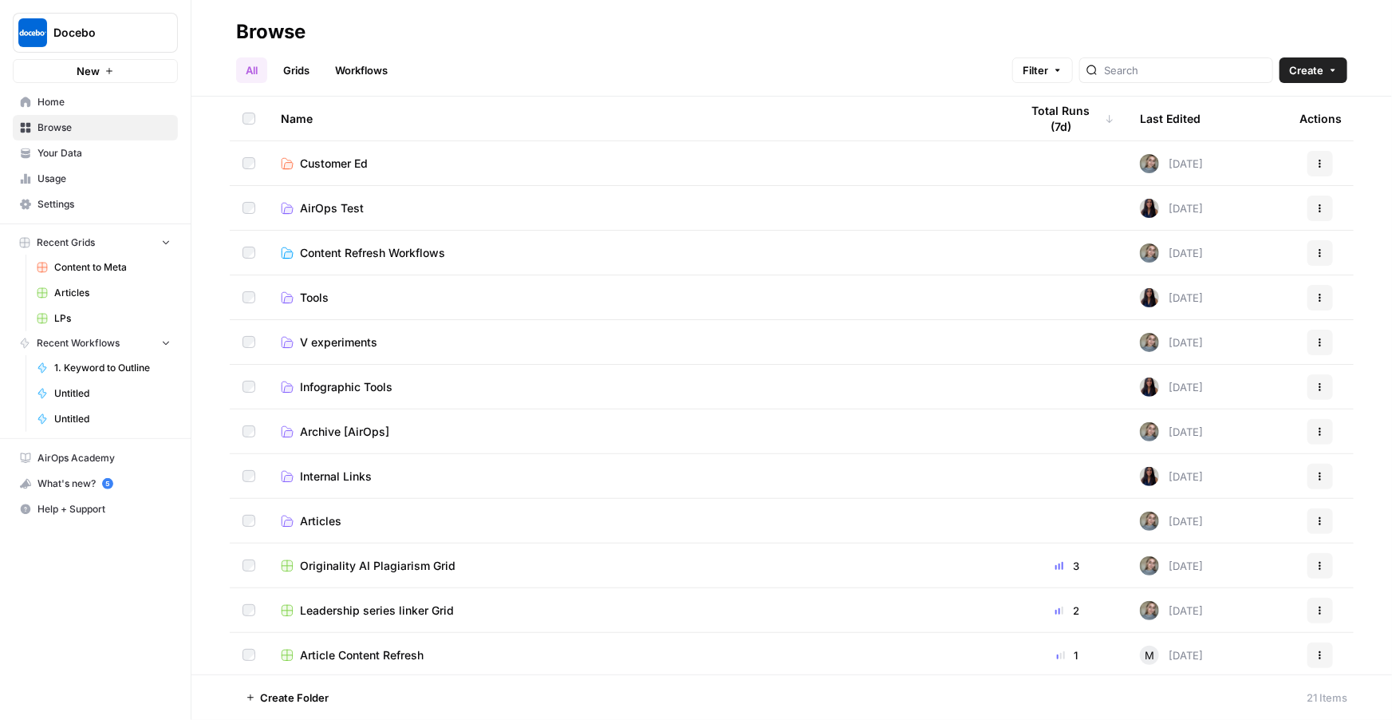
click at [156, 159] on span "Your Data" at bounding box center [104, 153] width 133 height 14
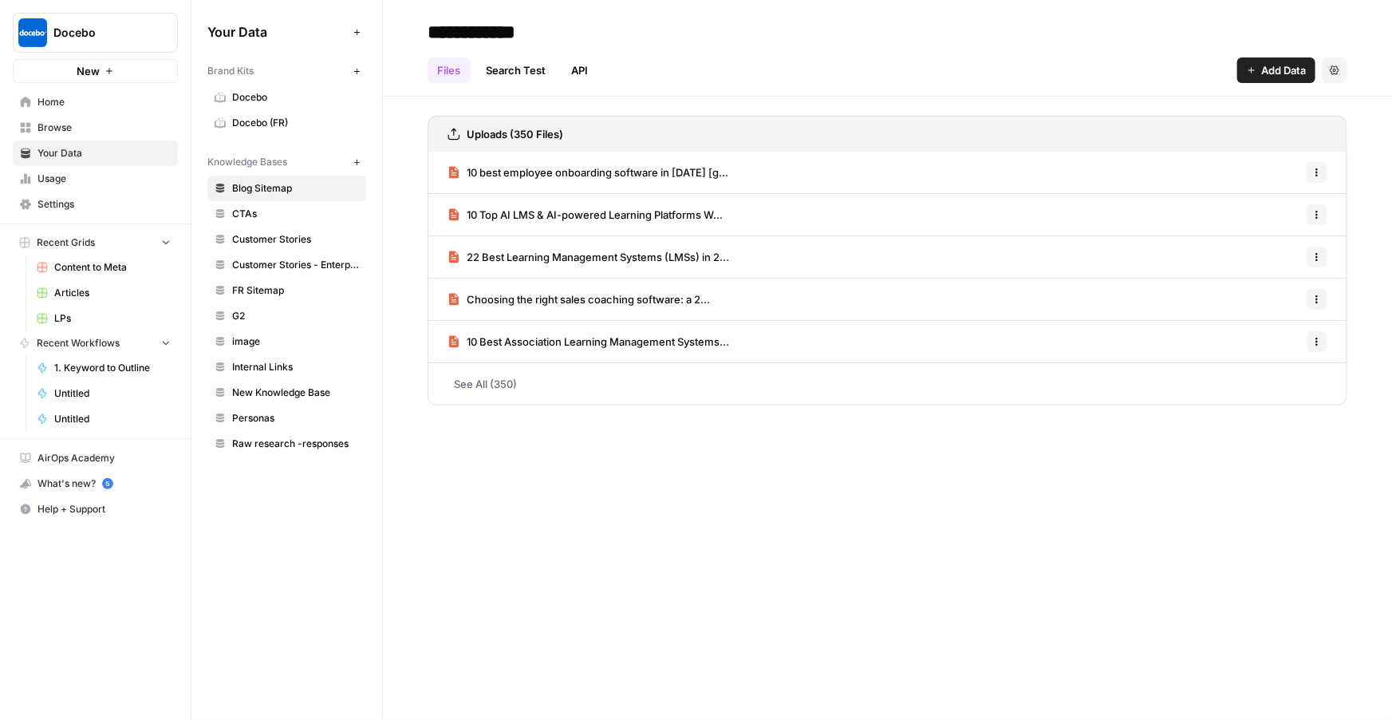
click at [356, 168] on button "New" at bounding box center [356, 161] width 19 height 19
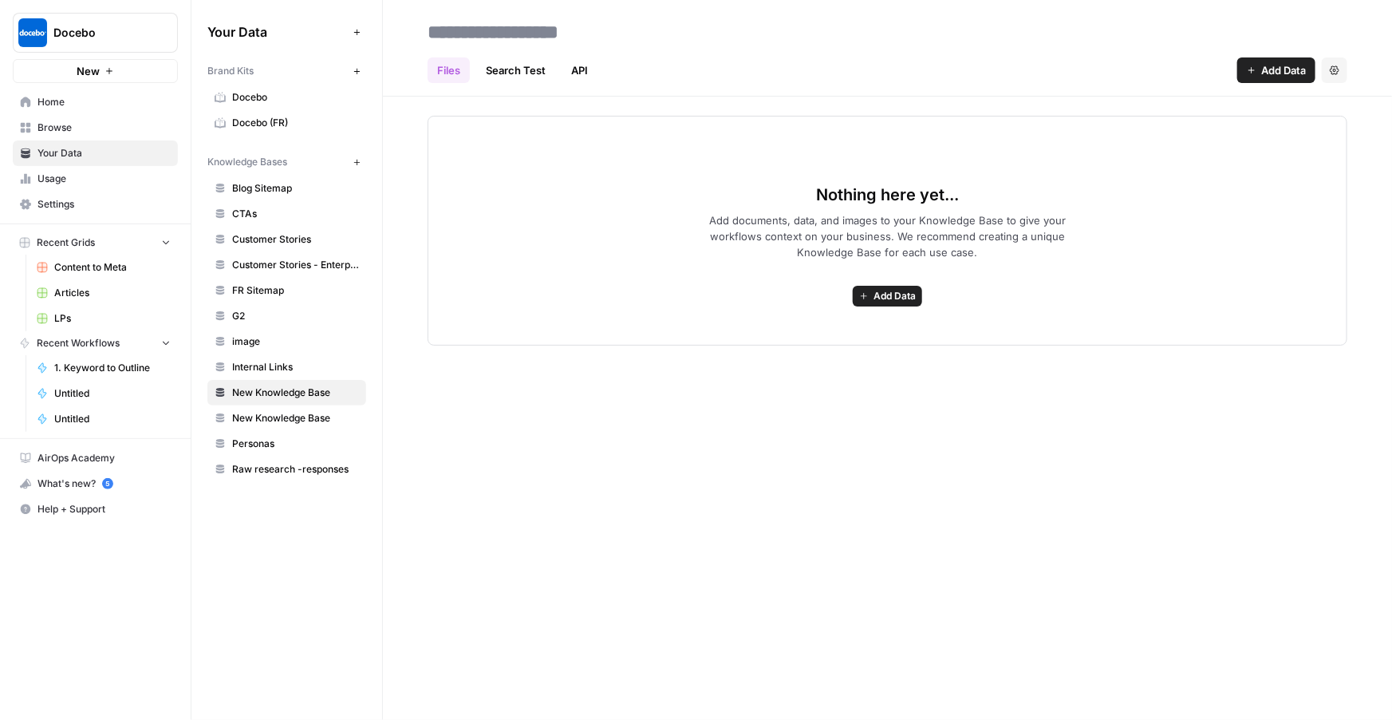
click at [883, 303] on button "Add Data" at bounding box center [887, 296] width 69 height 21
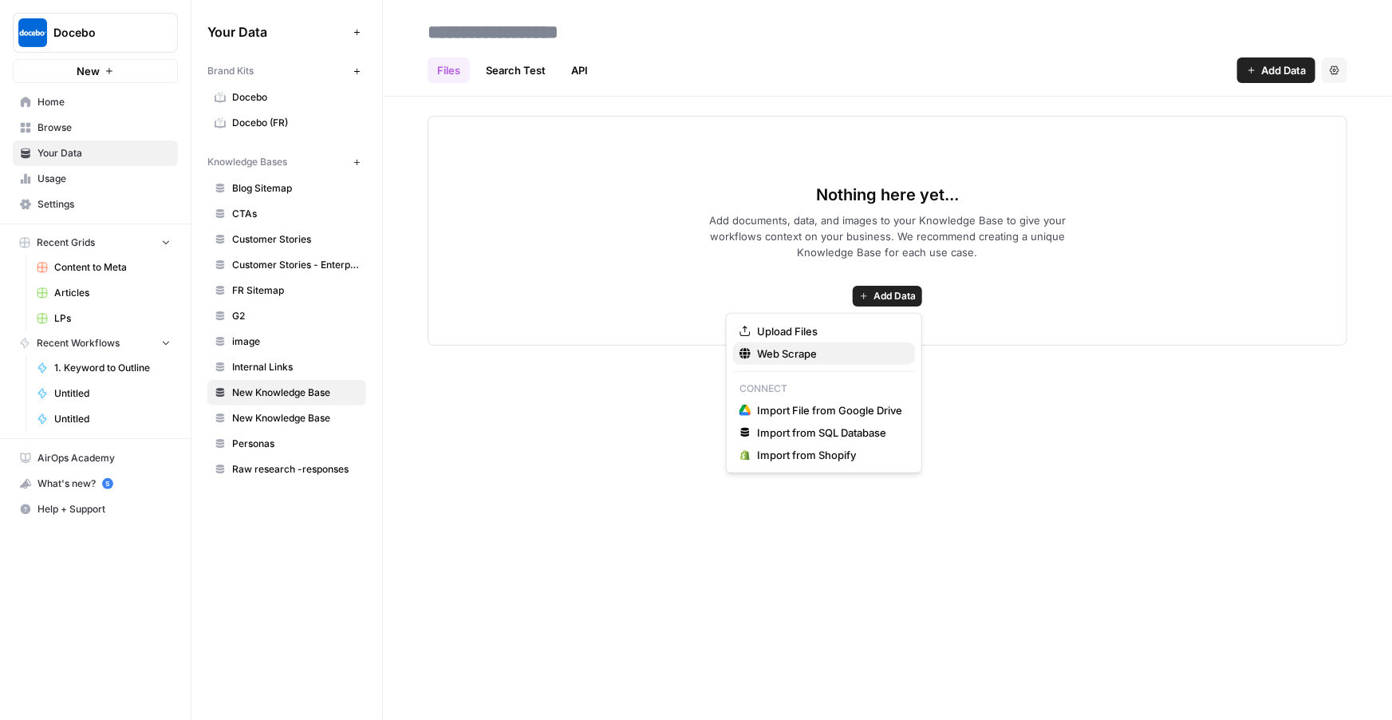
click at [813, 350] on span "Web Scrape" at bounding box center [829, 354] width 145 height 16
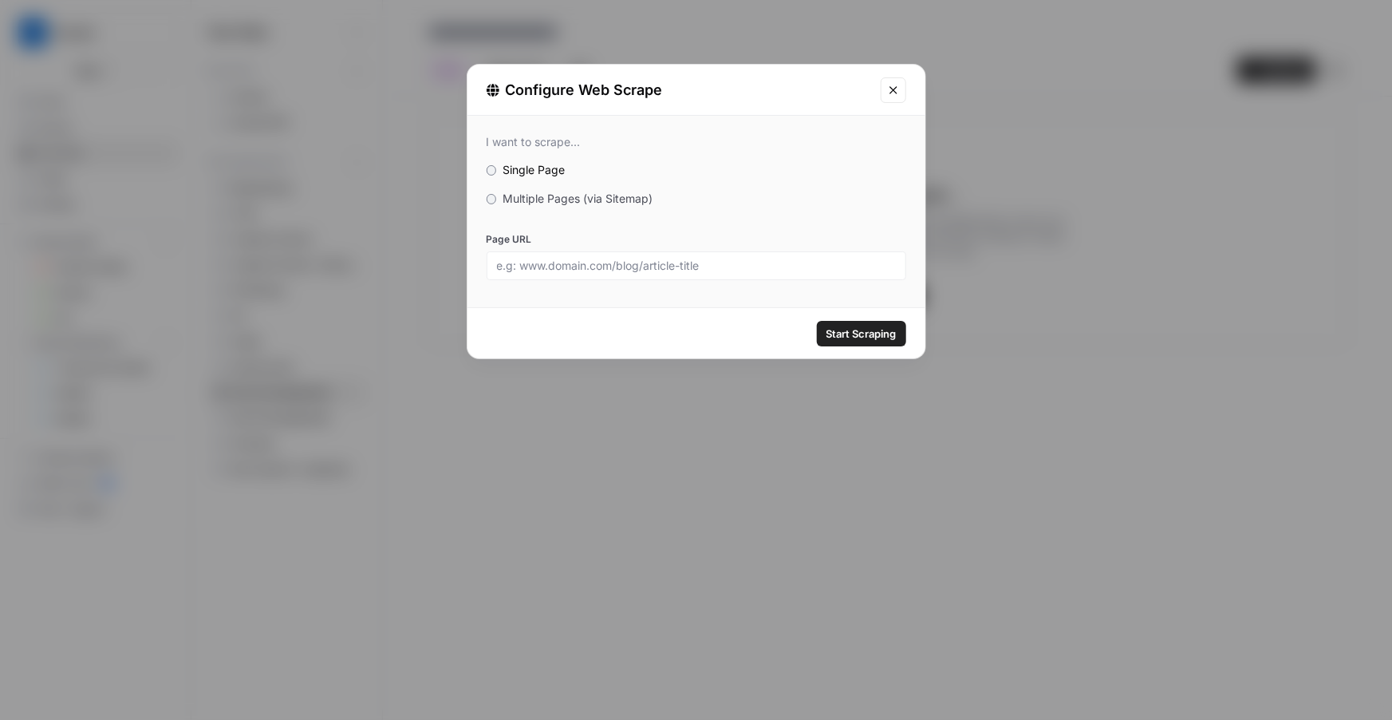
click at [505, 197] on span "Multiple Pages (via Sitemap)" at bounding box center [578, 199] width 150 height 14
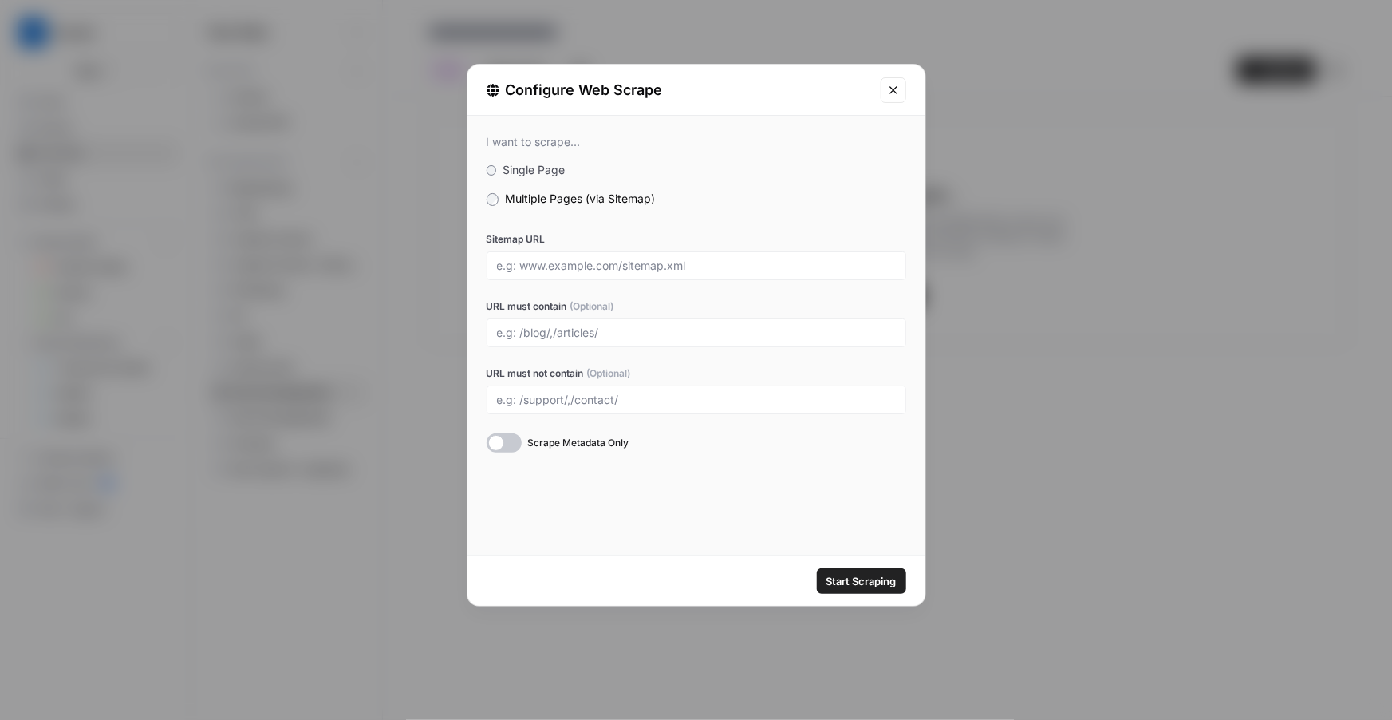
click at [538, 275] on div at bounding box center [697, 265] width 420 height 29
click at [541, 269] on input "Sitemap URL" at bounding box center [696, 266] width 399 height 14
paste input "https://www.docebo.com/fr/"
type input "https://www.docebo.com/fr/"
click at [603, 327] on input "URL must contain (Optional)" at bounding box center [696, 333] width 399 height 14
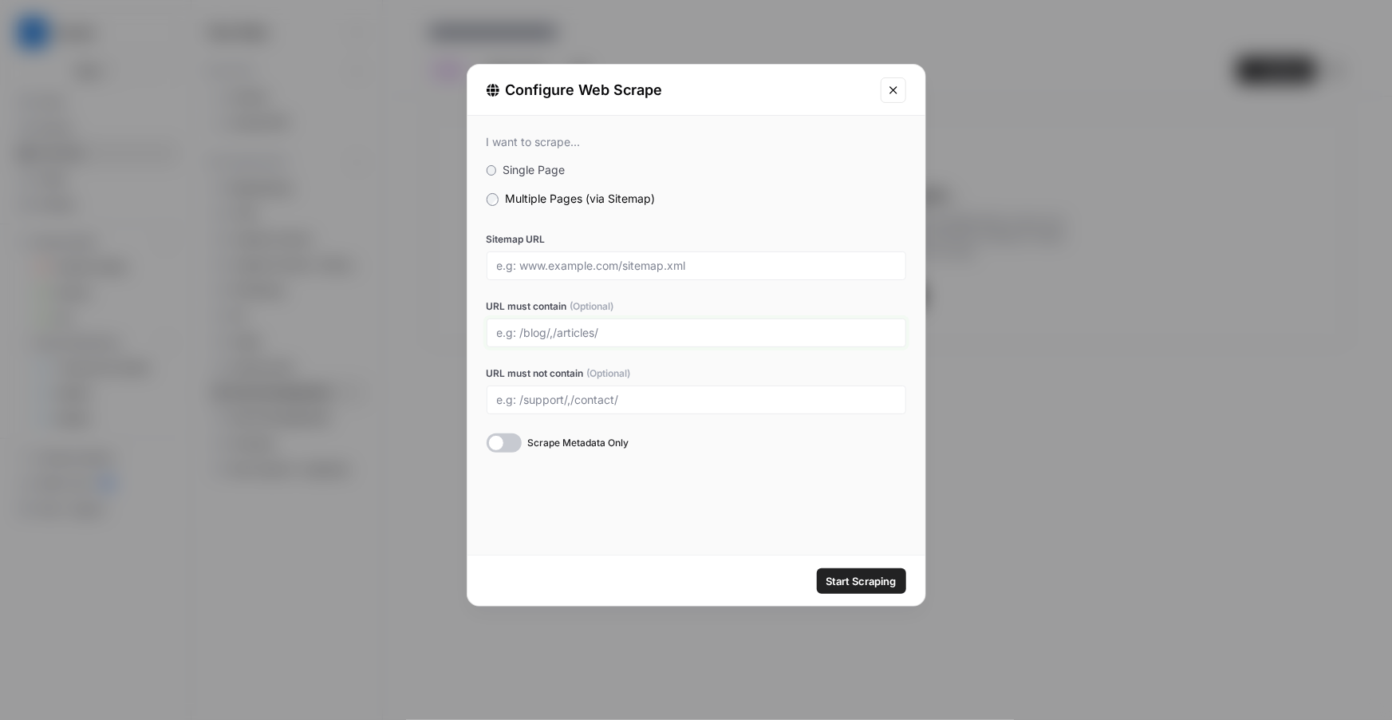
type input "/fr/"
click at [596, 397] on input "URL must not contain (Optional)" at bounding box center [696, 400] width 399 height 14
type input "/page/,/author/"
click at [582, 252] on div at bounding box center [697, 265] width 420 height 29
click at [575, 261] on input "Sitemap URL" at bounding box center [696, 266] width 399 height 14
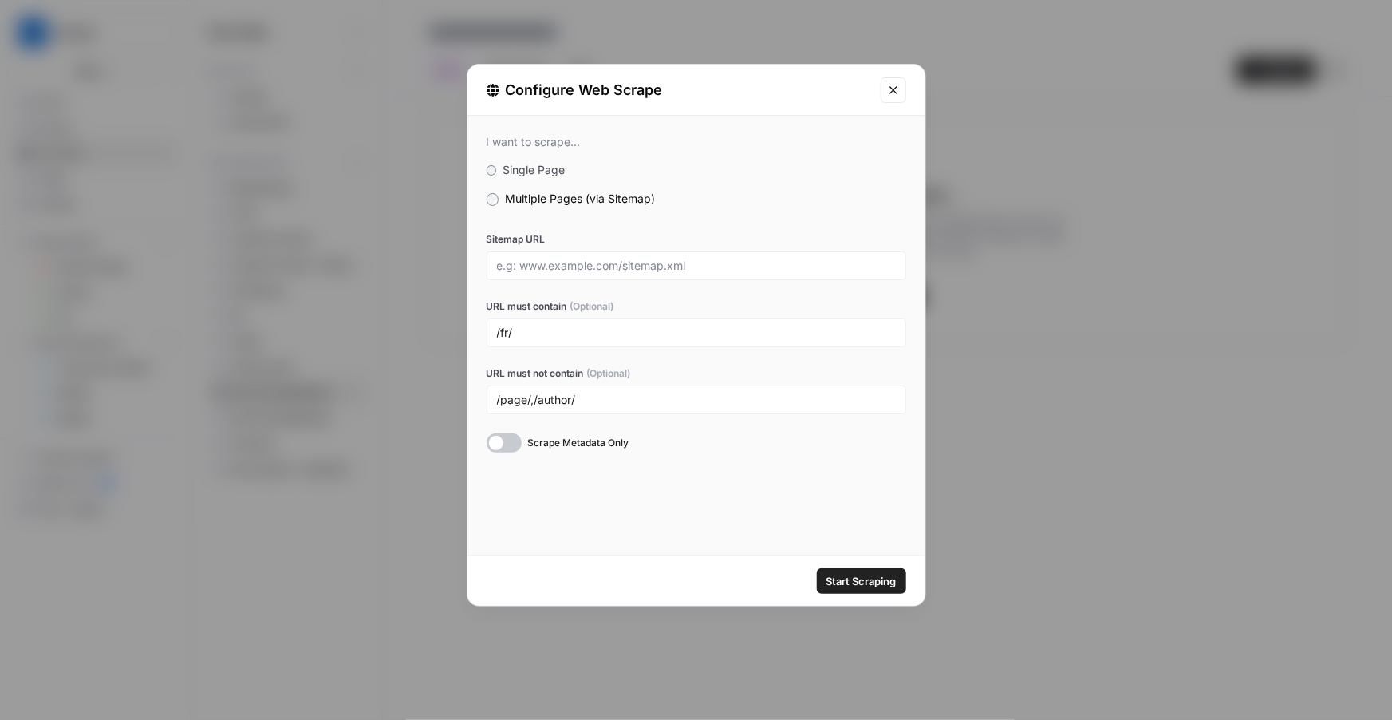
click at [634, 226] on div "I want to scrape... Single Page Multiple Pages (via Sitemap) Sitemap URL URL mu…" at bounding box center [697, 294] width 458 height 356
click at [596, 271] on input "Sitemap URL" at bounding box center [696, 266] width 399 height 14
paste input "https://www.docebo.com/sitemap_index.xml"
type input "https://www.docebo.com/sitemap_index.xml"
click at [866, 576] on span "Start Scraping" at bounding box center [862, 581] width 70 height 16
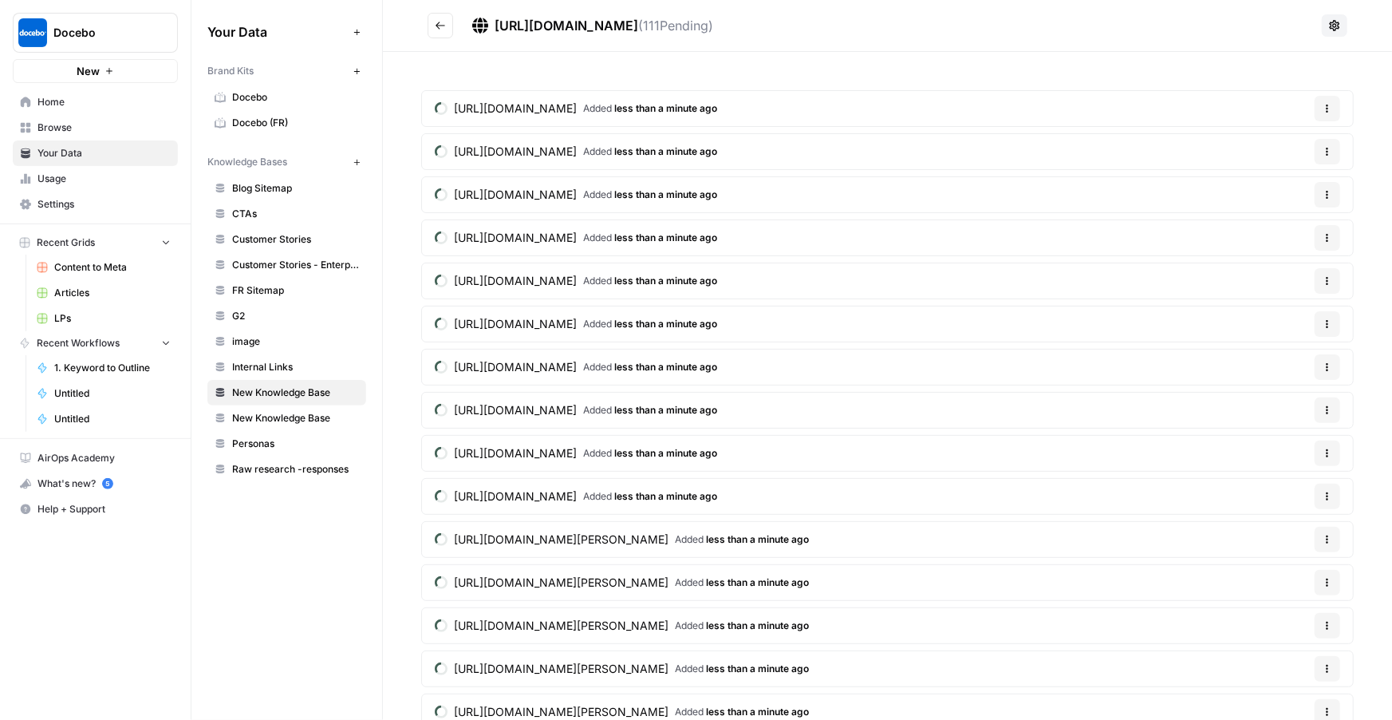
click at [435, 22] on icon "Go back" at bounding box center [440, 25] width 11 height 11
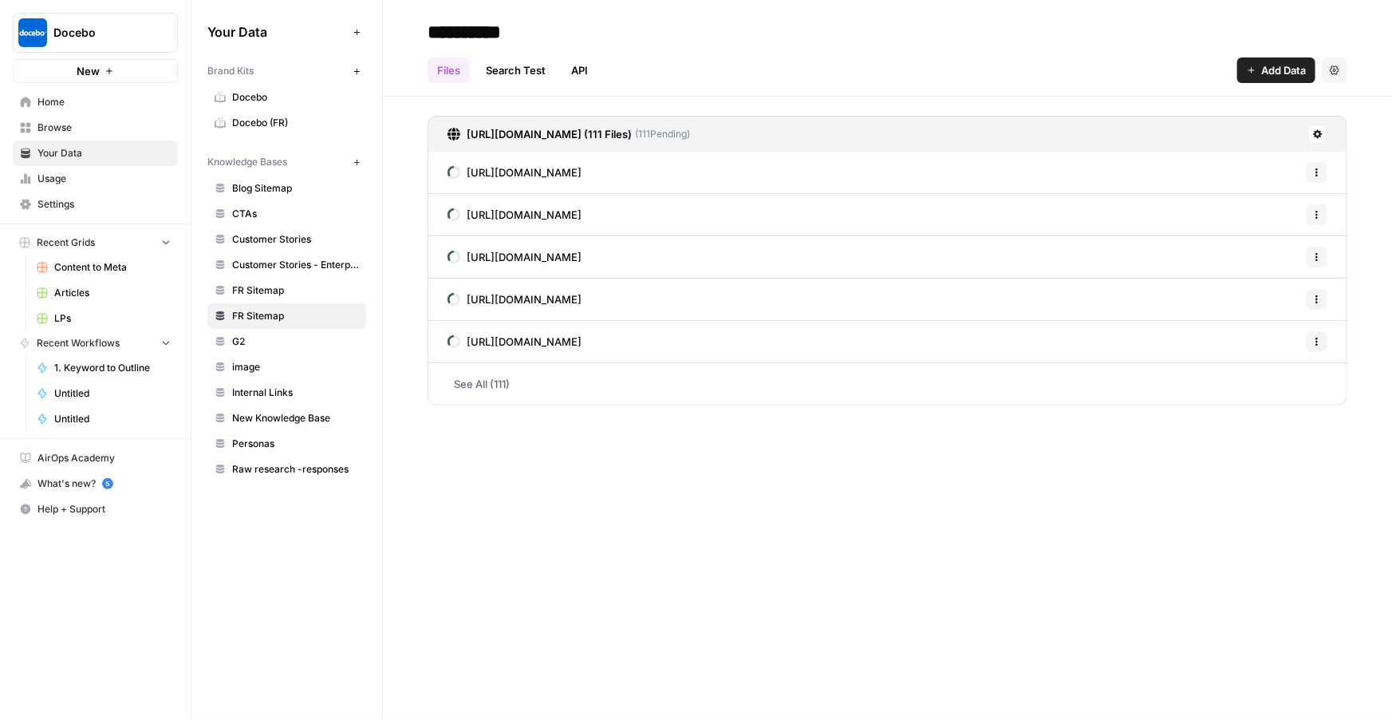
type input "**********"
click at [849, 34] on h2 "**********" at bounding box center [888, 32] width 920 height 26
click at [291, 283] on span "FR Sitemap" at bounding box center [295, 290] width 127 height 14
click at [283, 313] on span "FR Sitemap" at bounding box center [295, 316] width 127 height 14
click at [250, 288] on span "FR Sitemap" at bounding box center [295, 290] width 127 height 14
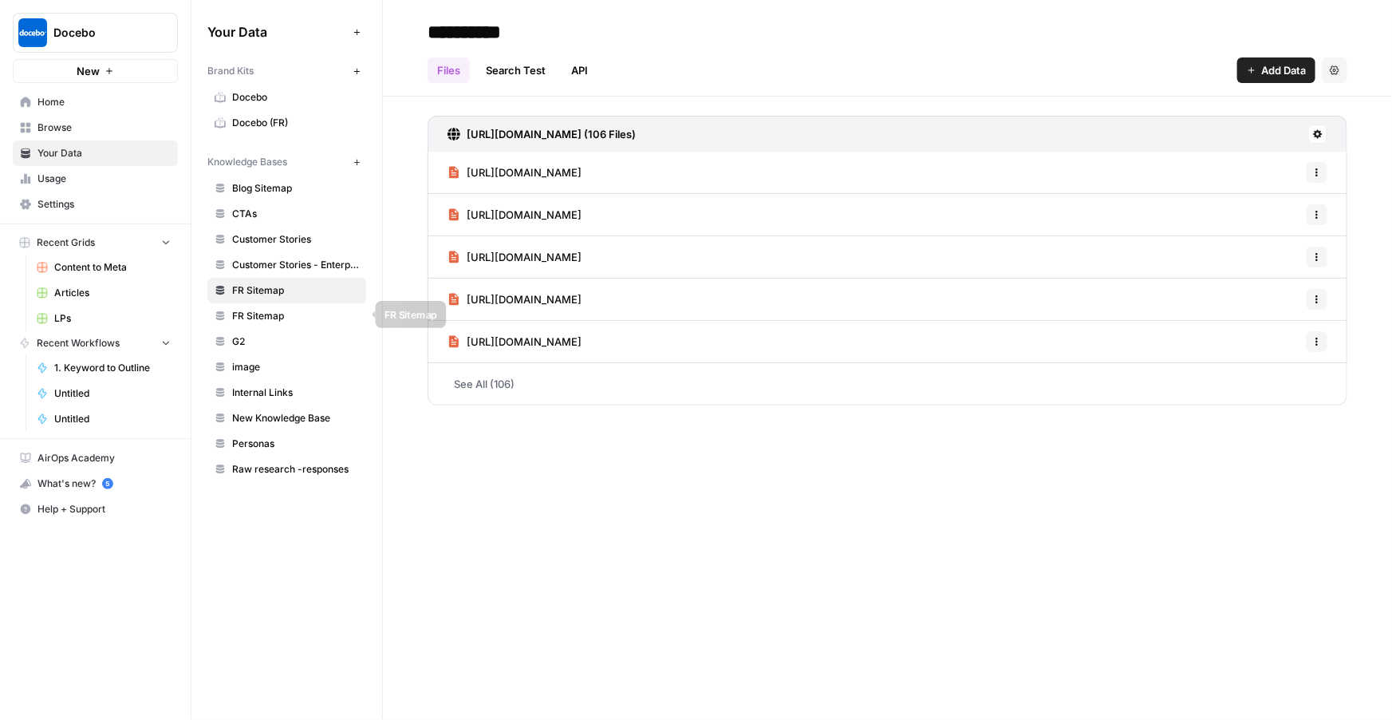
click at [250, 304] on link "FR Sitemap" at bounding box center [286, 316] width 159 height 26
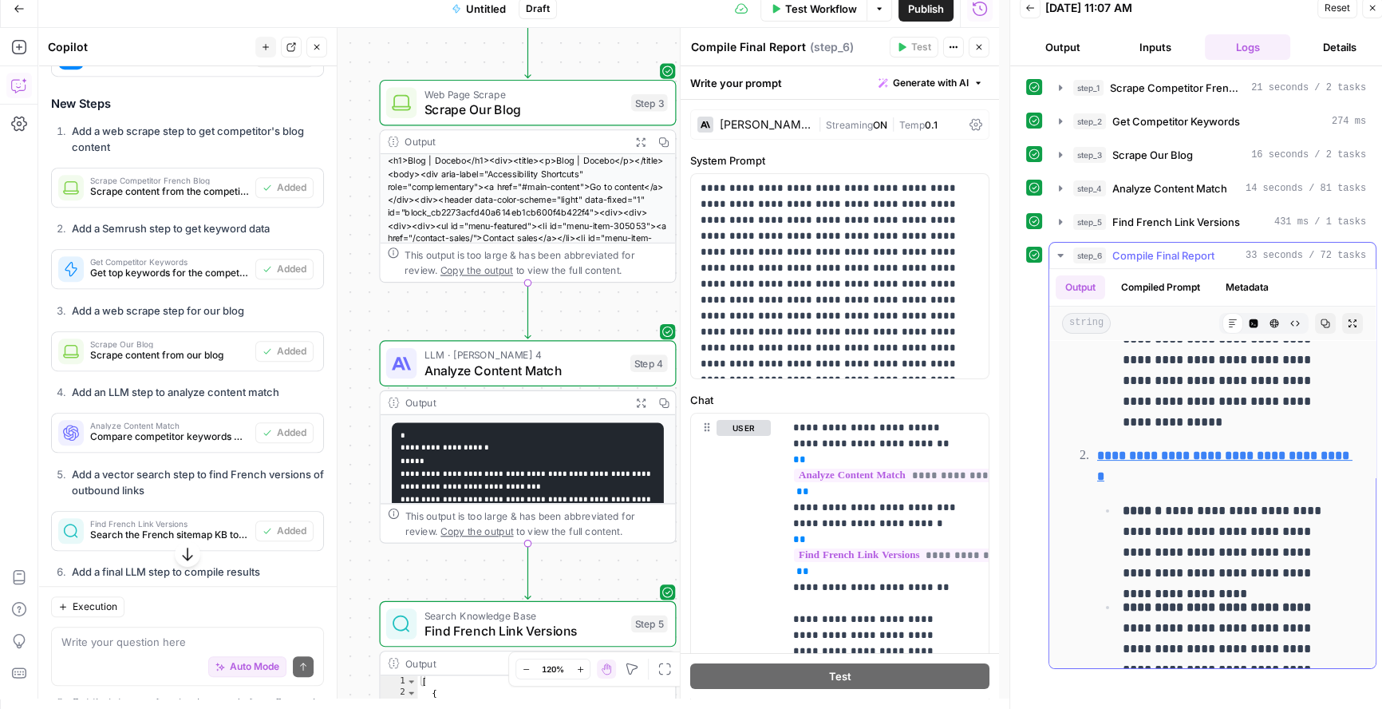
scroll to position [618, 0]
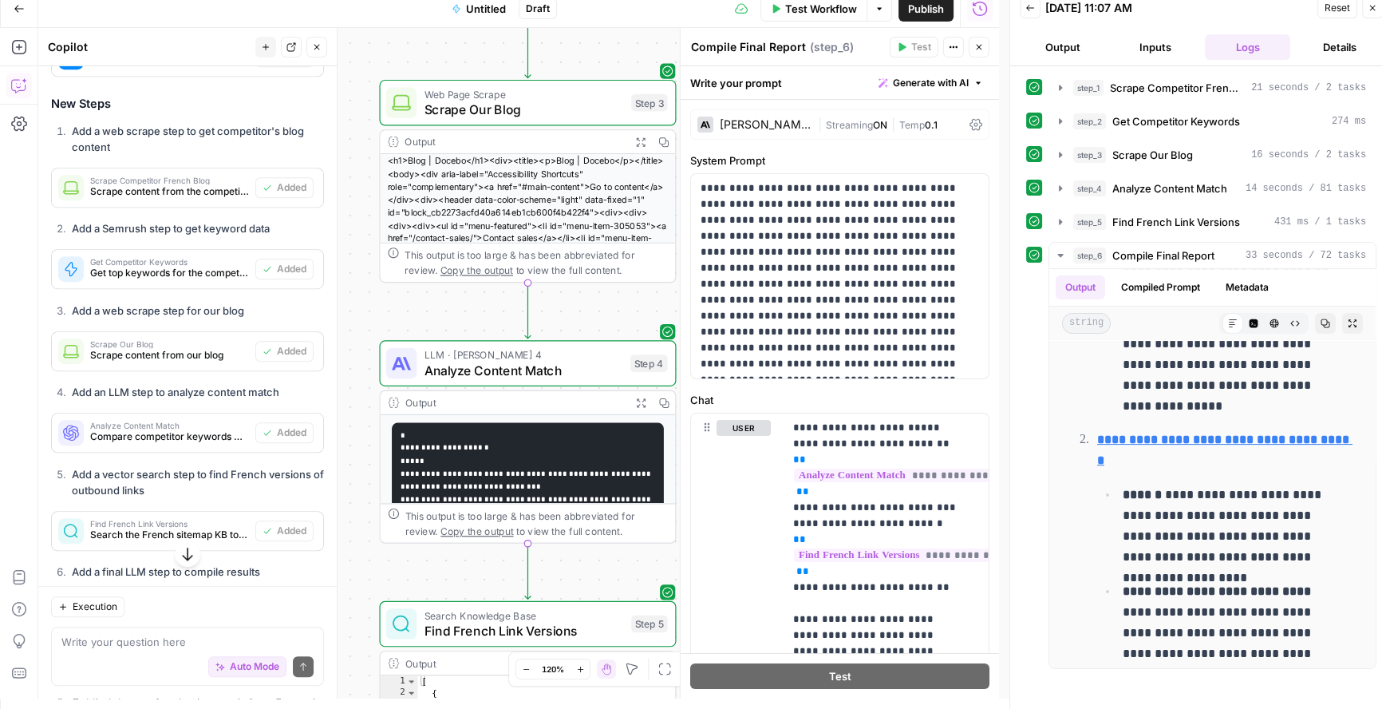
click at [81, 651] on div "Auto Mode Send" at bounding box center [187, 667] width 252 height 35
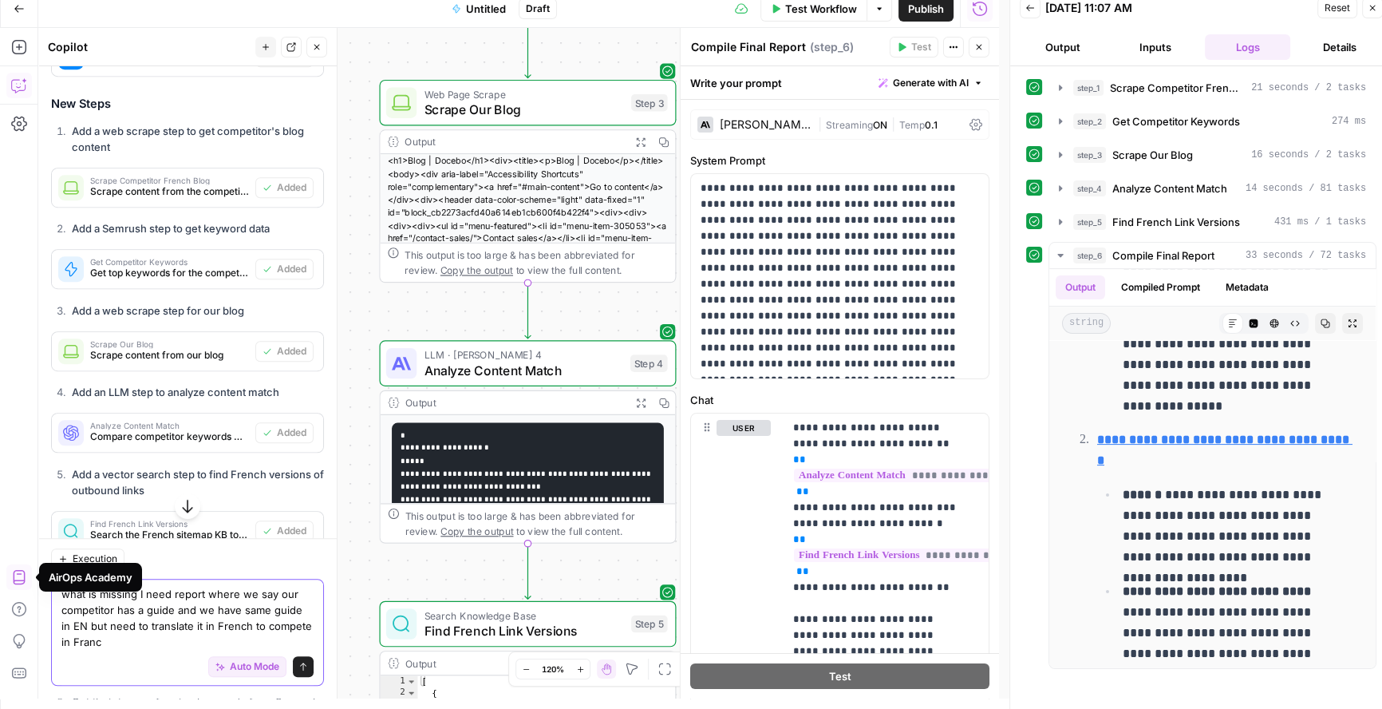
type textarea "what is missing I need report where we say our competitor has a guide and we ha…"
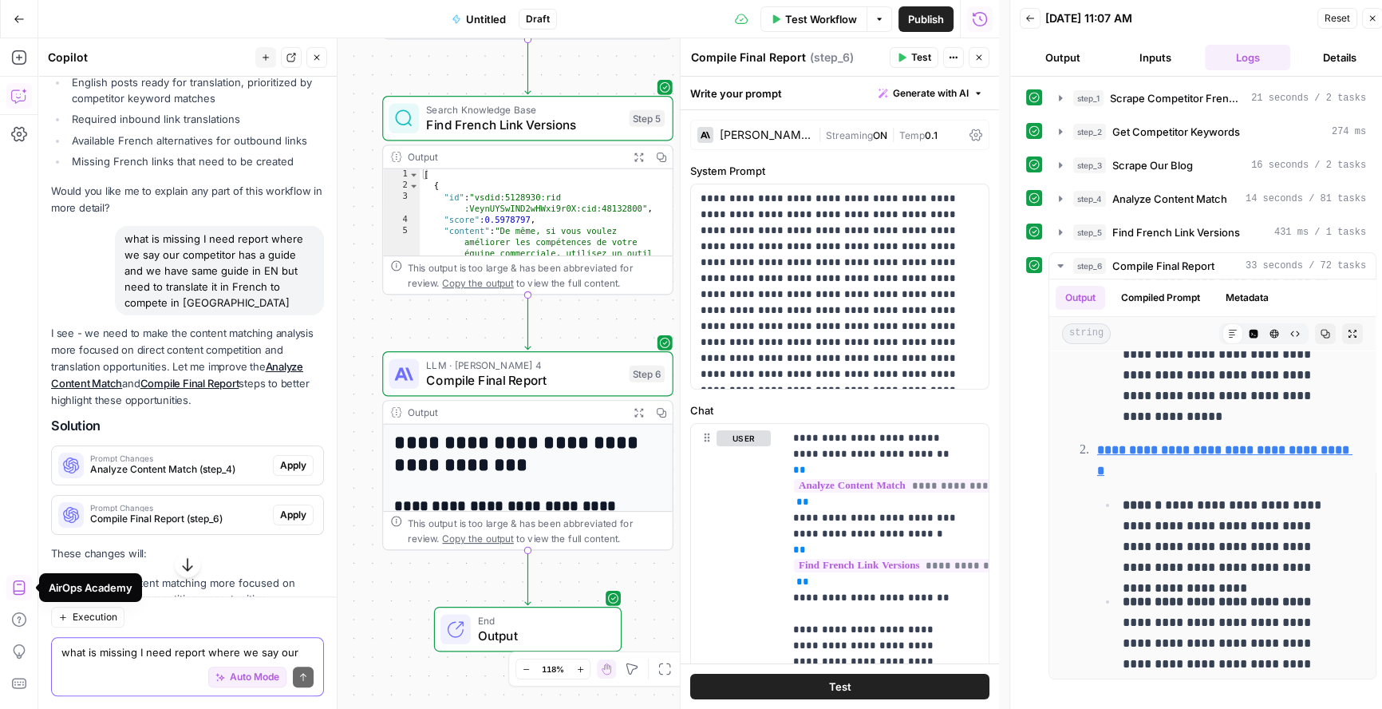
scroll to position [2312, 0]
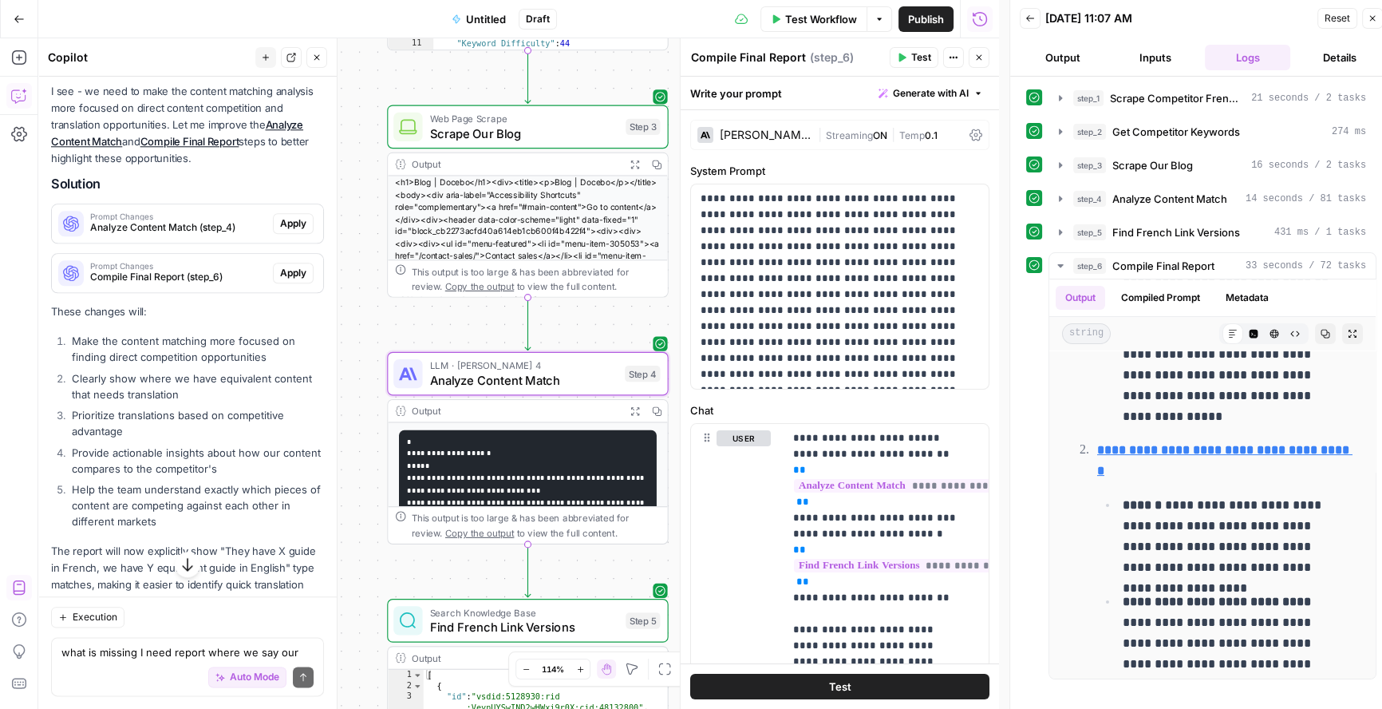
click at [294, 231] on span "Apply" at bounding box center [293, 223] width 26 height 14
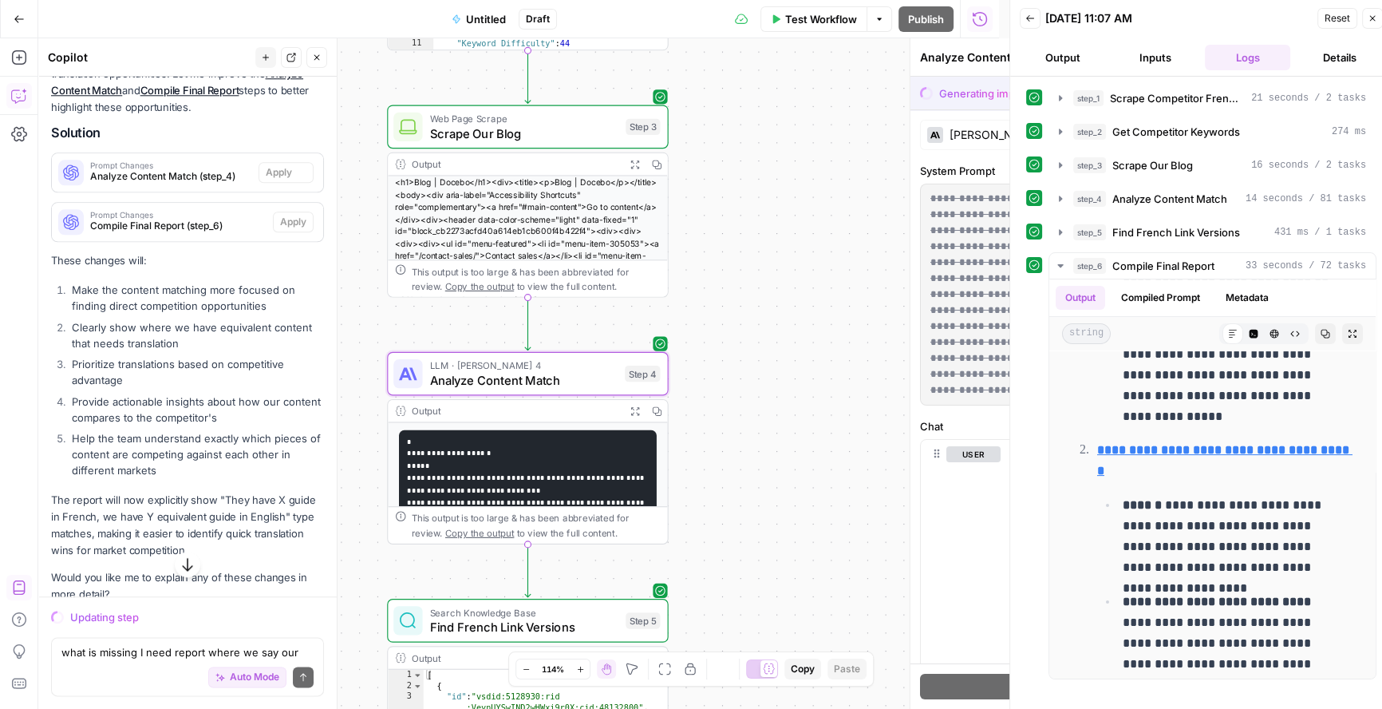
scroll to position [2260, 0]
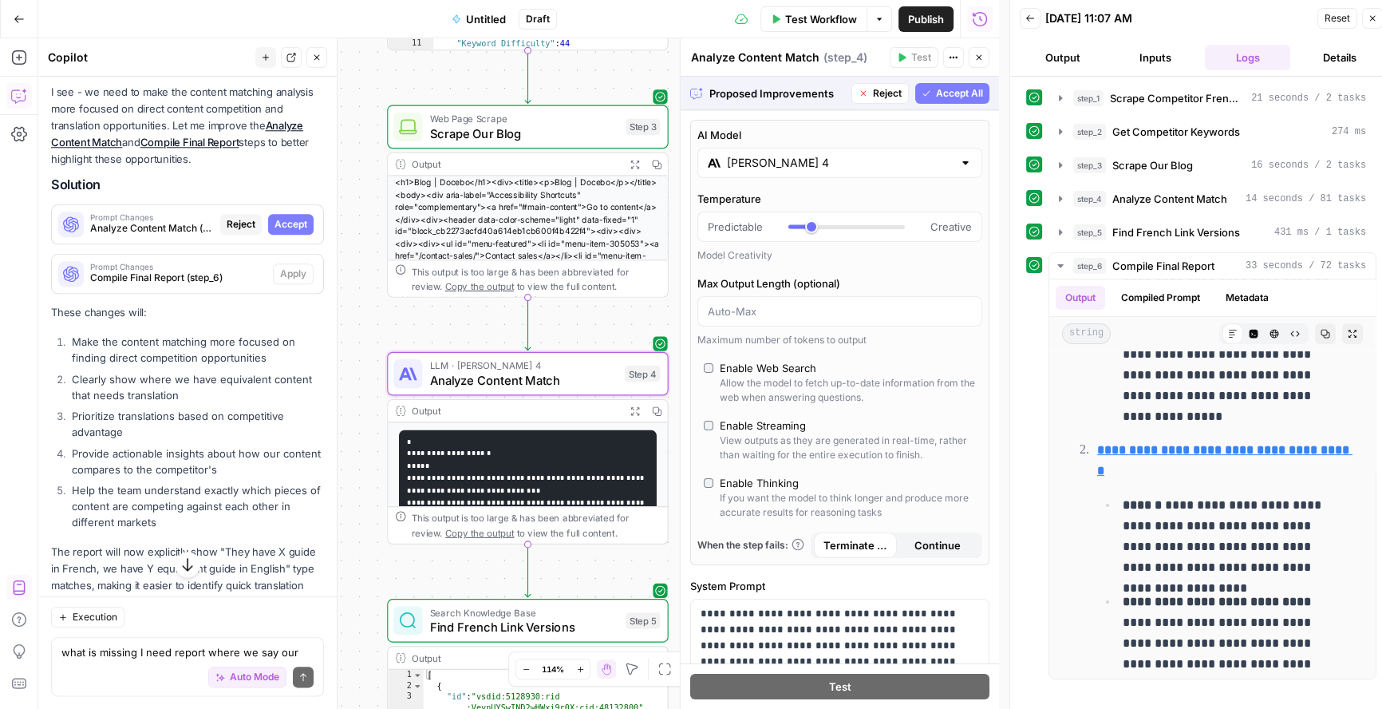
click at [284, 231] on span "Accept" at bounding box center [291, 224] width 33 height 14
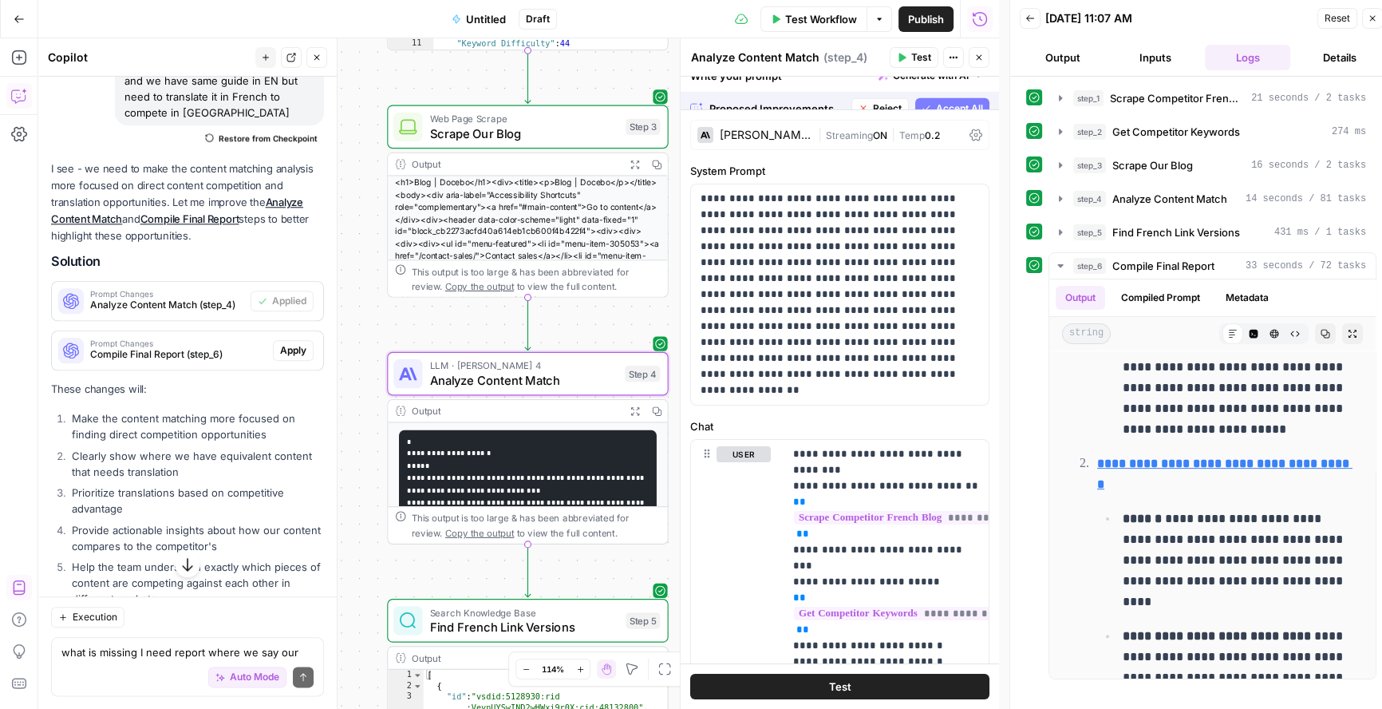
scroll to position [0, 0]
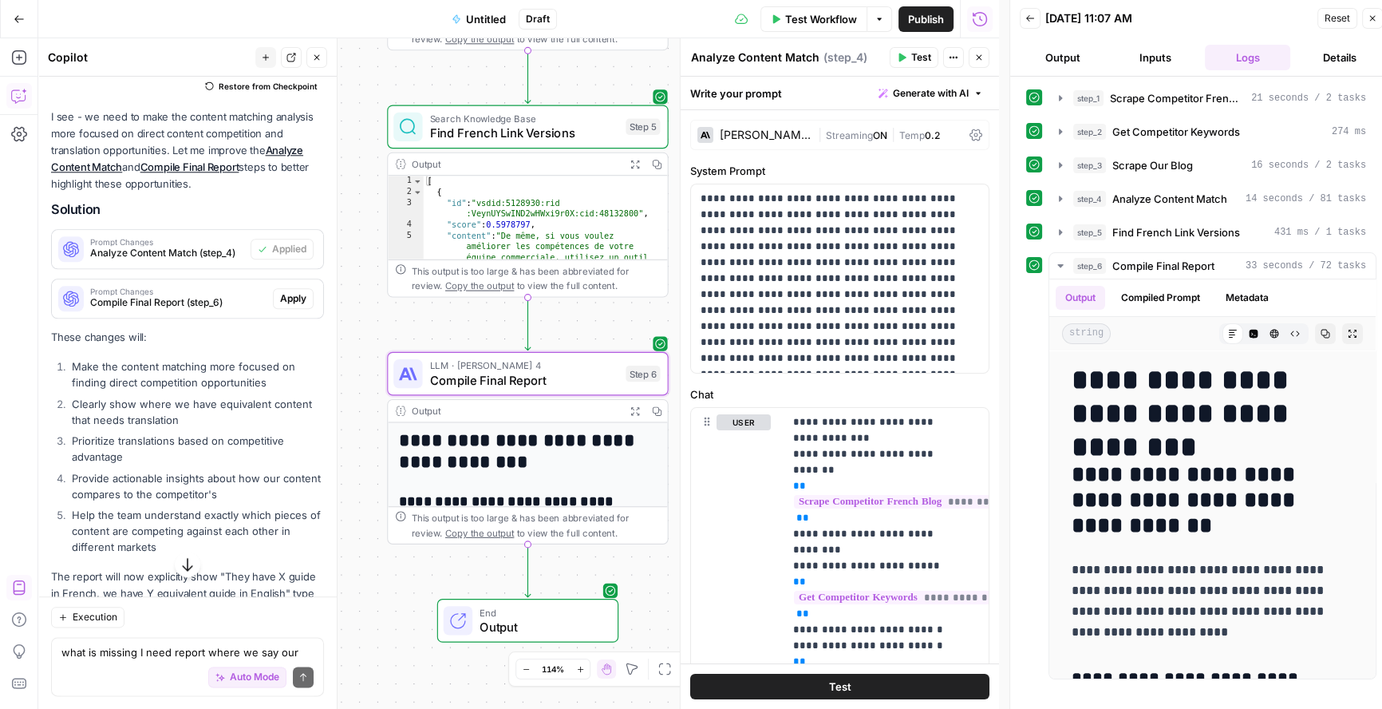
click at [284, 306] on span "Apply" at bounding box center [293, 298] width 26 height 14
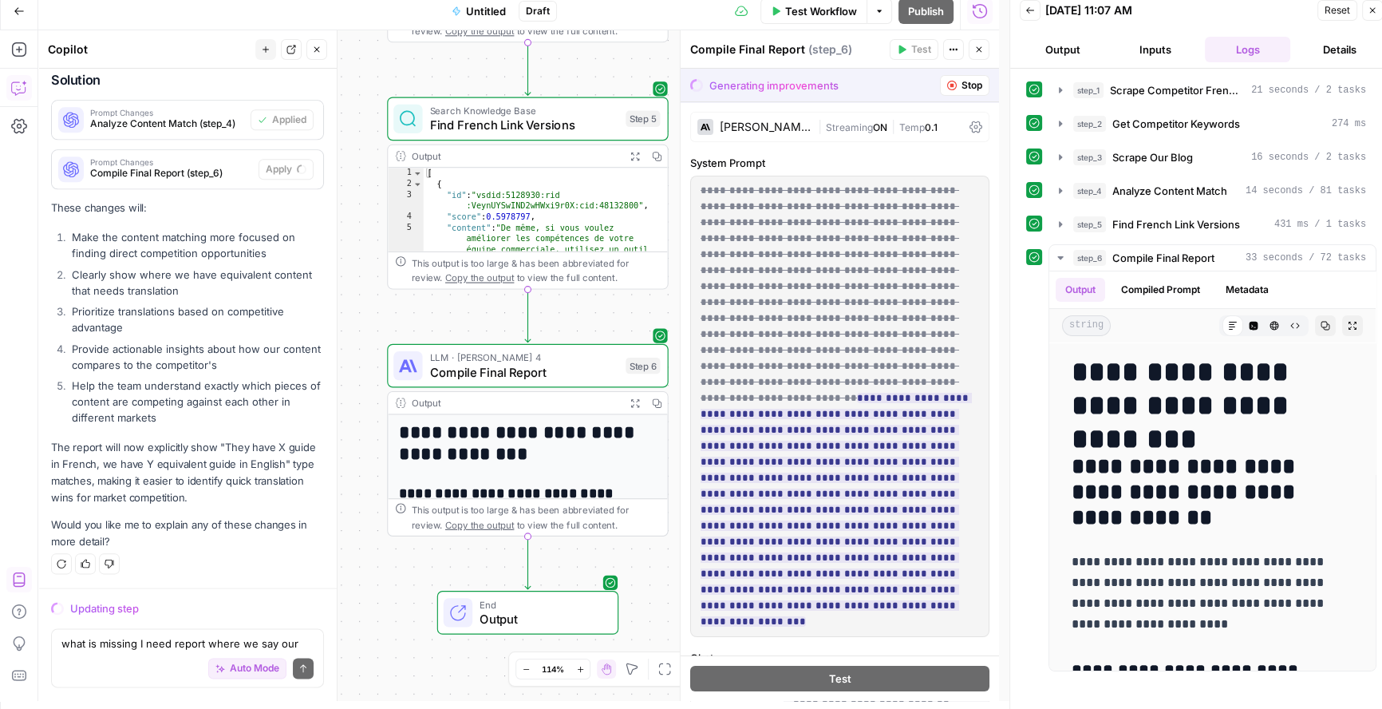
scroll to position [10, 0]
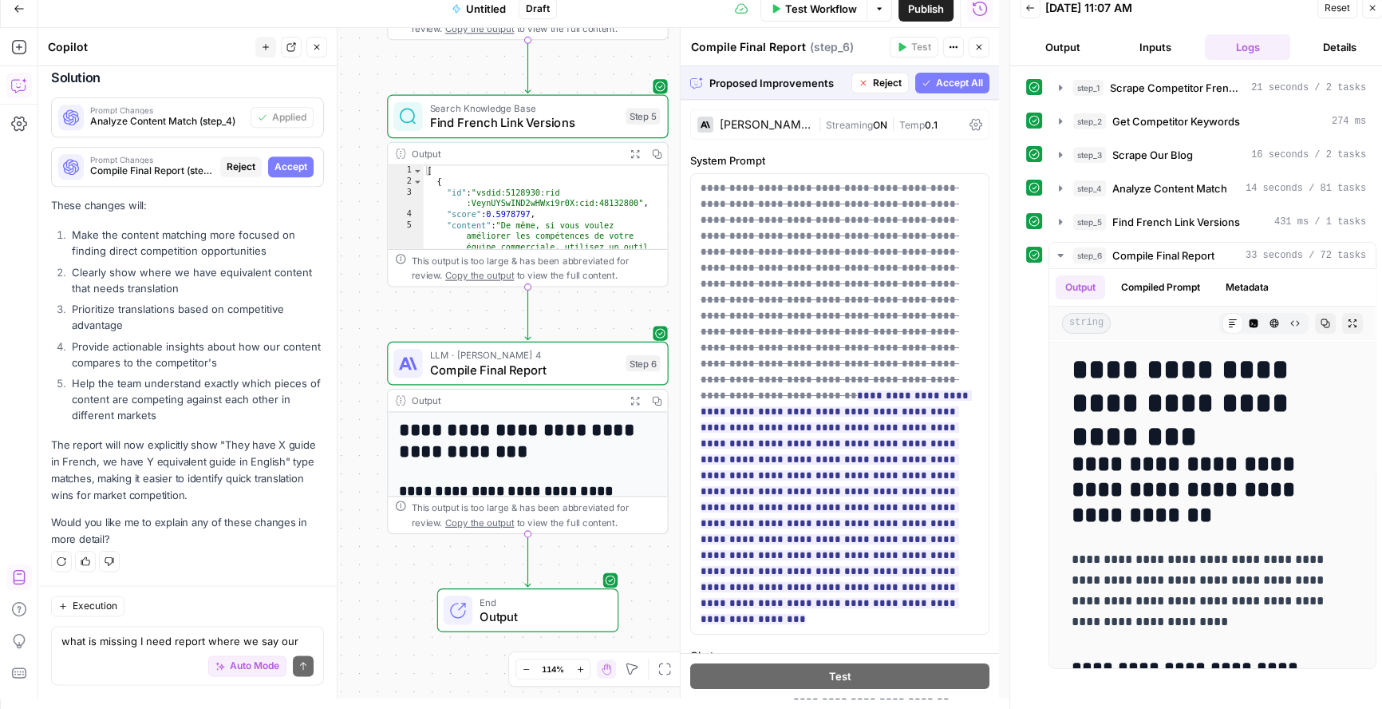
click at [955, 78] on span "Accept All" at bounding box center [959, 83] width 47 height 14
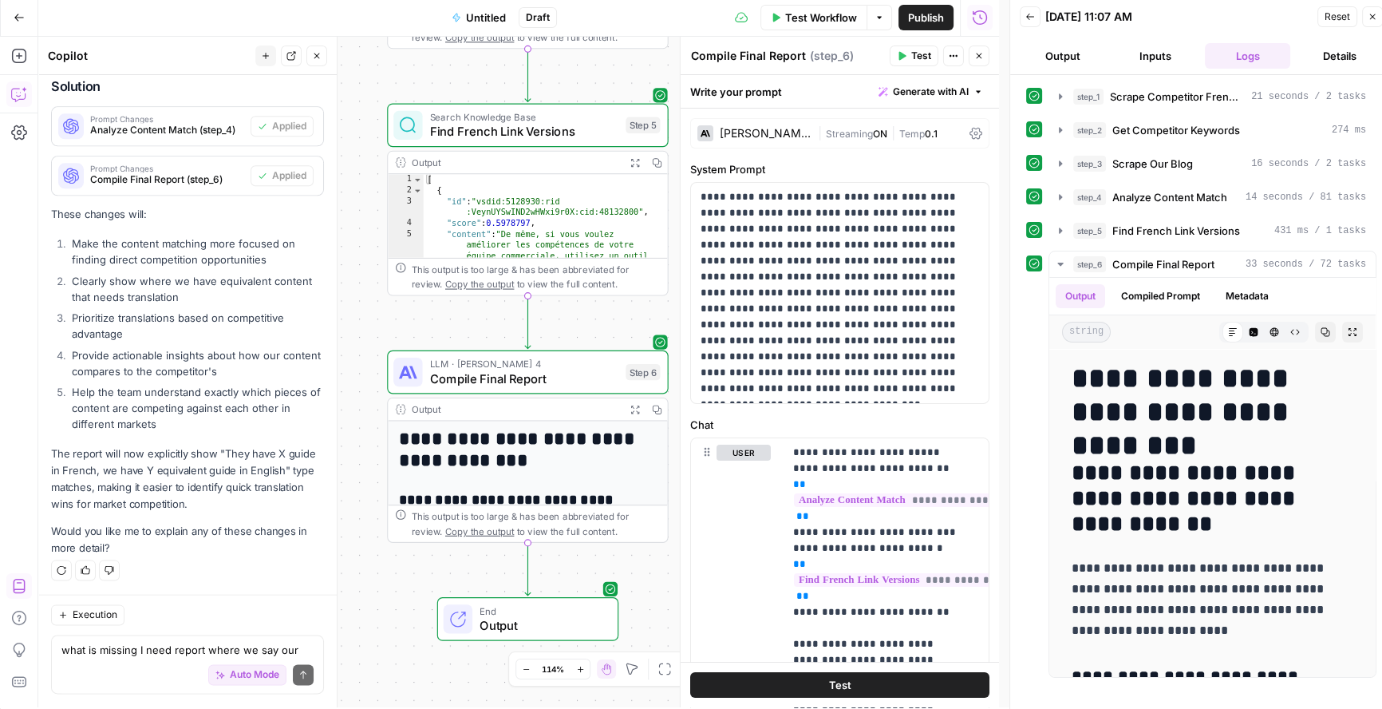
scroll to position [0, 0]
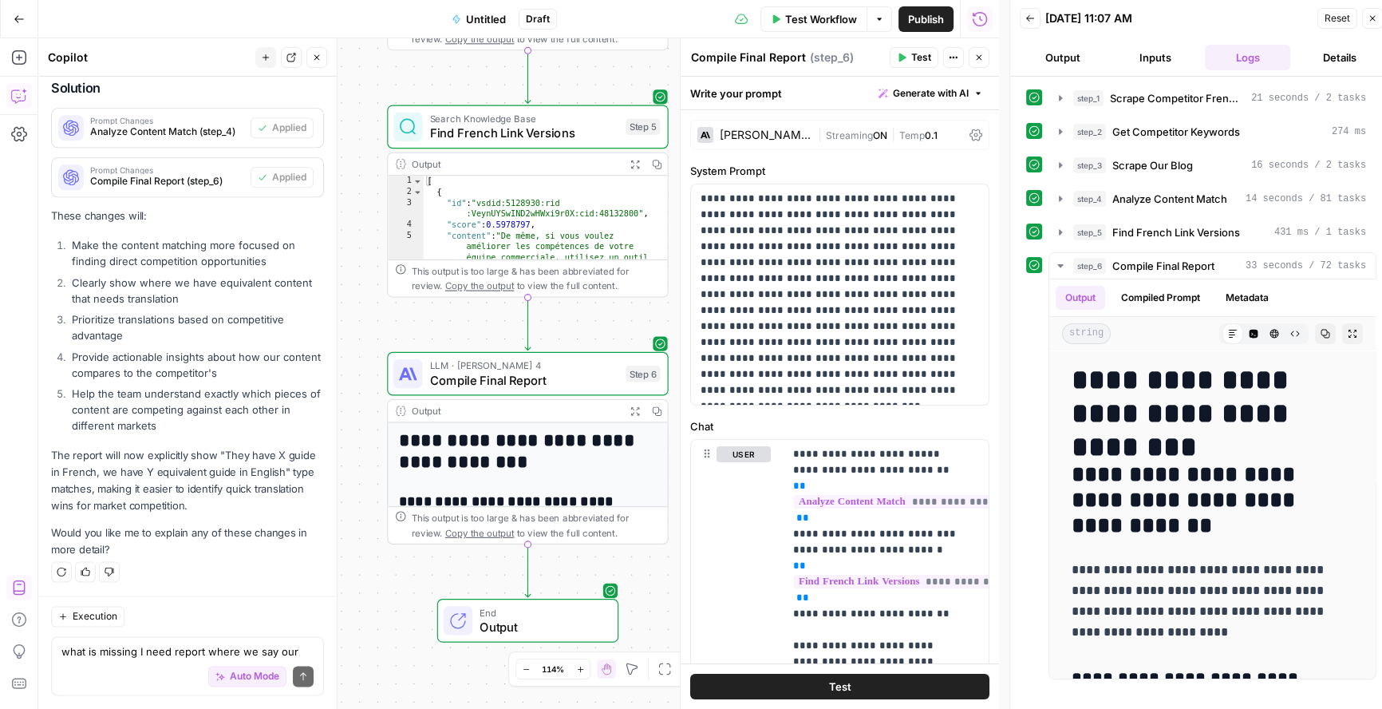
click at [816, 21] on span "Test Workflow" at bounding box center [821, 19] width 72 height 16
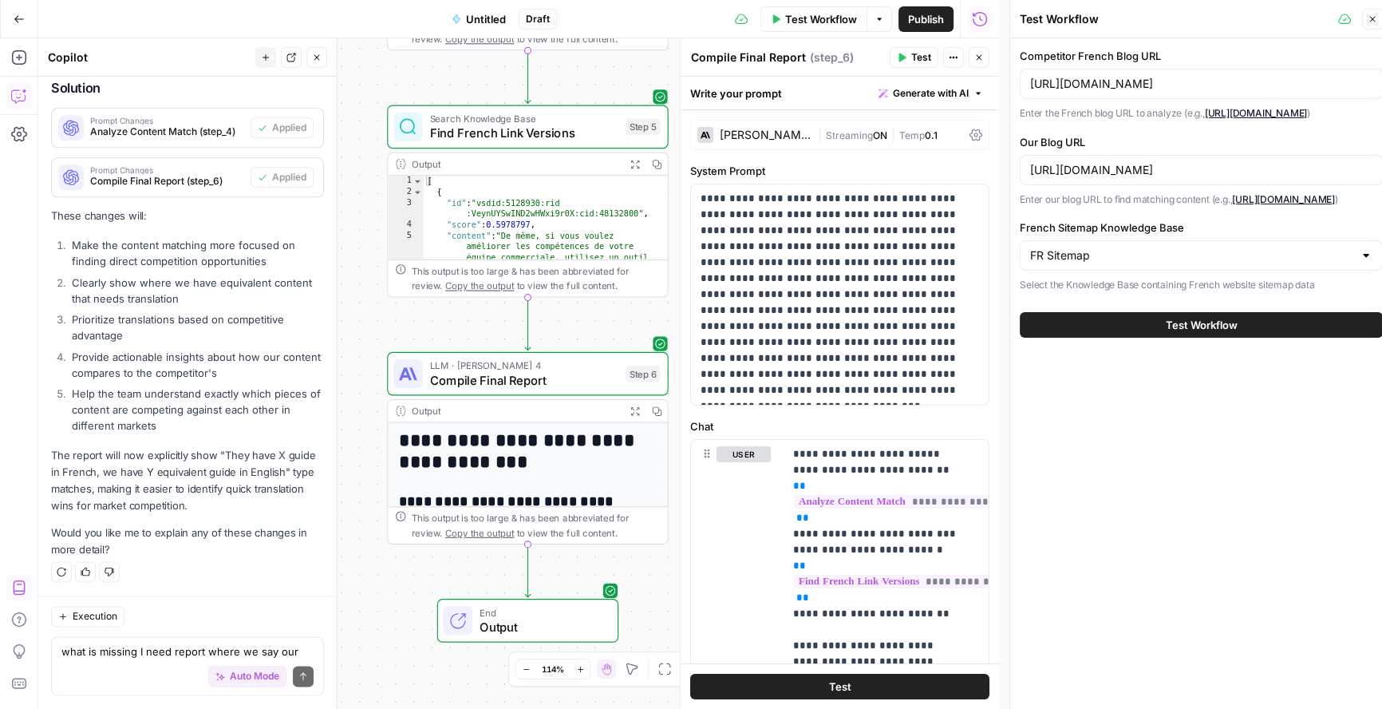
click at [1224, 333] on span "Test Workflow" at bounding box center [1202, 325] width 72 height 16
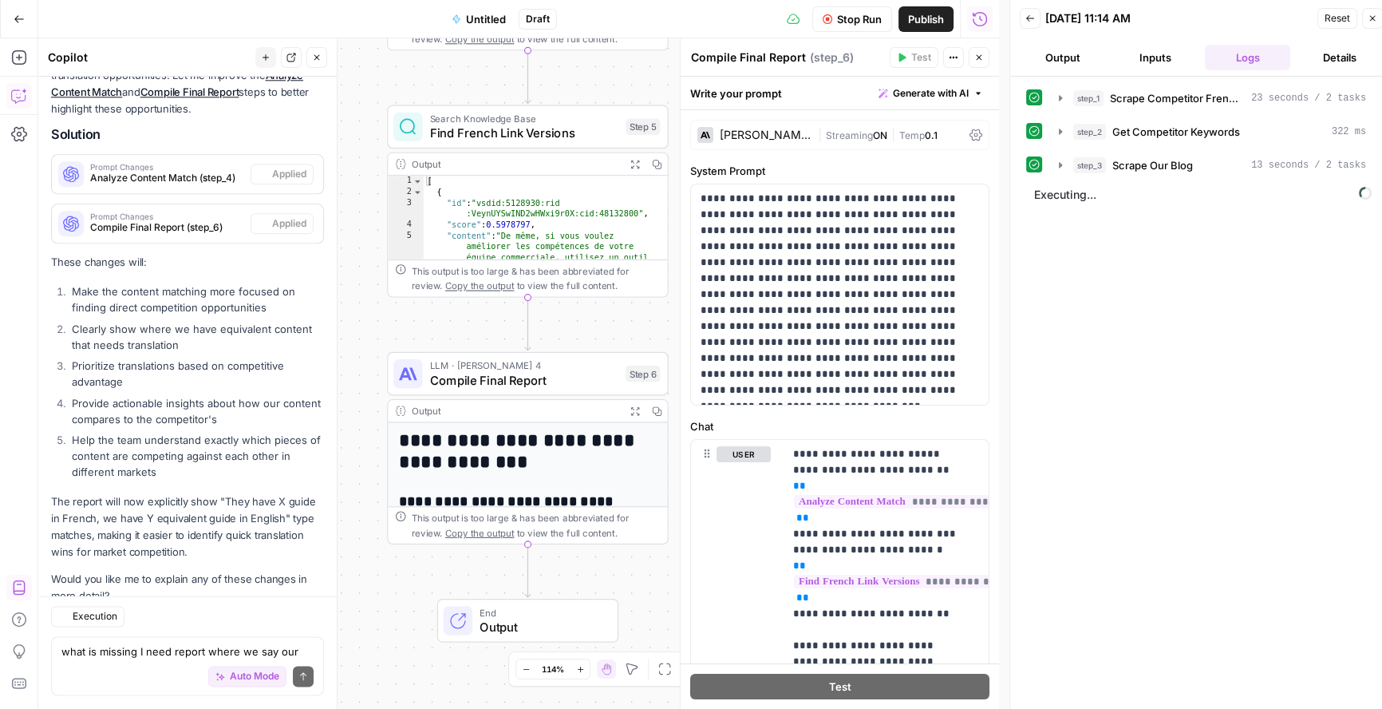
scroll to position [2510, 0]
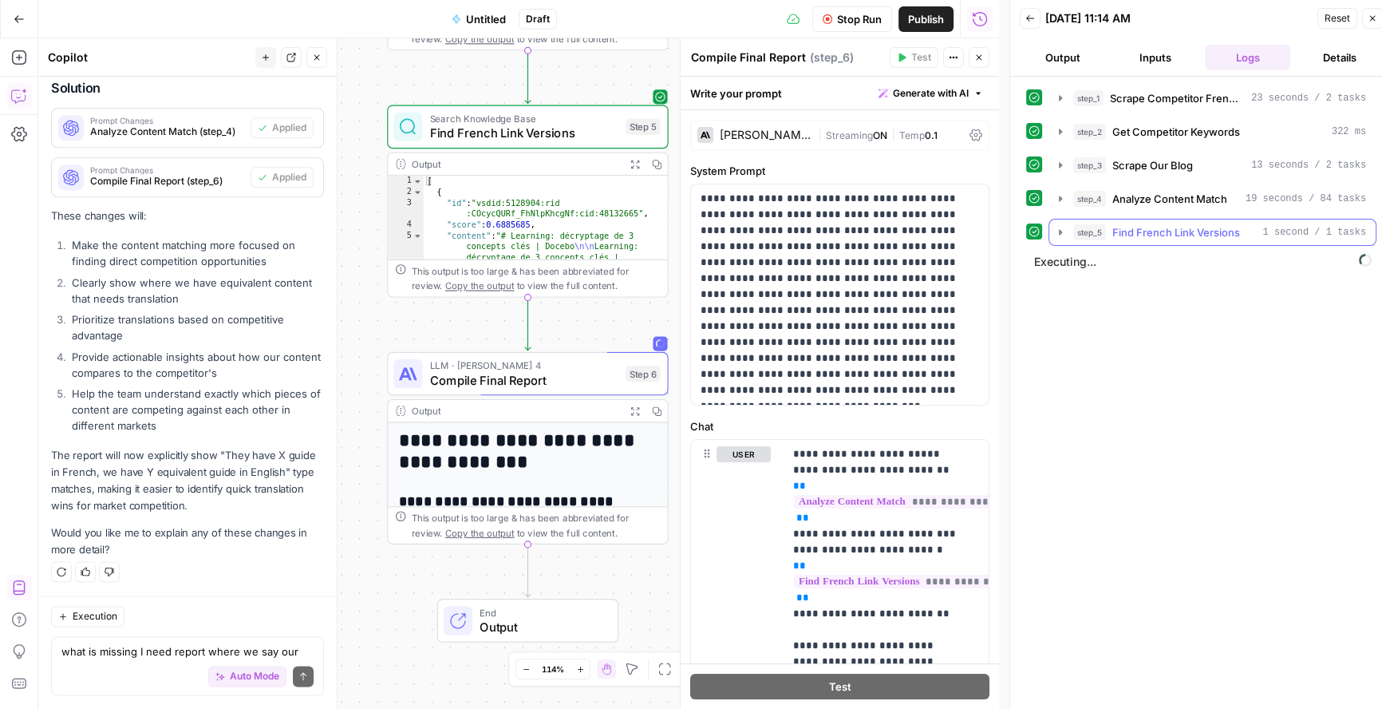
click at [1061, 227] on icon "button" at bounding box center [1060, 232] width 13 height 13
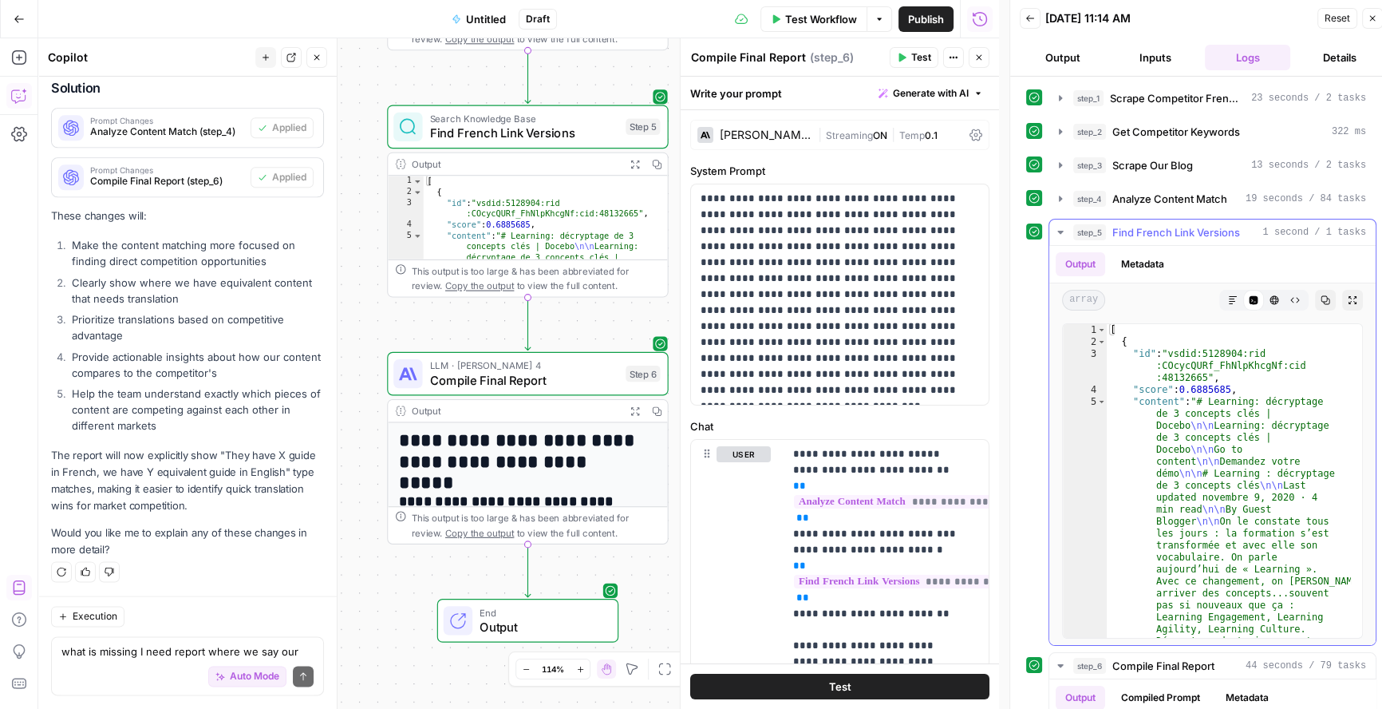
click at [1061, 227] on icon "button" at bounding box center [1060, 232] width 13 height 13
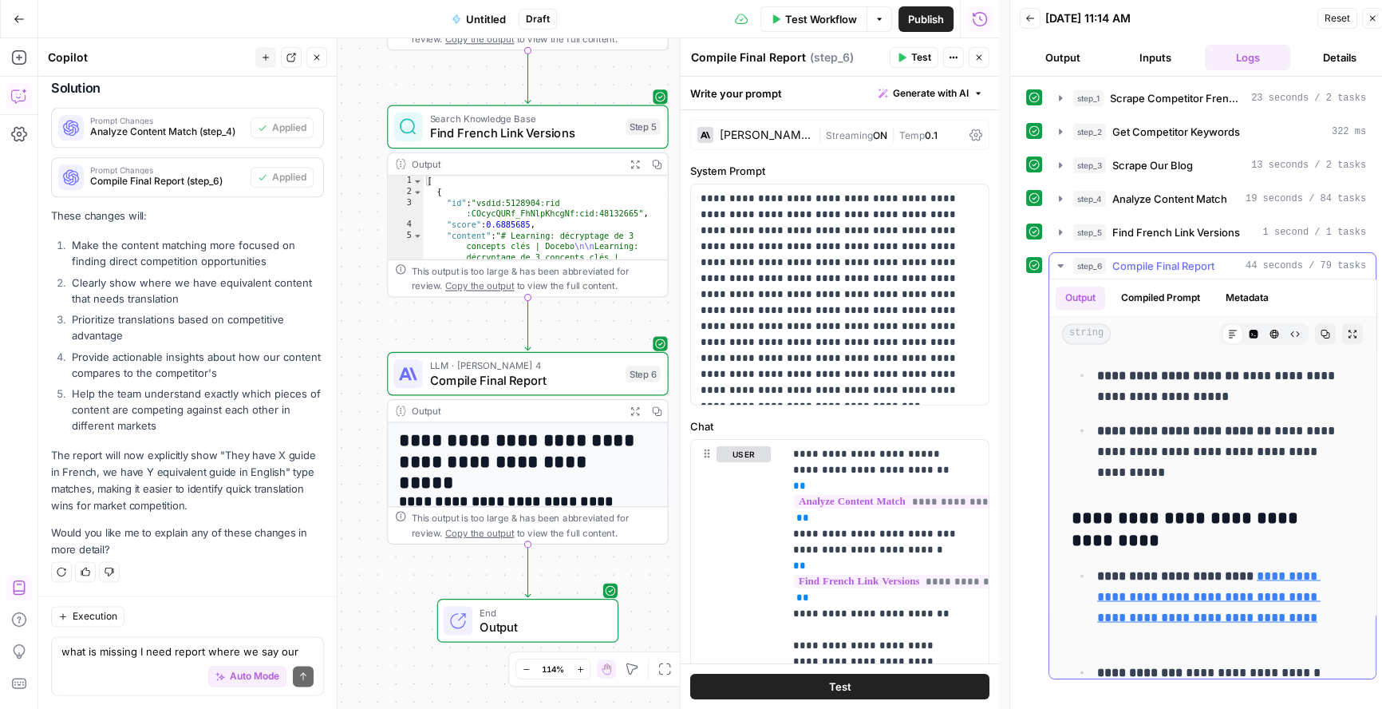
scroll to position [3721, 0]
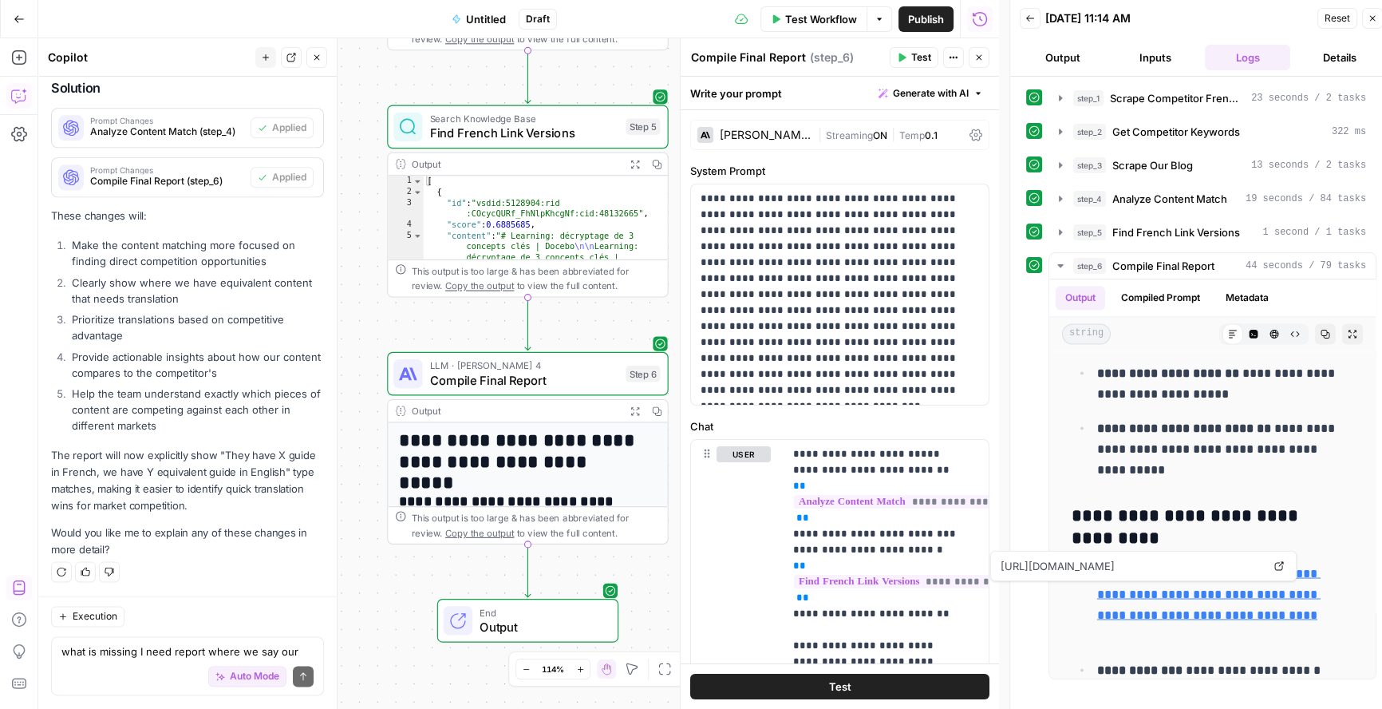
click at [98, 669] on div "Auto Mode Send" at bounding box center [187, 677] width 252 height 35
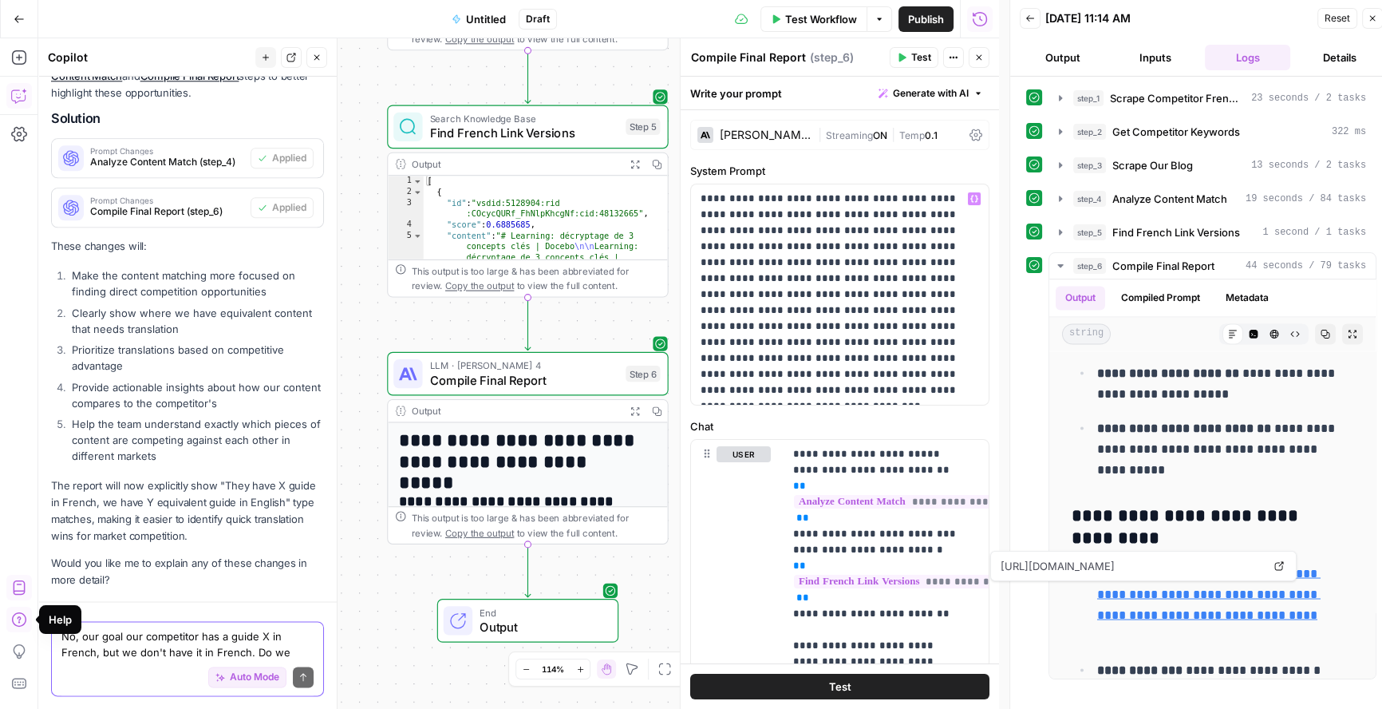
scroll to position [2526, 0]
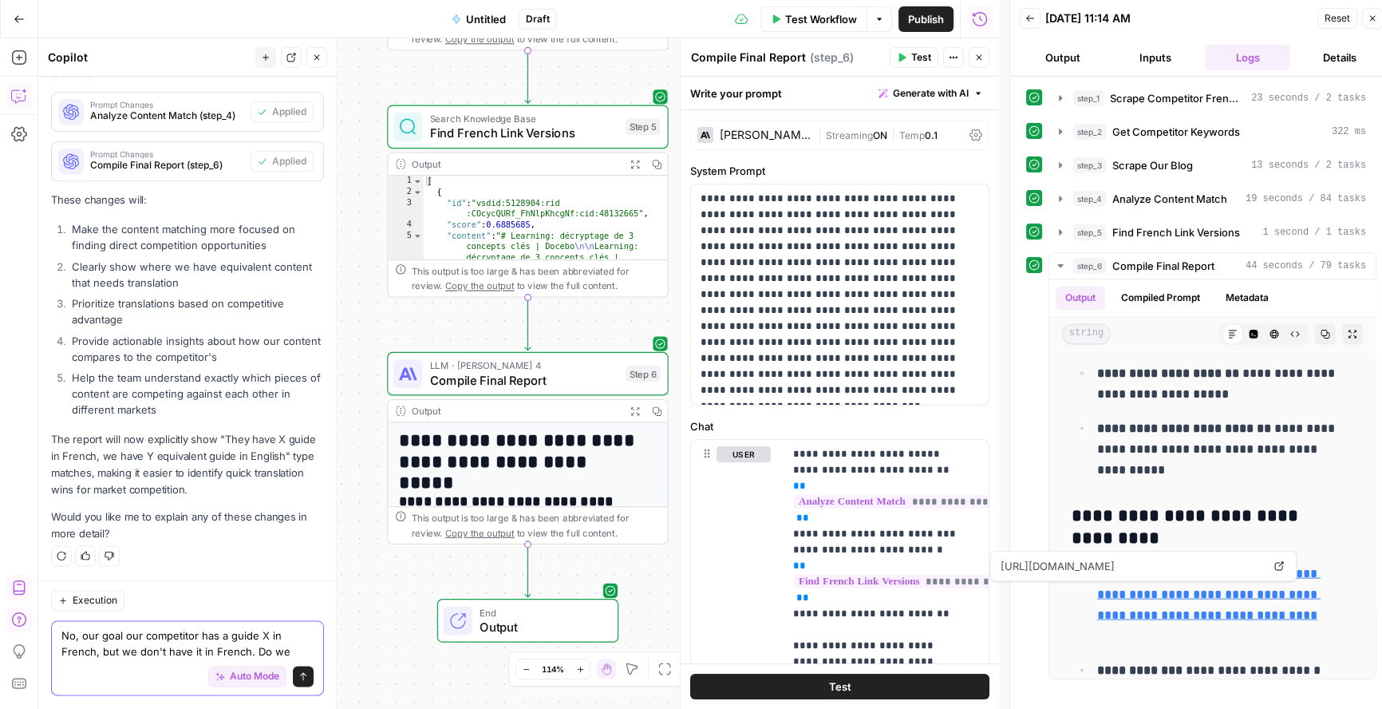
click at [130, 639] on textarea "No, our goal our competitor has a guide X in French, but we don't have it in Fr…" at bounding box center [187, 644] width 252 height 32
click at [290, 648] on textarea "No, our goal our competitor has a guide X in French, but we don't have it in Fr…" at bounding box center [187, 644] width 252 height 32
drag, startPoint x: 254, startPoint y: 652, endPoint x: 281, endPoint y: 653, distance: 27.1
click at [282, 652] on textarea "No, our goal our competitor has a guide X in French, but we don't have it in Fr…" at bounding box center [187, 644] width 252 height 32
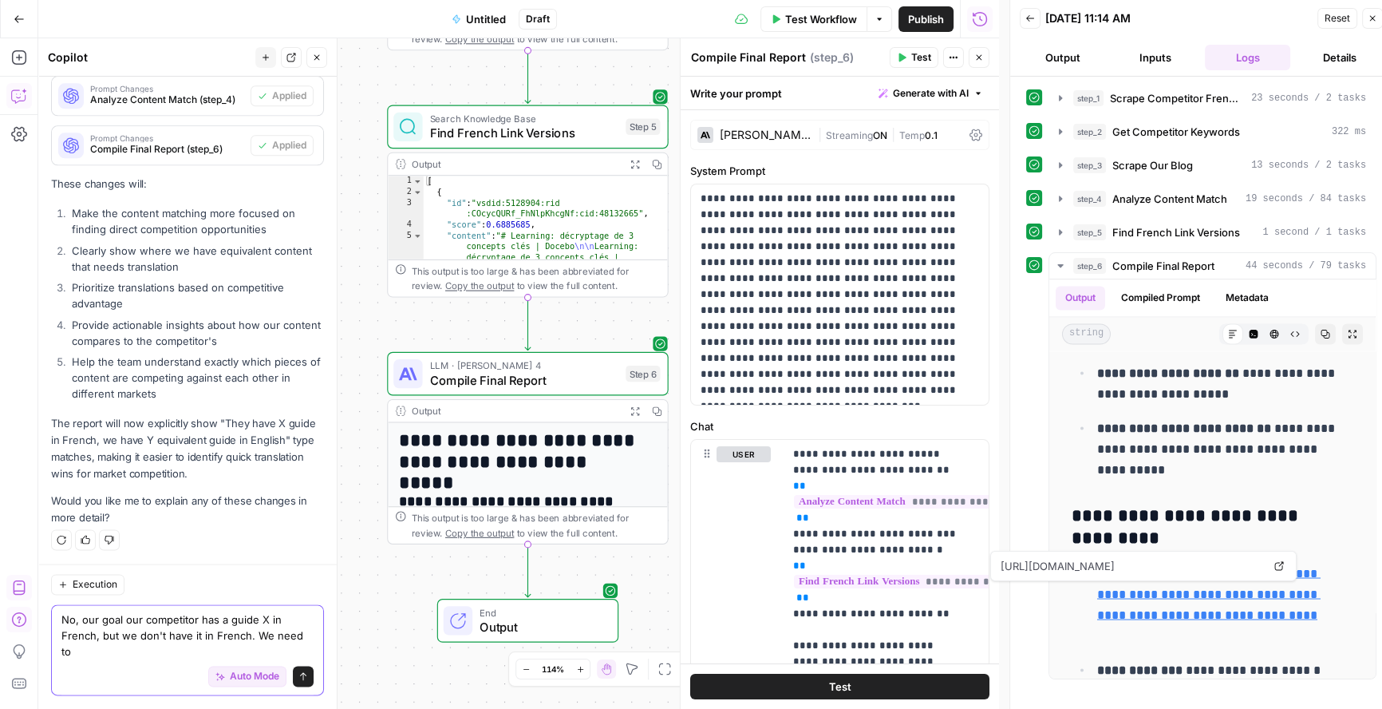
scroll to position [2542, 0]
drag, startPoint x: 181, startPoint y: 654, endPoint x: 164, endPoint y: 648, distance: 18.4
click at [164, 648] on textarea "No, our goal our competitor has a guide X in French, but we don't have it in Fr…" at bounding box center [187, 636] width 252 height 48
click at [96, 620] on textarea "No, our goal our competitor has a guide X in French, but we don't have it in Fr…" at bounding box center [187, 636] width 252 height 48
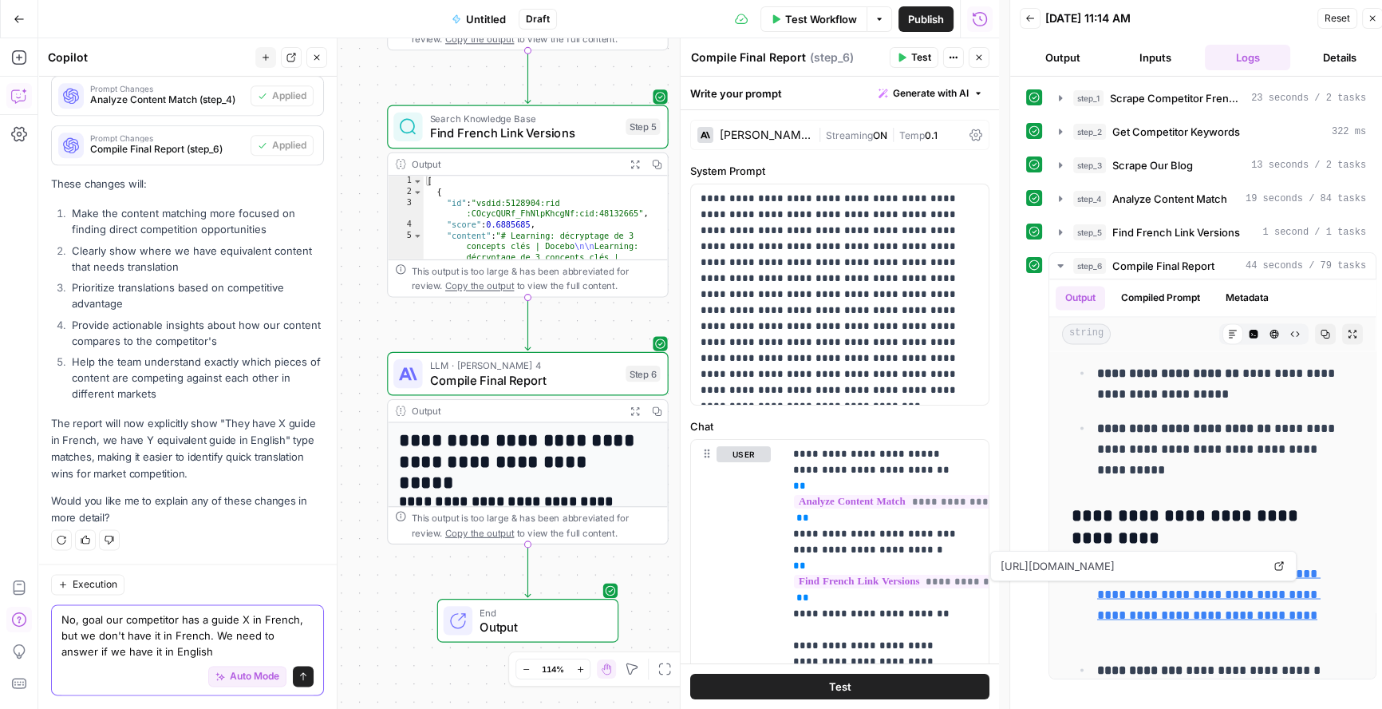
click at [104, 619] on textarea "No, goal our competitor has a guide X in French, but we don't have it in French…" at bounding box center [187, 636] width 252 height 48
click at [219, 650] on textarea "No, goal is our competitor has a guide X in French, but we don't have it in Fre…" at bounding box center [187, 636] width 252 height 48
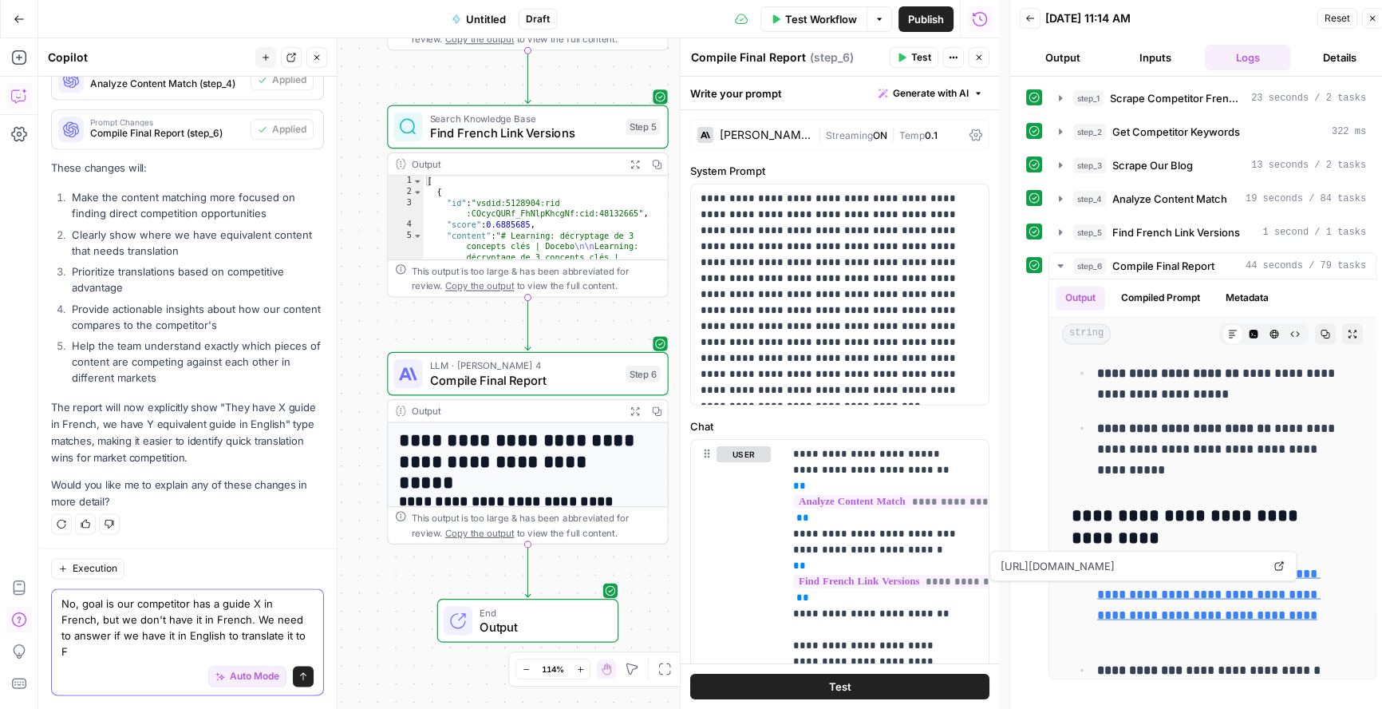
scroll to position [2558, 0]
click at [288, 647] on textarea "No, the goal is that our competitor has a guide X in French, but we don't have …" at bounding box center [187, 628] width 252 height 64
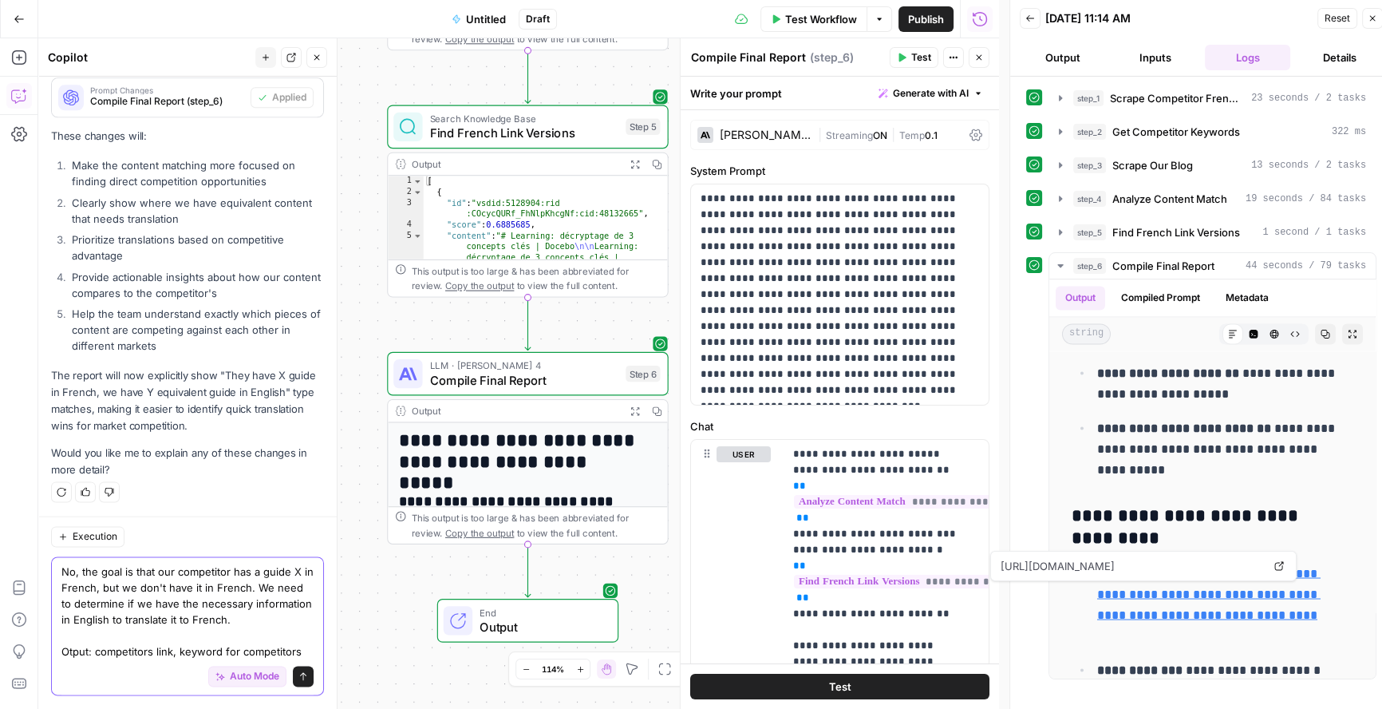
click at [152, 651] on textarea "No, the goal is that our competitor has a guide X in French, but we don't have …" at bounding box center [187, 612] width 252 height 96
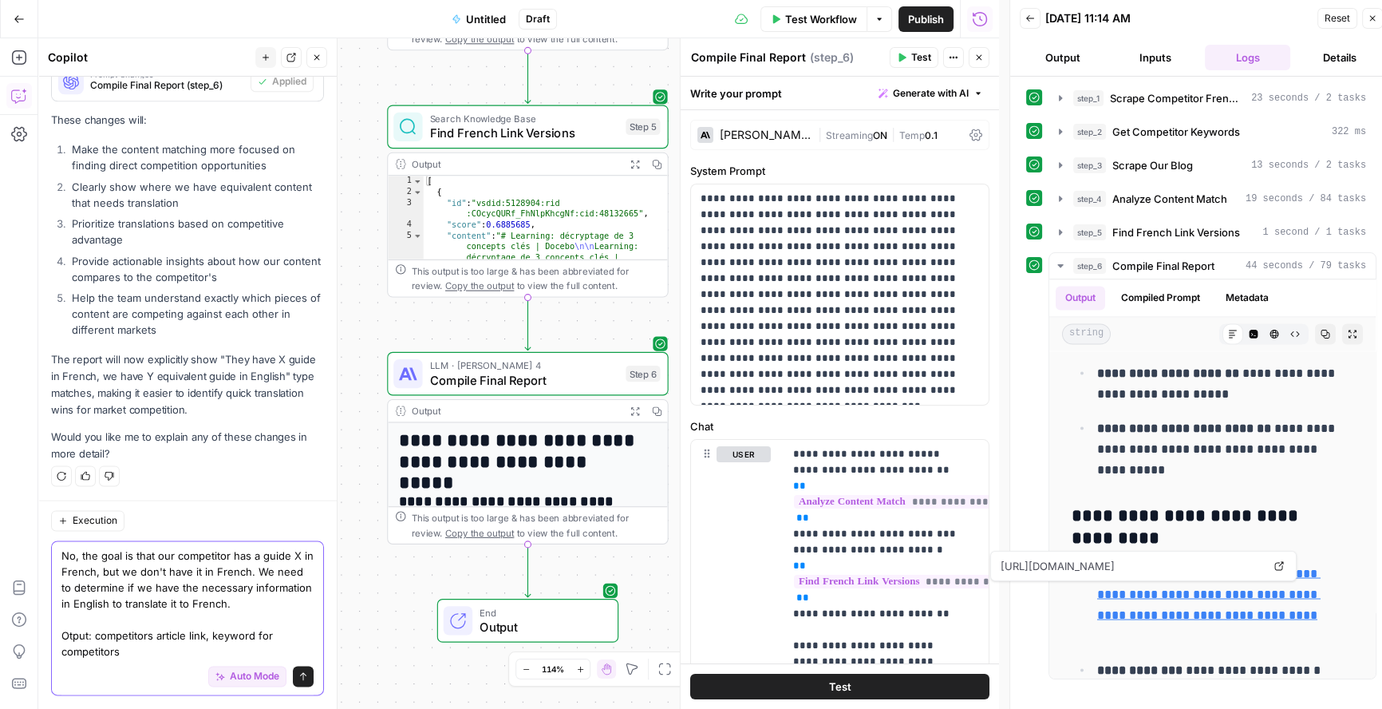
click at [70, 630] on textarea "No, the goal is that our competitor has a guide X in French, but we don't have …" at bounding box center [187, 604] width 252 height 112
click at [124, 650] on textarea "No, the goal is that our competitor has a guide X in French, but we don't have …" at bounding box center [187, 604] width 252 height 112
click at [221, 637] on textarea "No, the goal is that our competitor has a guide X in French, but we don't have …" at bounding box center [187, 604] width 252 height 112
click at [281, 638] on textarea "No, the goal is that our competitor has a guide X in French, but we don't have …" at bounding box center [187, 604] width 252 height 112
click at [180, 654] on textarea "No, the goal is that our competitor has a guide X in French, but we don't have …" at bounding box center [187, 604] width 252 height 112
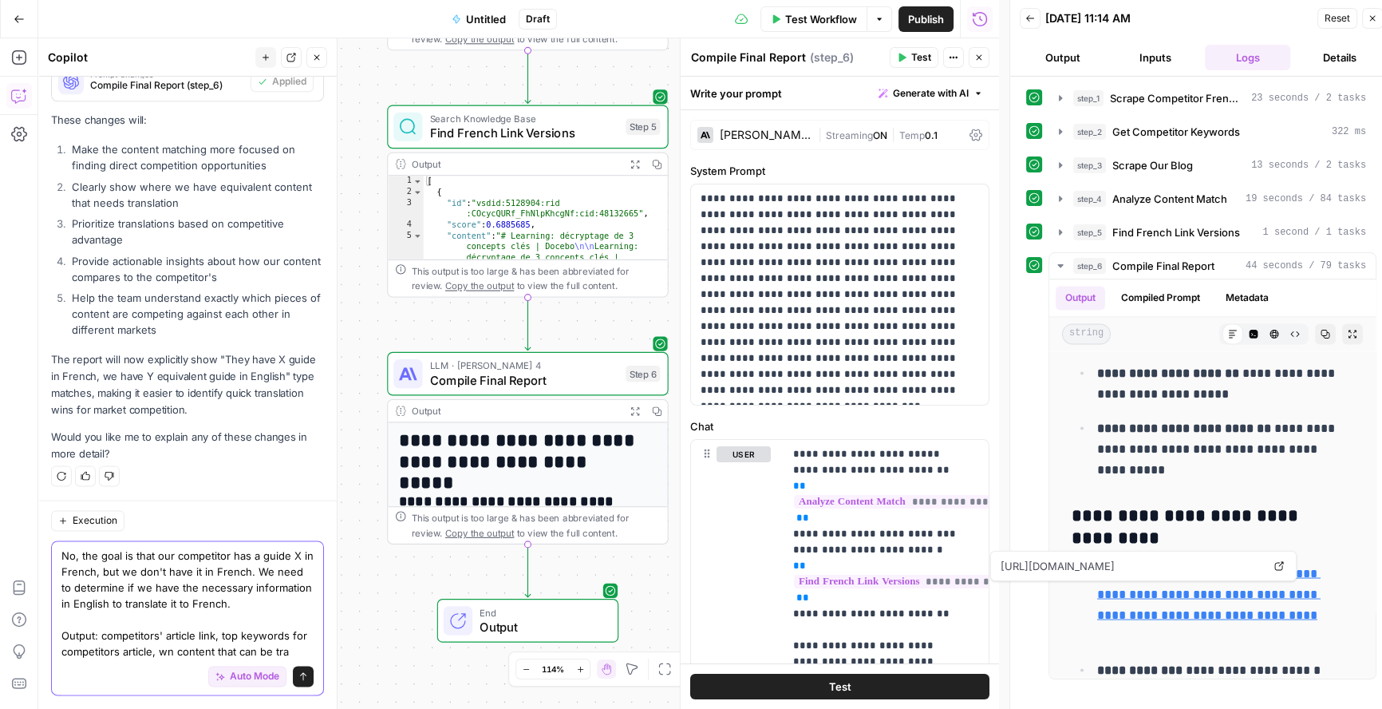
scroll to position [2621, 0]
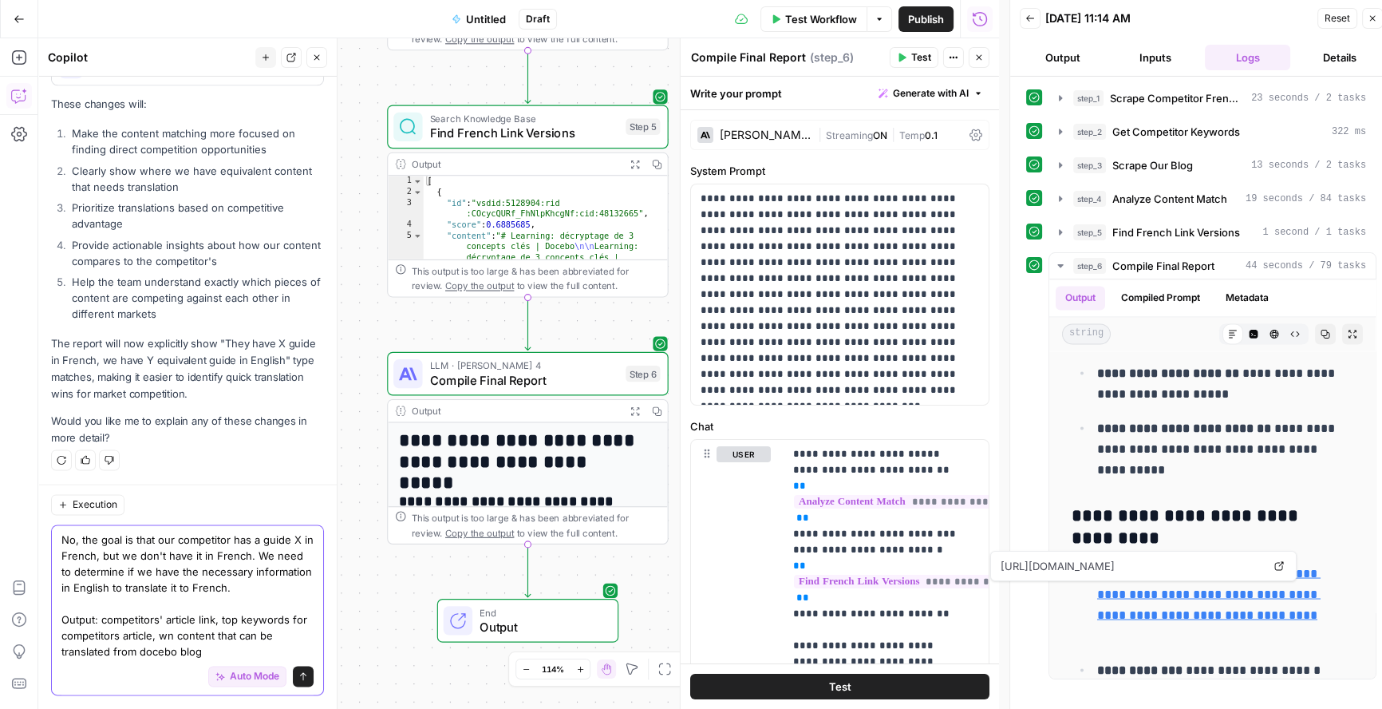
click at [192, 638] on textarea "No, the goal is that our competitor has a guide X in French, but we don't have …" at bounding box center [187, 596] width 252 height 128
click at [176, 650] on textarea "No, the goal is that our competitor has a guide X in French, but we don't have …" at bounding box center [187, 596] width 252 height 128
type textarea "No, the goal is that our competitor has a guide X in French, but we don't have …"
click at [293, 681] on button "Send" at bounding box center [303, 676] width 21 height 21
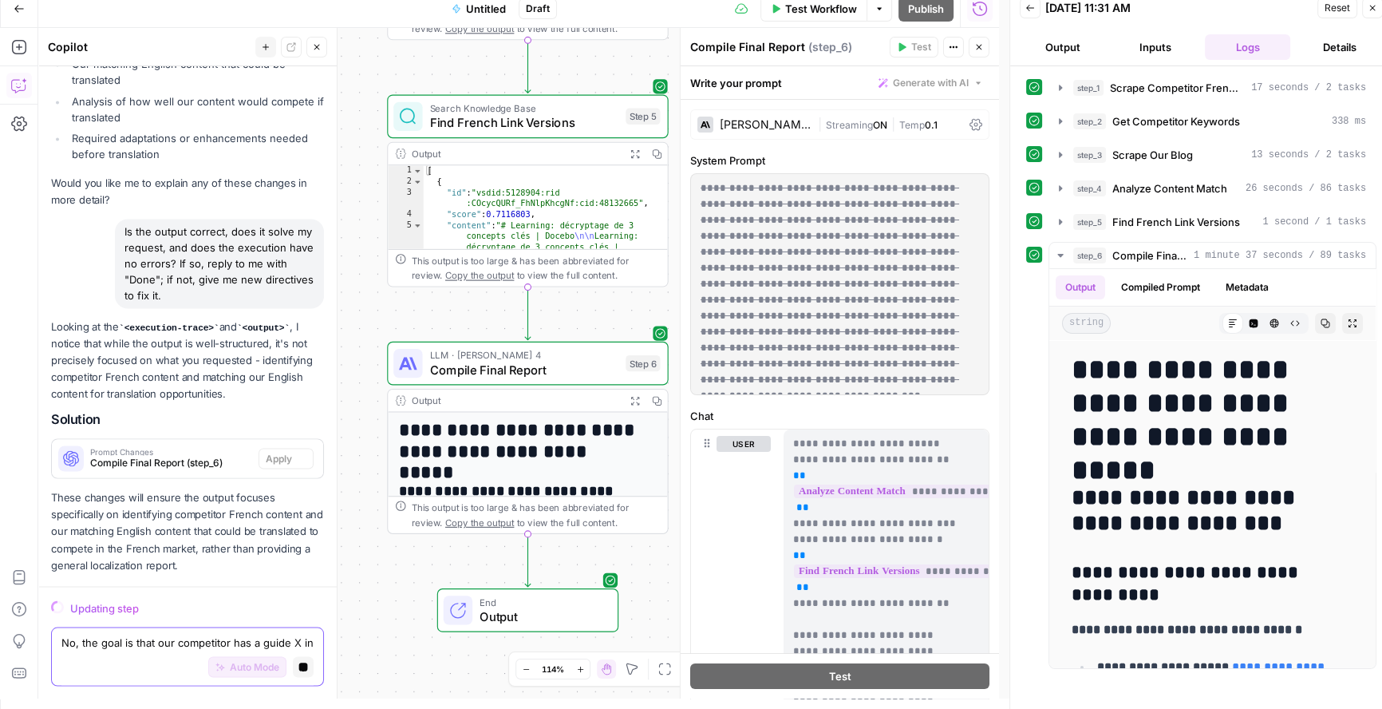
scroll to position [3623, 0]
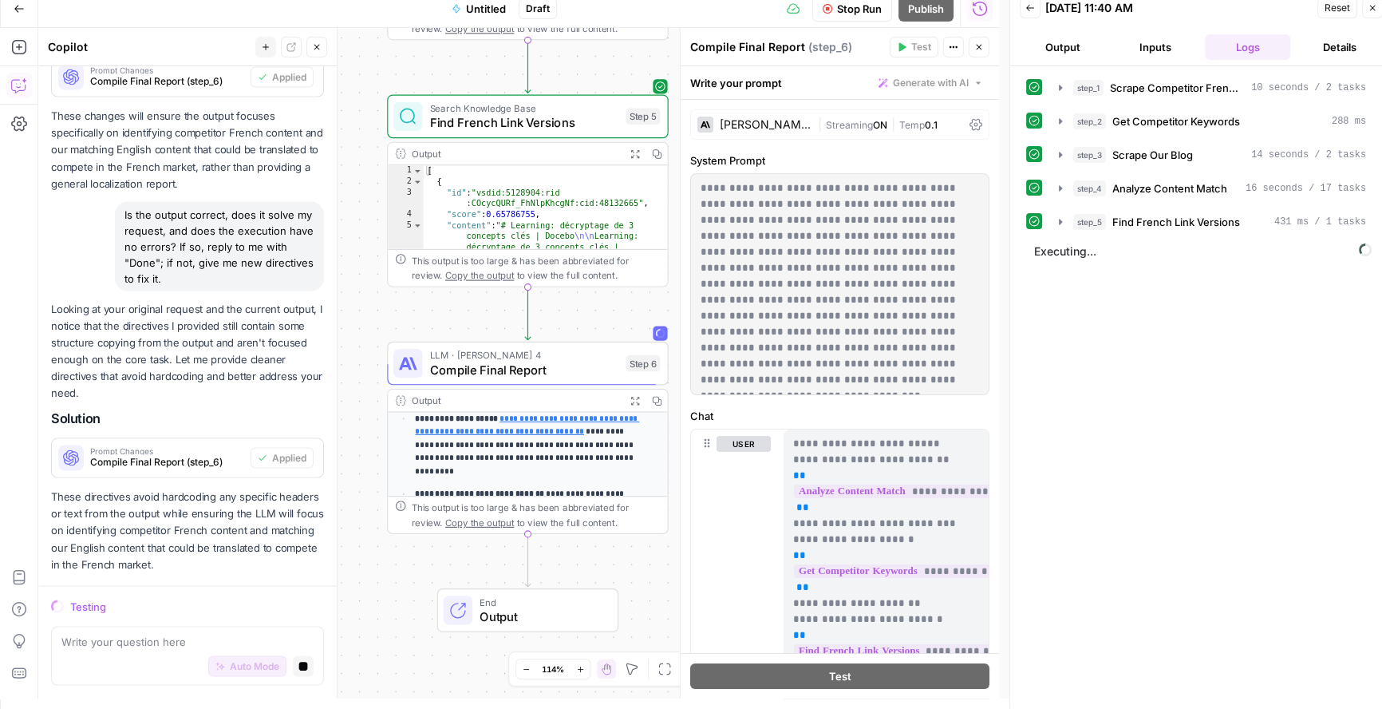
scroll to position [4003, 0]
click at [1057, 223] on icon "button" at bounding box center [1060, 221] width 13 height 13
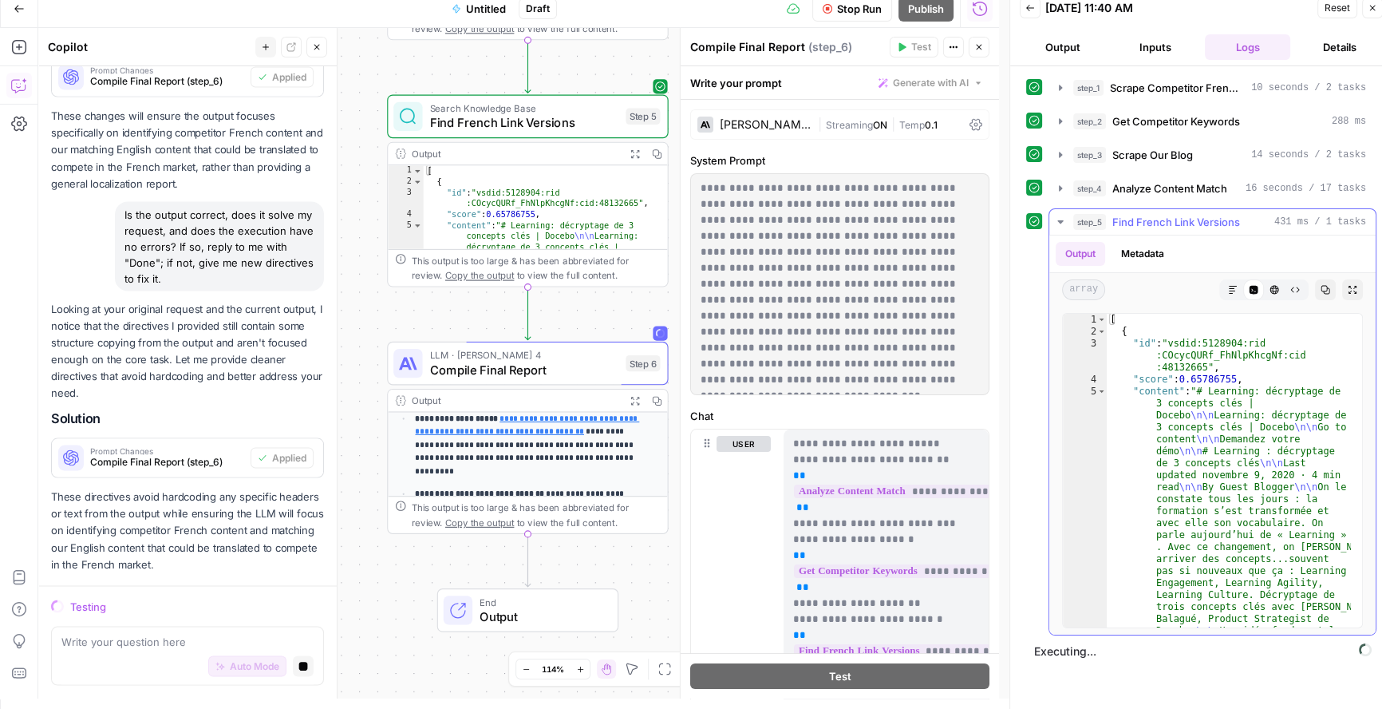
click at [1057, 223] on icon "button" at bounding box center [1060, 221] width 13 height 13
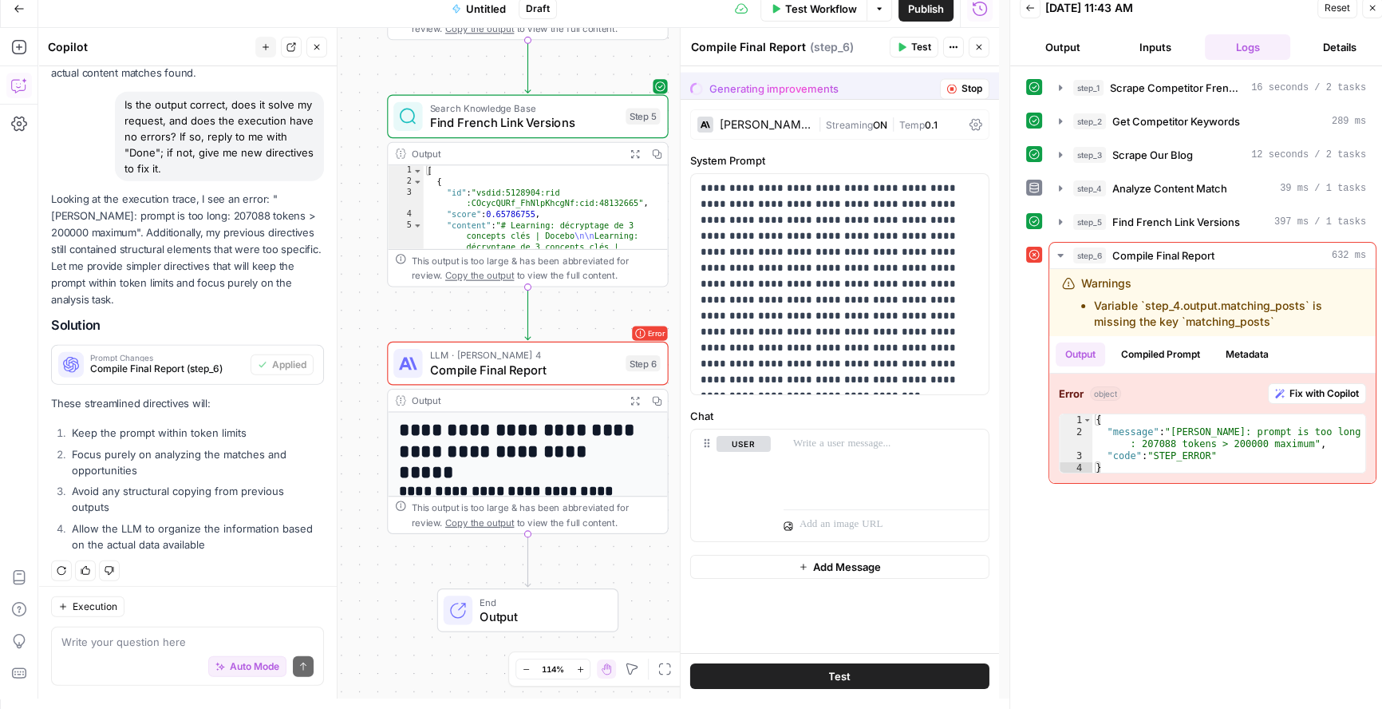
scroll to position [4969, 0]
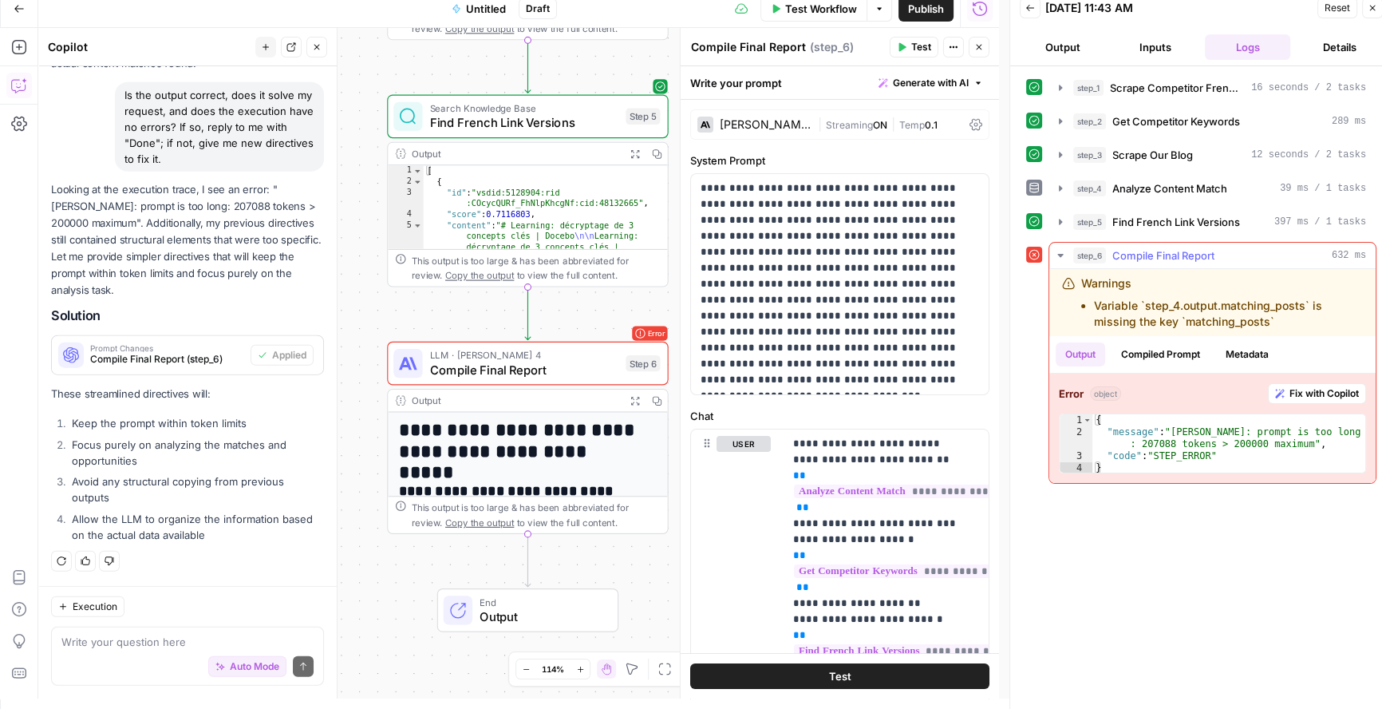
click at [1320, 386] on span "Fix with Copilot" at bounding box center [1324, 393] width 69 height 14
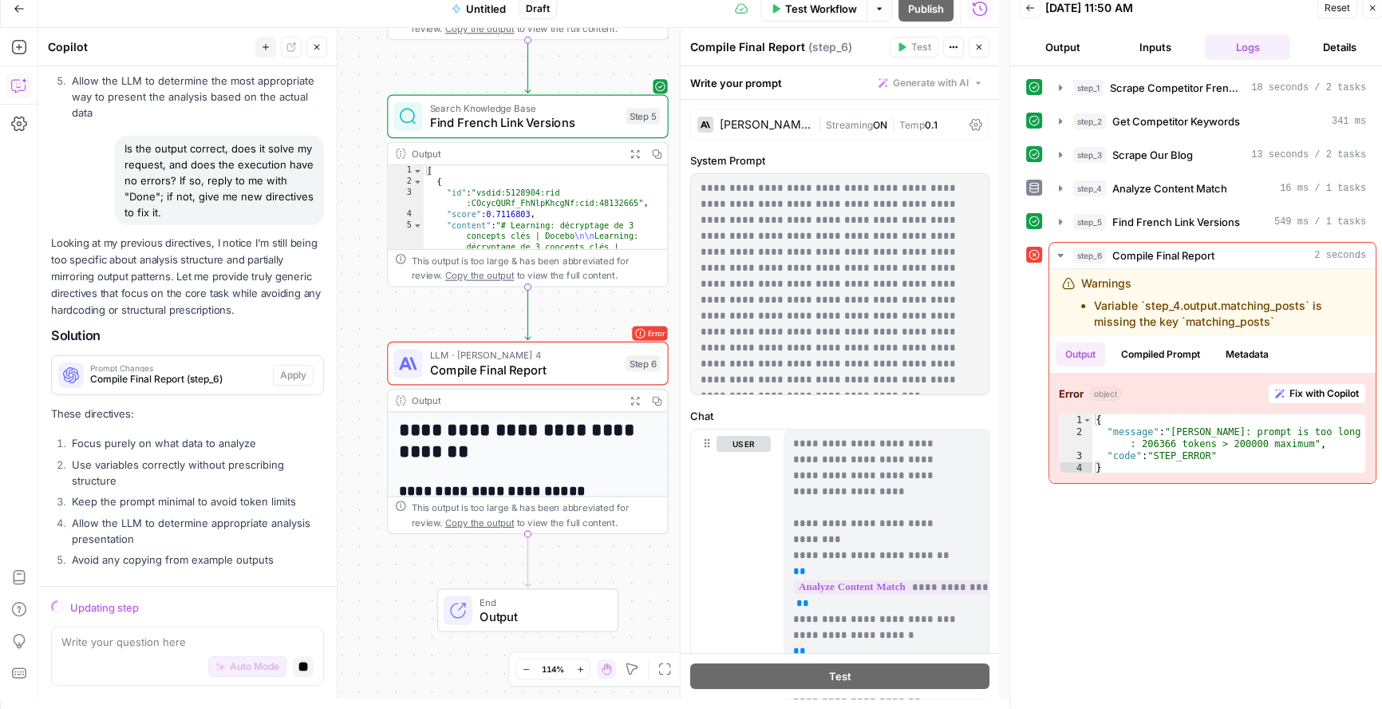
scroll to position [6558, 0]
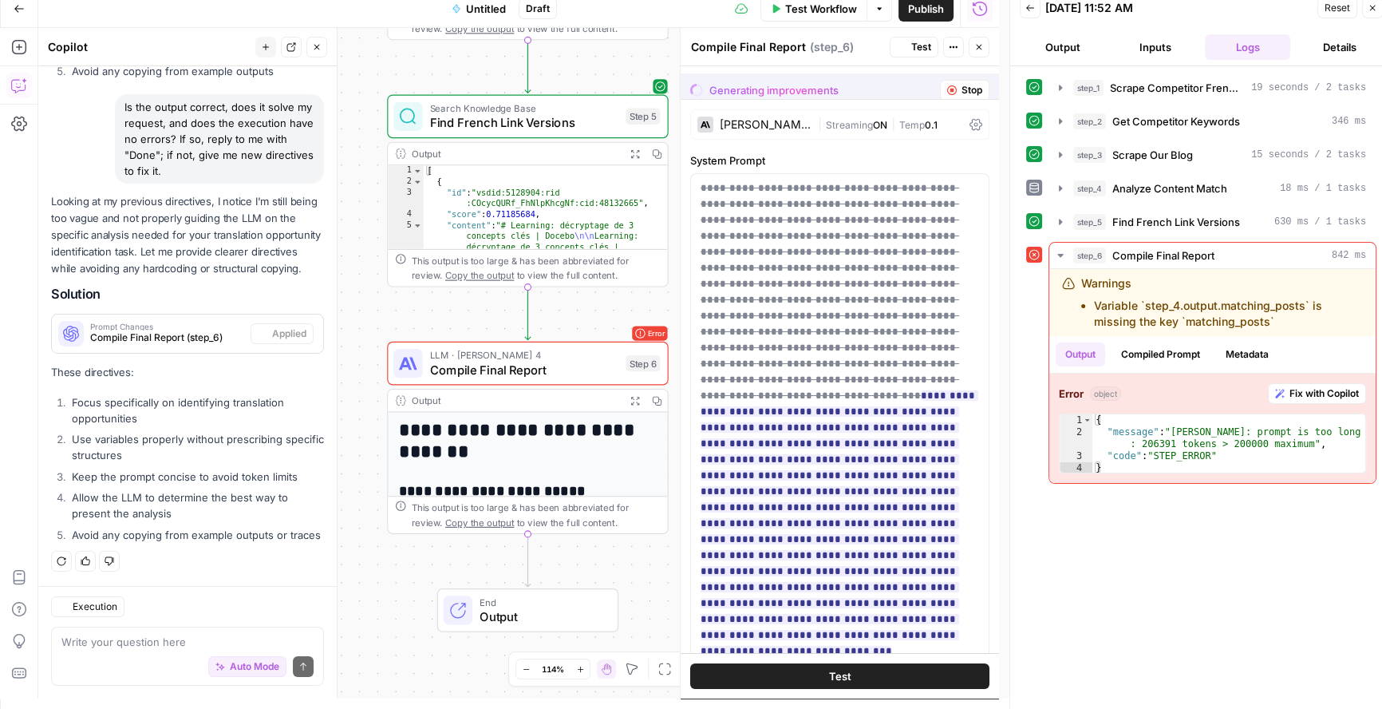
scroll to position [7206, 0]
click at [1238, 444] on div "{ "message" : "[PERSON_NAME]: prompt is too long : 206391 tokens > 200000 maxim…" at bounding box center [1228, 456] width 273 height 84
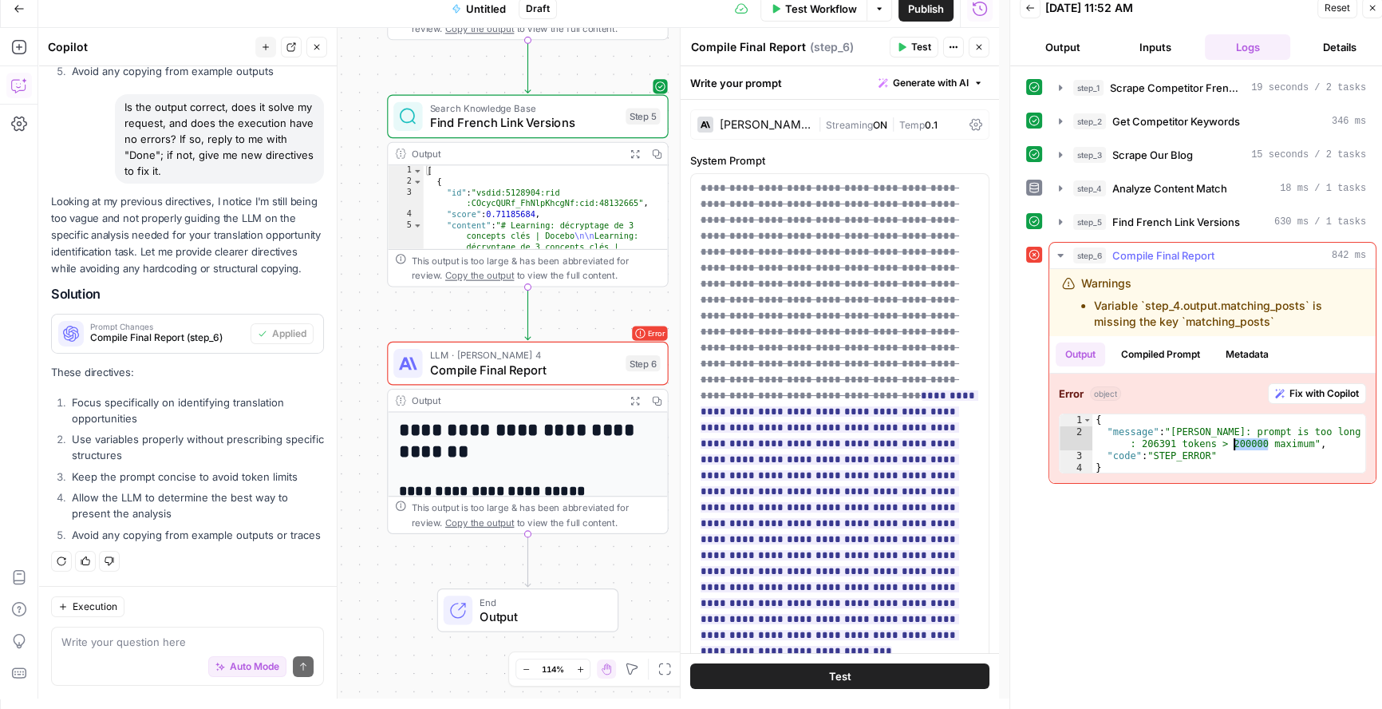
click at [1238, 444] on div "{ "message" : "[PERSON_NAME]: prompt is too long : 206391 tokens > 200000 maxim…" at bounding box center [1228, 456] width 273 height 84
click at [1209, 458] on div "{ "message" : "[PERSON_NAME]: prompt is too long : 206391 tokens > 200000 maxim…" at bounding box center [1228, 456] width 273 height 84
drag, startPoint x: 1224, startPoint y: 454, endPoint x: 1089, endPoint y: 433, distance: 136.6
click at [1089, 433] on div "**********" at bounding box center [1212, 443] width 307 height 60
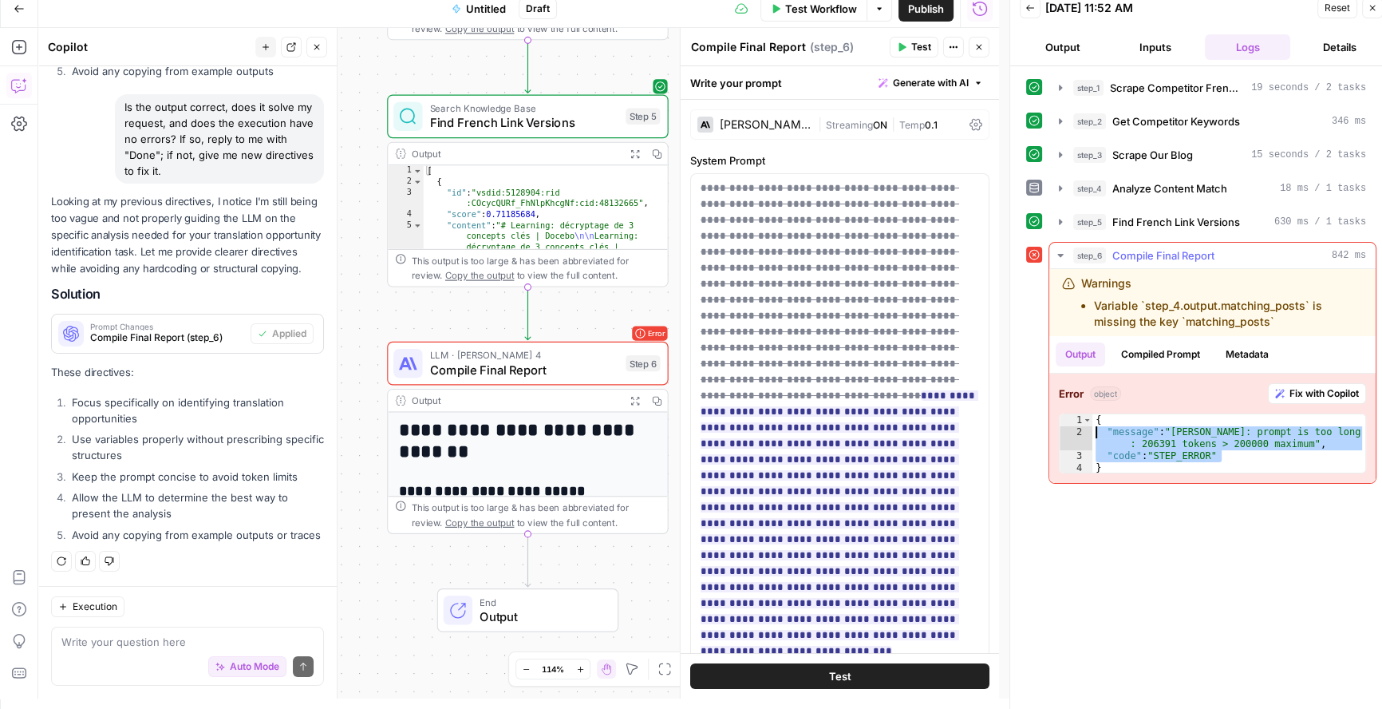
type textarea "**********"
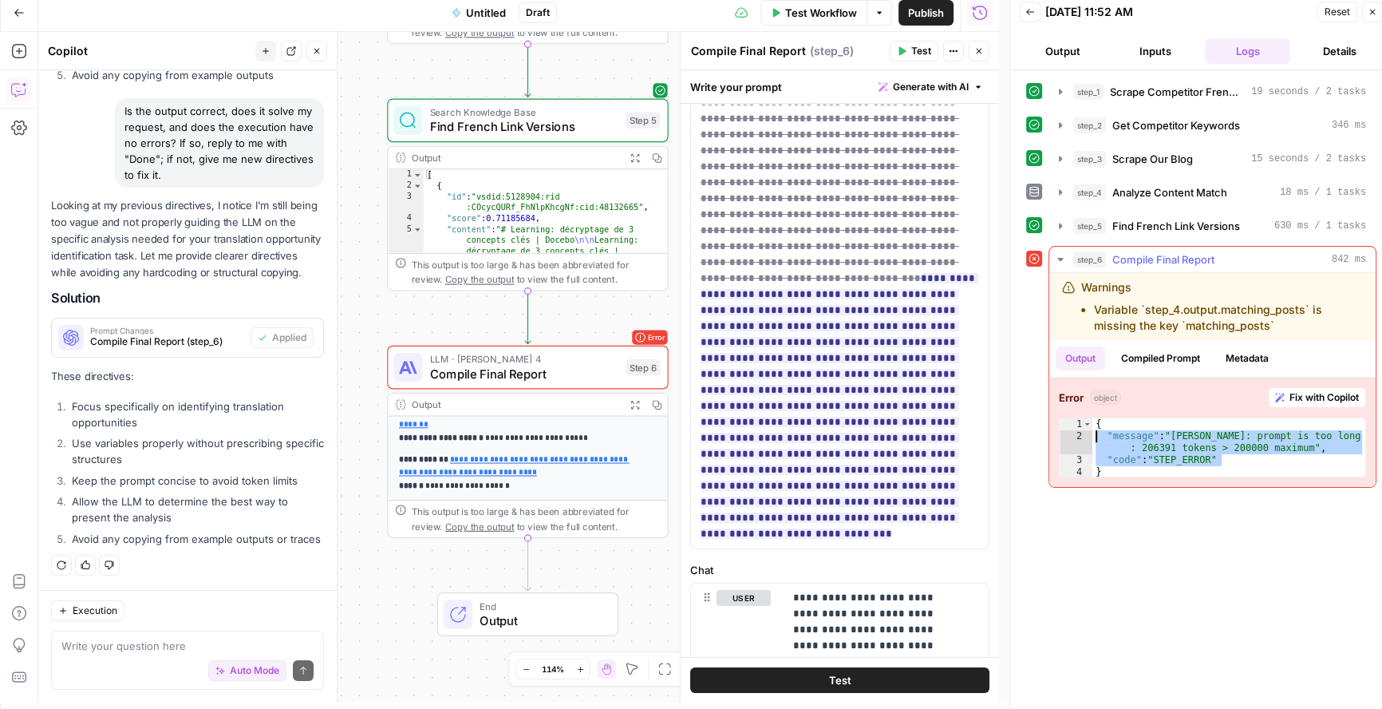
scroll to position [10, 0]
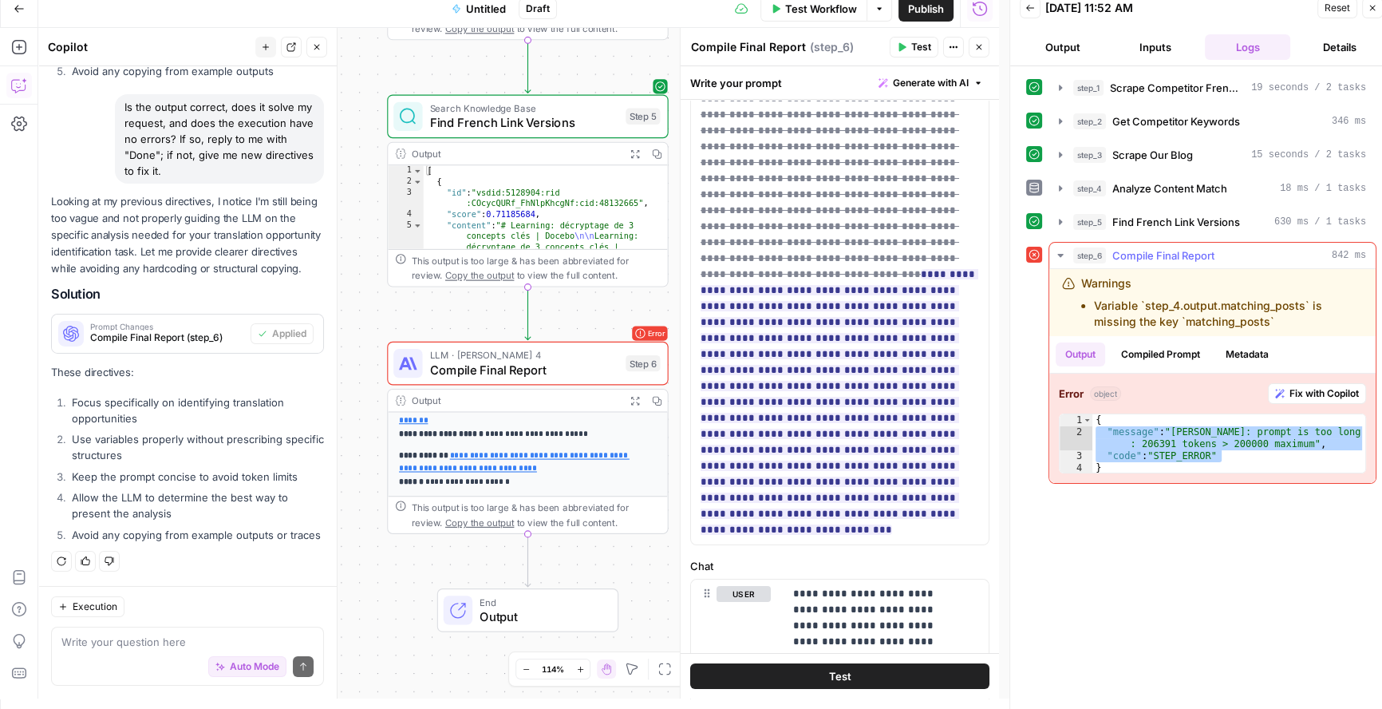
click at [1199, 352] on button "Compiled Prompt" at bounding box center [1161, 354] width 98 height 24
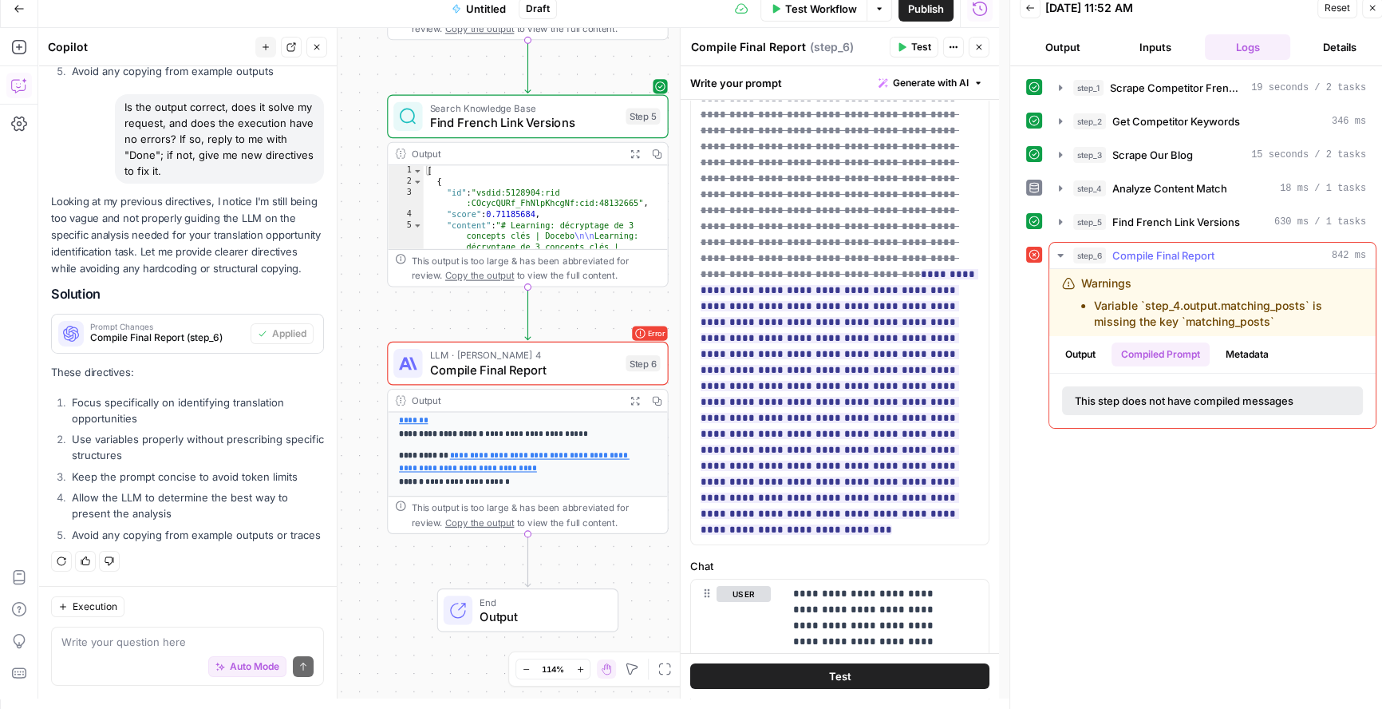
click at [1277, 348] on button "Metadata" at bounding box center [1247, 354] width 62 height 24
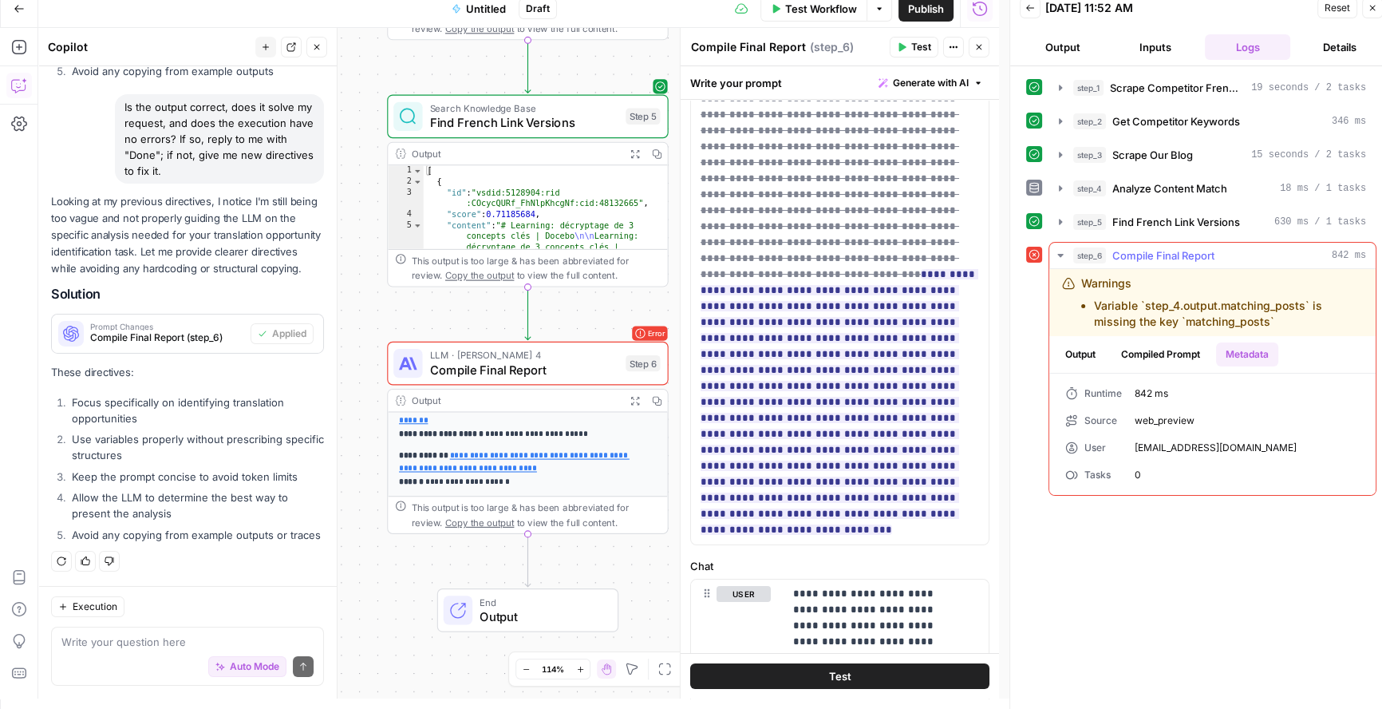
click at [1075, 348] on button "Output" at bounding box center [1080, 354] width 49 height 24
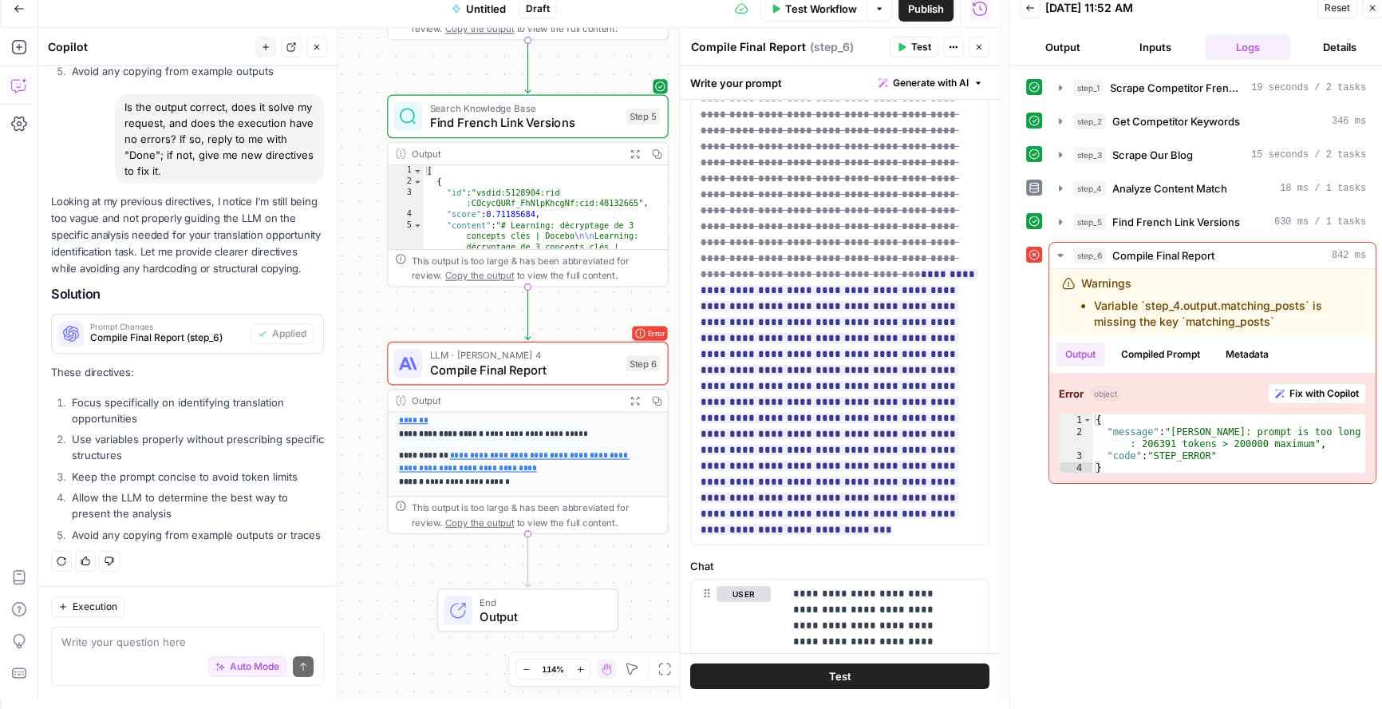
click at [124, 624] on div "Execution Write your question here Auto Mode Send" at bounding box center [187, 642] width 298 height 113
click at [131, 638] on textarea at bounding box center [187, 642] width 252 height 16
paste textarea ""message": "[PERSON_NAME]: prompt is too long: 206391 tokens > 200000 maximum",…"
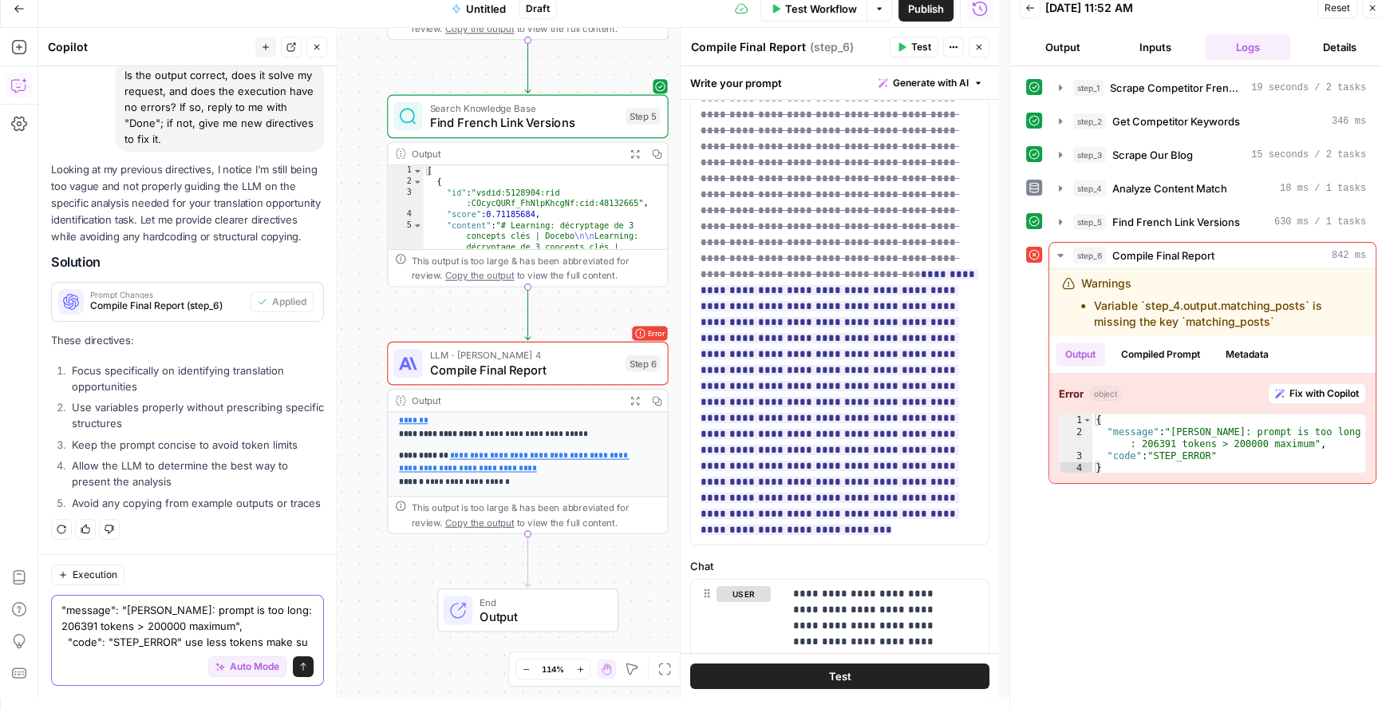
scroll to position [7254, 0]
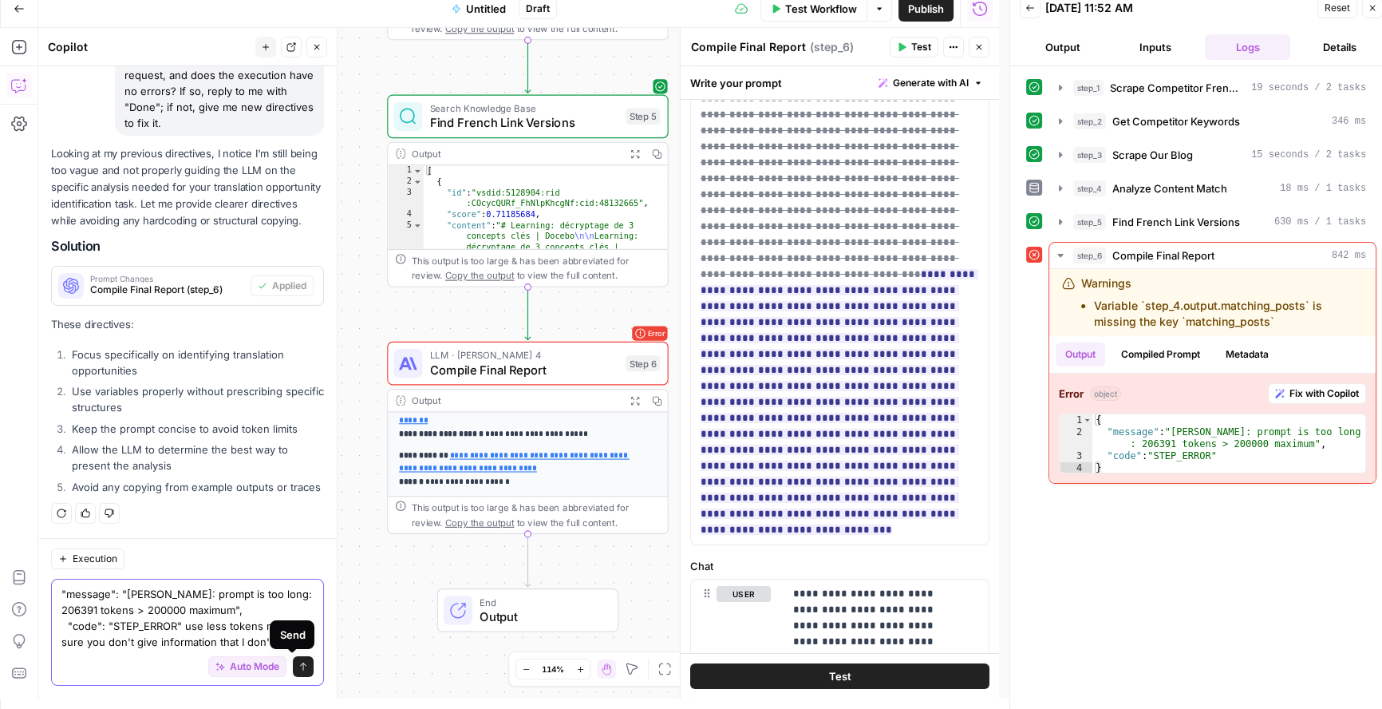
type textarea ""message": "[PERSON_NAME]: prompt is too long: 206391 tokens > 200000 maximum",…"
click at [298, 665] on button "Send" at bounding box center [303, 666] width 21 height 21
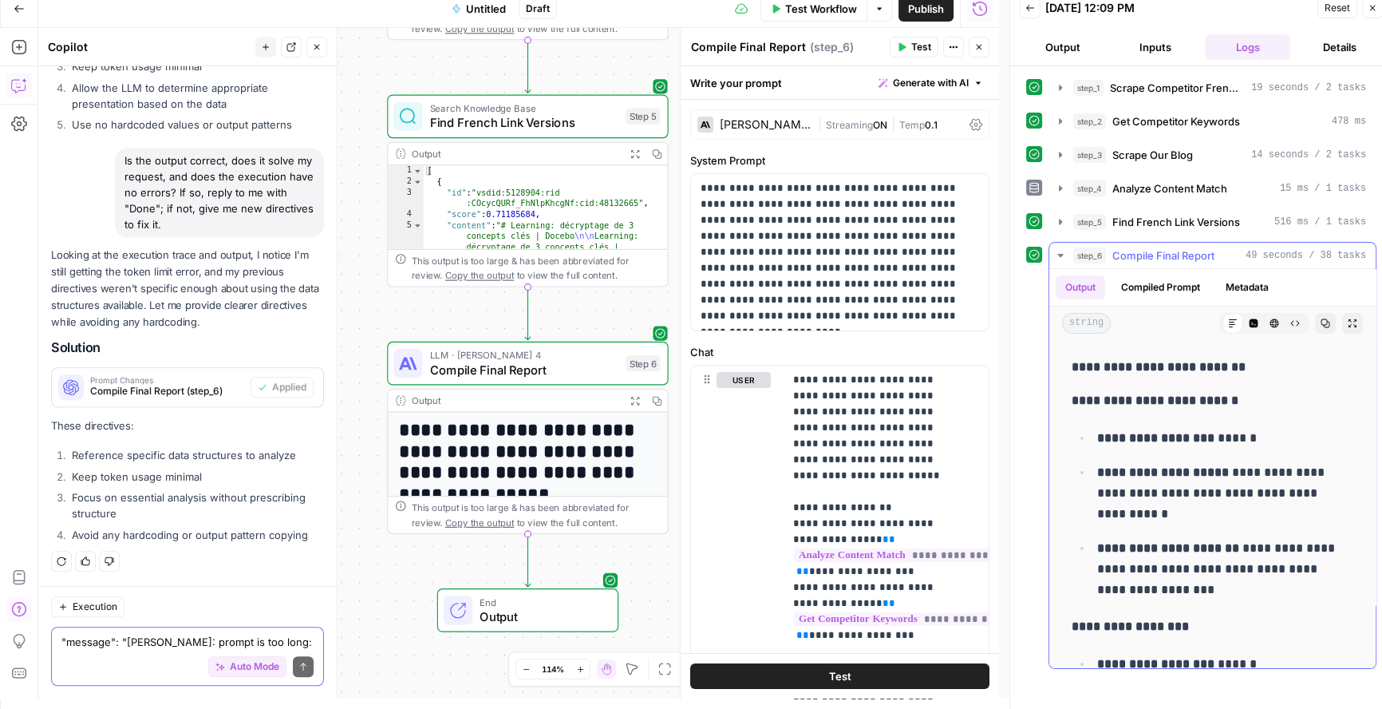
scroll to position [7534, 0]
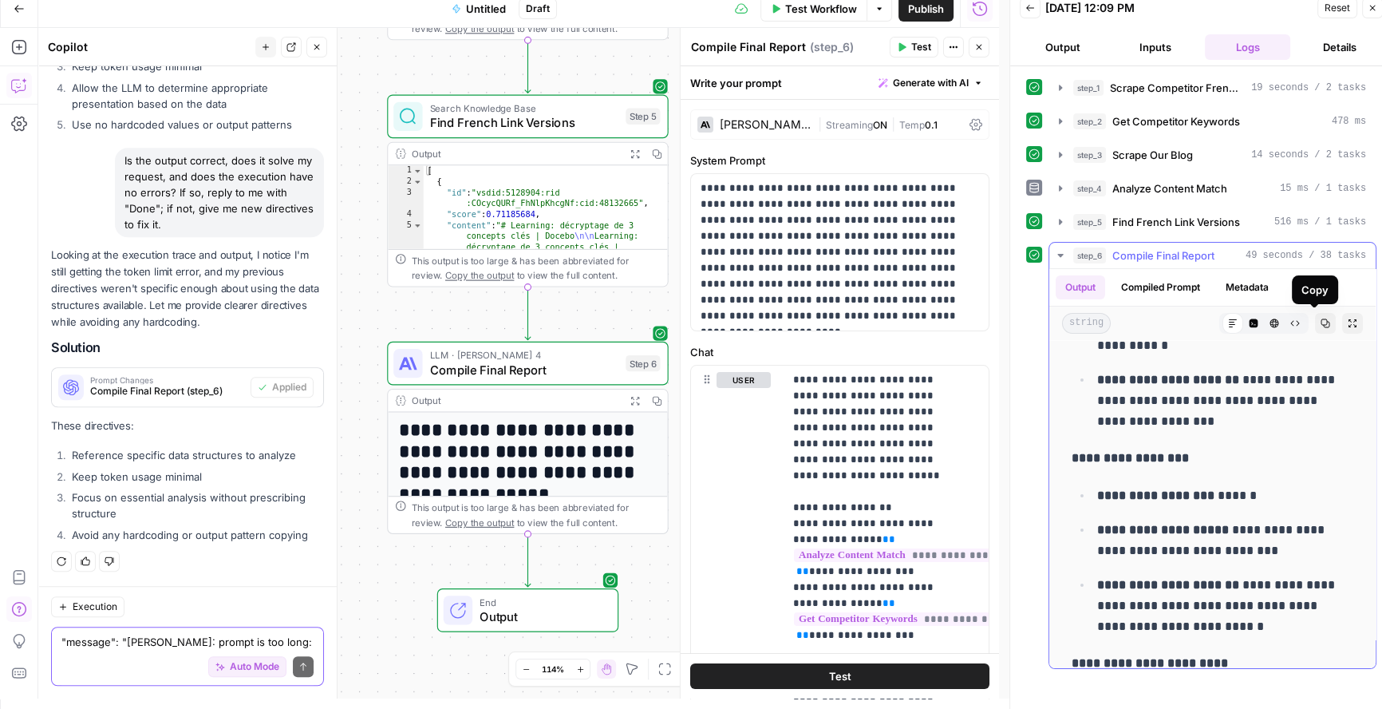
click at [1315, 326] on button "Copy" at bounding box center [1325, 323] width 21 height 21
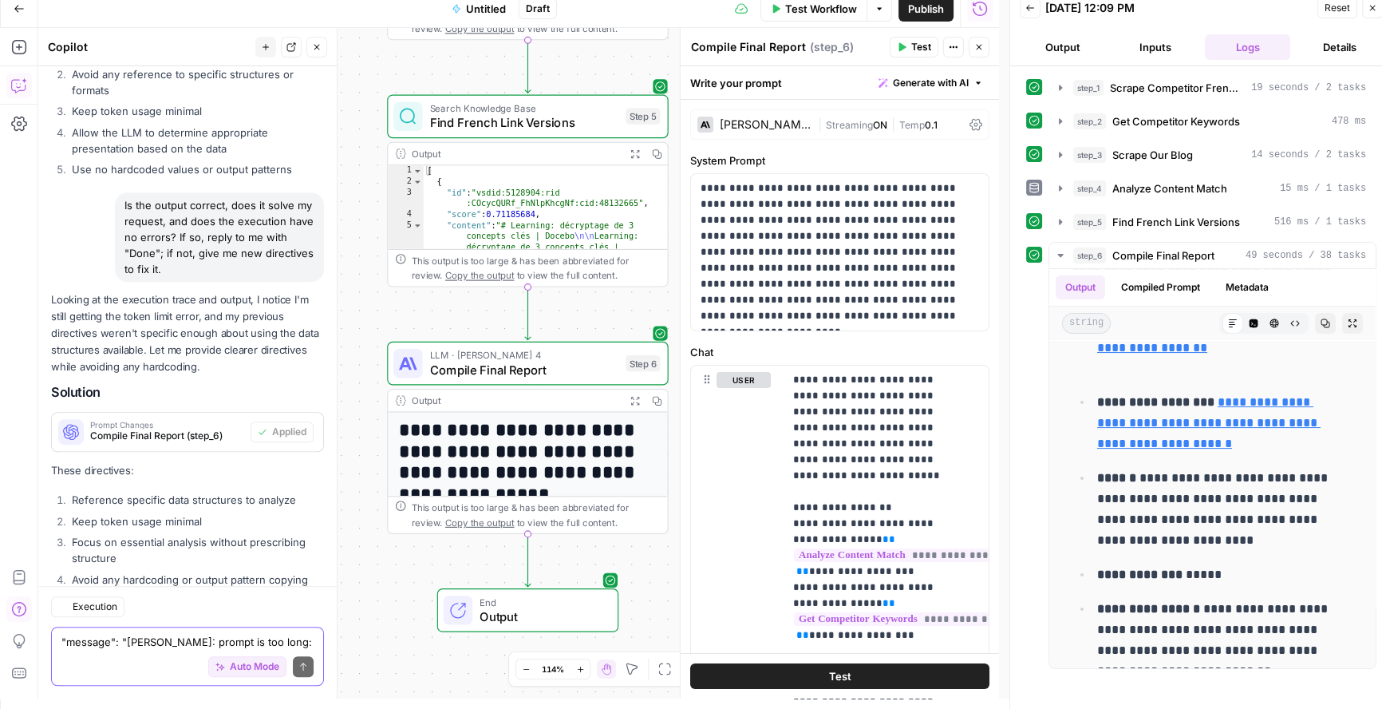
scroll to position [9223, 0]
